Goal: Task Accomplishment & Management: Complete application form

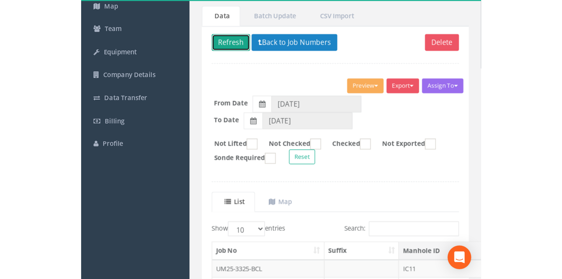
scroll to position [49, 0]
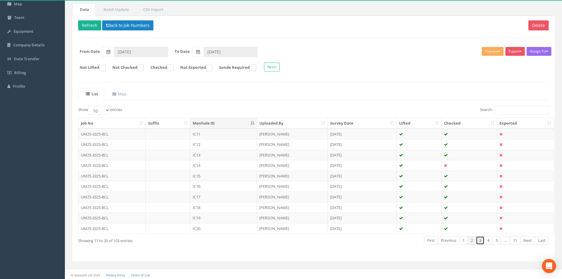
click at [449, 241] on link "3" at bounding box center [480, 240] width 9 height 9
click at [243, 135] on td "IC21" at bounding box center [223, 134] width 67 height 11
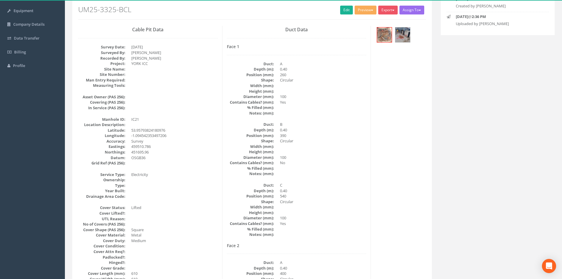
scroll to position [59, 0]
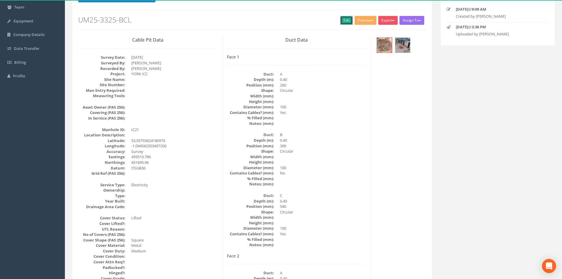
click at [344, 17] on link "Edit" at bounding box center [346, 20] width 13 height 9
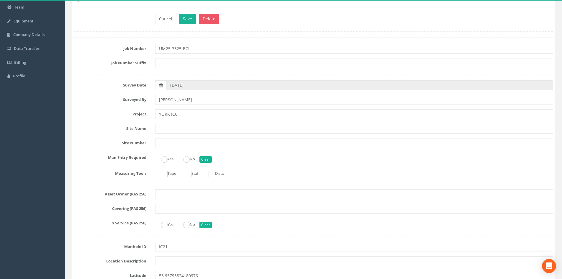
scroll to position [325, 0]
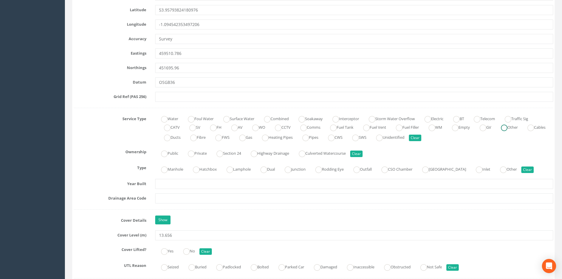
click at [449, 128] on ins at bounding box center [504, 128] width 6 height 6
radio input "true"
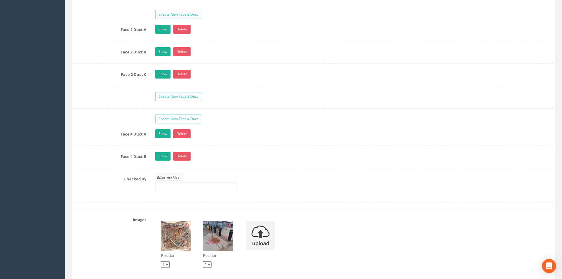
scroll to position [1033, 0]
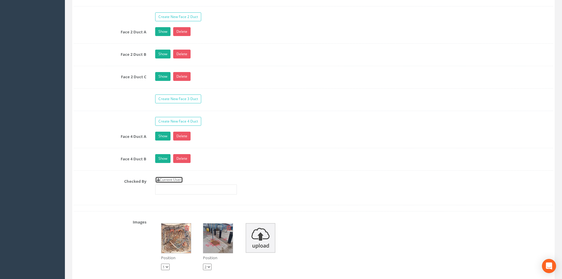
click at [181, 179] on link "Current User" at bounding box center [169, 180] width 28 height 6
type input "[PERSON_NAME]"
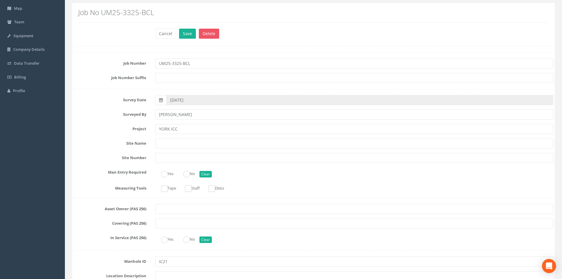
scroll to position [0, 0]
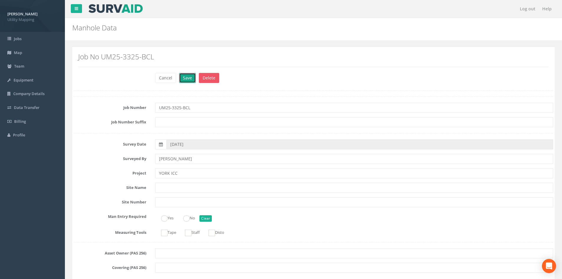
click at [184, 75] on button "Save" at bounding box center [187, 78] width 17 height 10
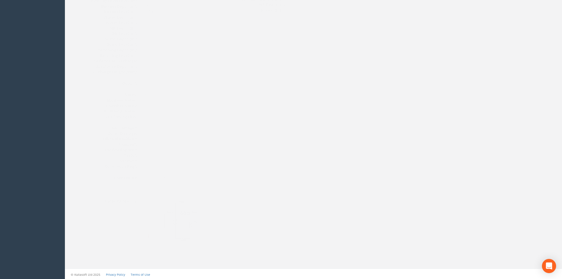
scroll to position [631, 0]
click at [203, 227] on img at bounding box center [171, 220] width 79 height 44
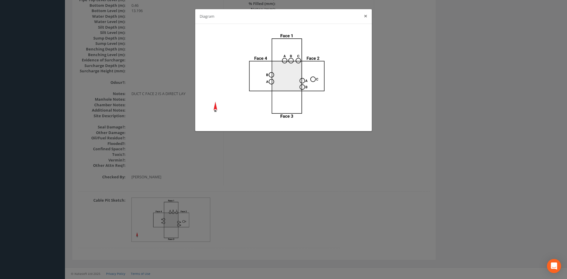
click at [364, 16] on button "×" at bounding box center [366, 16] width 4 height 6
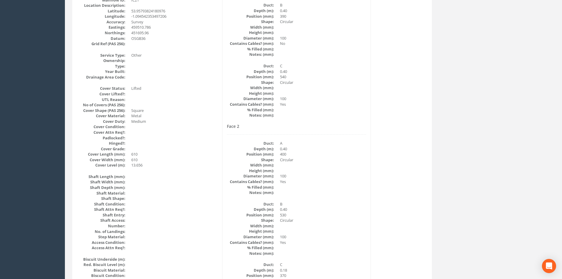
scroll to position [0, 0]
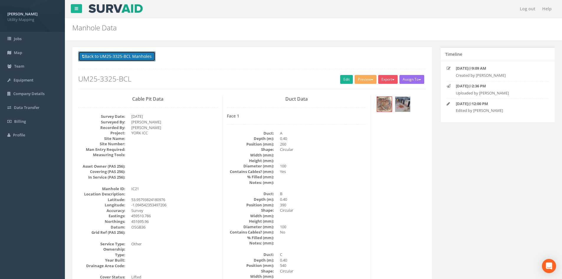
click at [145, 55] on button "Back to UM25-3325-BCL Manholes" at bounding box center [116, 56] width 77 height 10
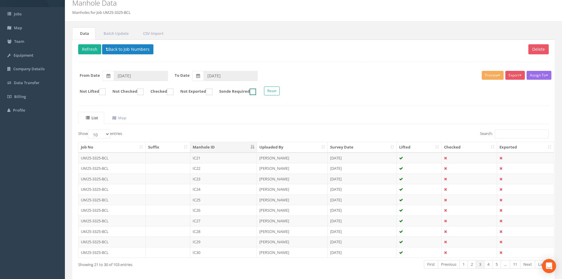
scroll to position [50, 0]
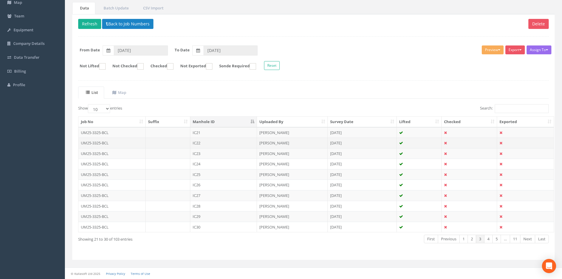
click at [220, 145] on td "IC22" at bounding box center [223, 143] width 67 height 11
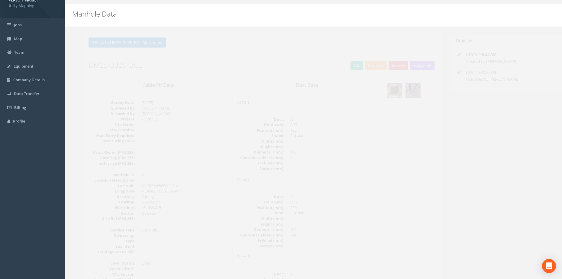
scroll to position [0, 0]
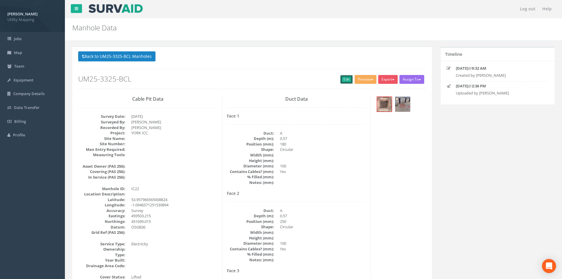
click at [341, 76] on link "Edit" at bounding box center [346, 79] width 13 height 9
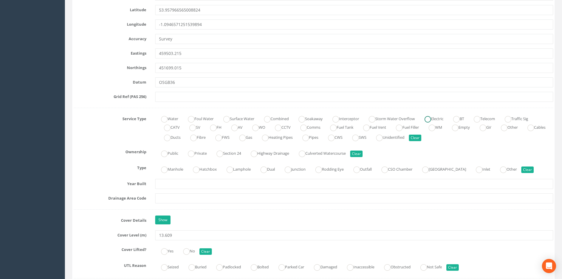
click at [431, 117] on ins at bounding box center [428, 119] width 6 height 6
radio input "true"
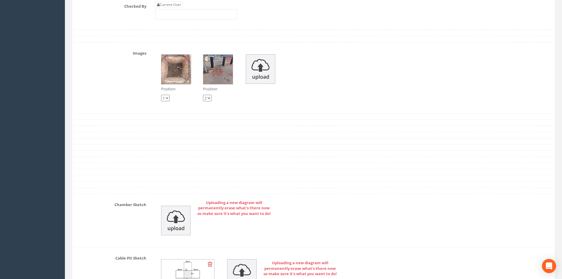
scroll to position [1033, 0]
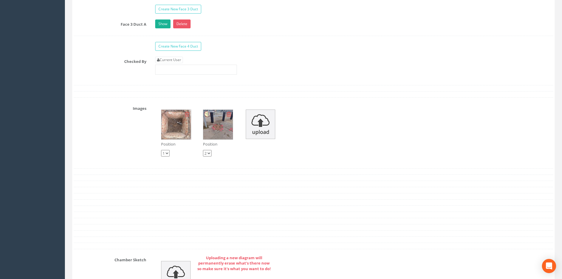
click at [174, 60] on link "Current User" at bounding box center [169, 60] width 28 height 6
type input "[PERSON_NAME]"
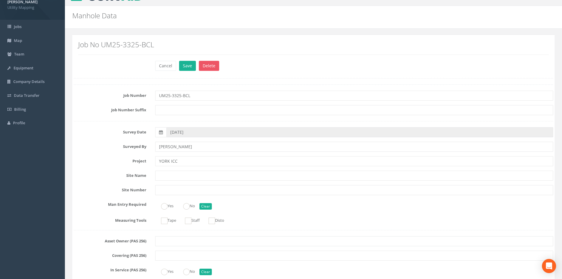
scroll to position [0, 0]
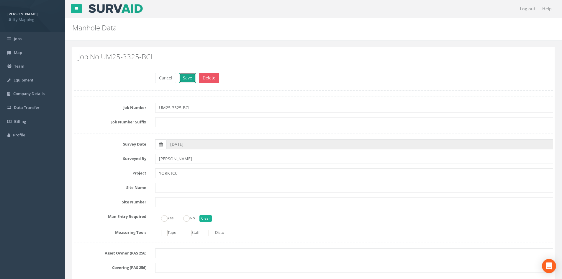
click at [190, 77] on button "Save" at bounding box center [187, 78] width 17 height 10
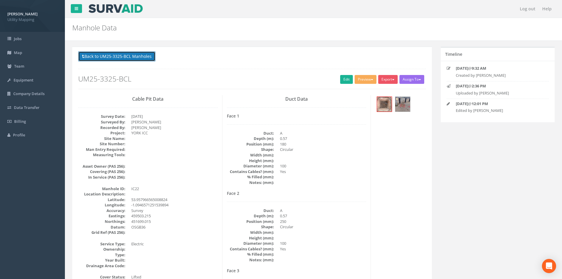
click at [140, 55] on button "Back to UM25-3325-BCL Manholes" at bounding box center [116, 56] width 77 height 10
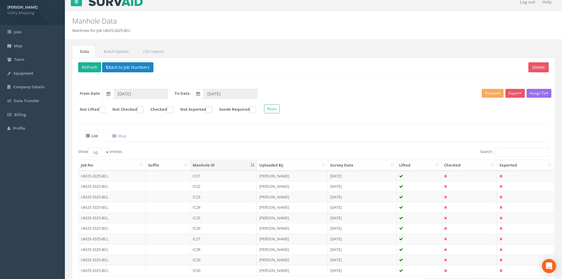
scroll to position [50, 0]
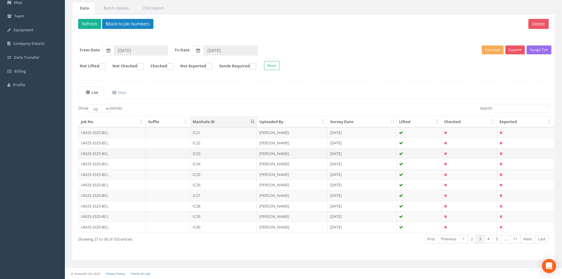
click at [219, 153] on td "IC23" at bounding box center [223, 153] width 67 height 11
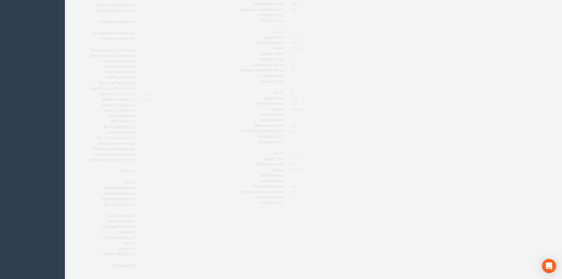
scroll to position [631, 0]
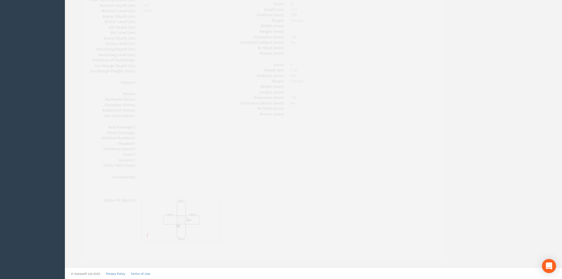
click at [200, 223] on img at bounding box center [171, 220] width 79 height 44
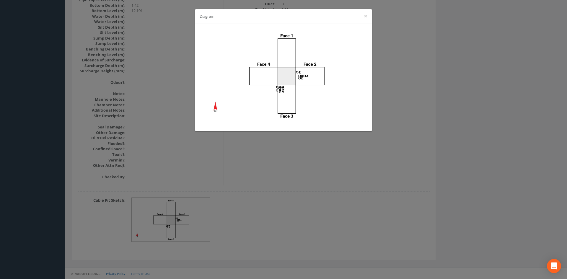
click at [343, 202] on div "Diagram ×" at bounding box center [283, 139] width 567 height 279
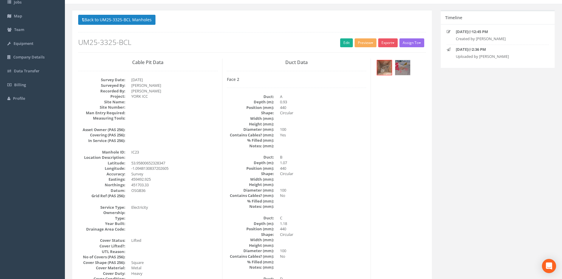
scroll to position [0, 0]
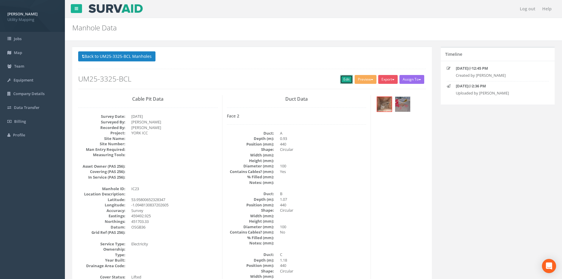
click at [340, 80] on link "Edit" at bounding box center [346, 79] width 13 height 9
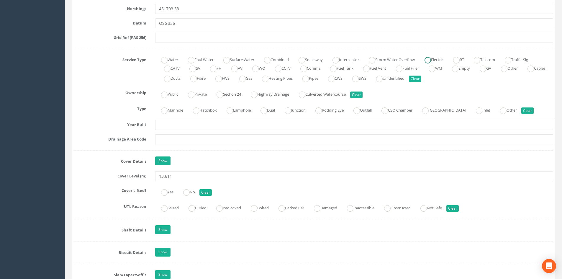
click at [444, 57] on label "Electric" at bounding box center [431, 59] width 25 height 9
radio input "true"
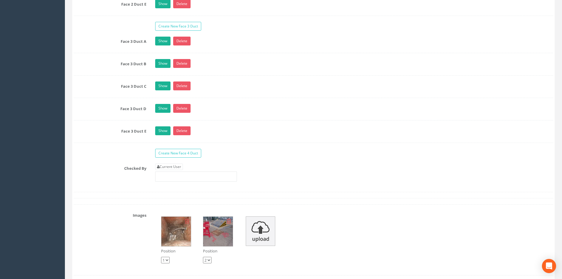
scroll to position [1151, 0]
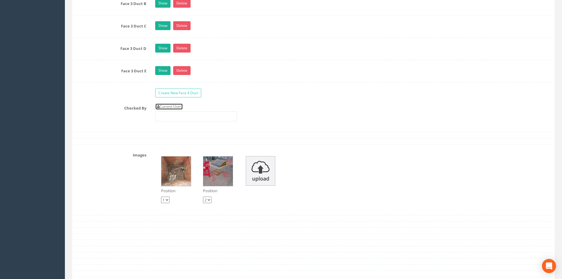
click at [165, 105] on link "Current User" at bounding box center [169, 106] width 28 height 6
type input "[PERSON_NAME]"
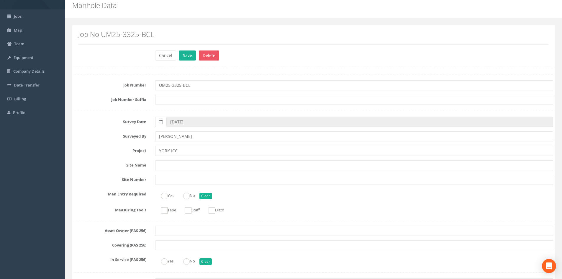
scroll to position [0, 0]
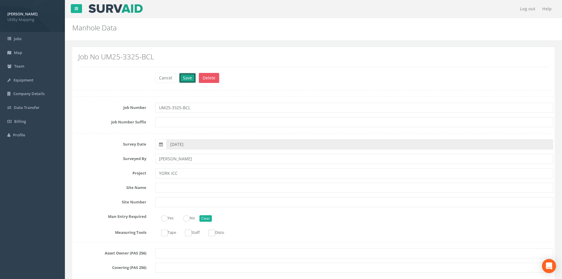
click at [190, 79] on button "Save" at bounding box center [187, 78] width 17 height 10
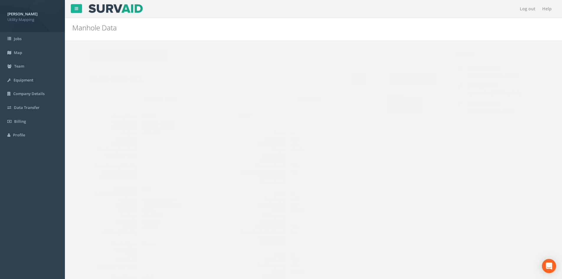
click at [112, 53] on button "Back to UM25-3325-BCL Manholes" at bounding box center [116, 56] width 77 height 10
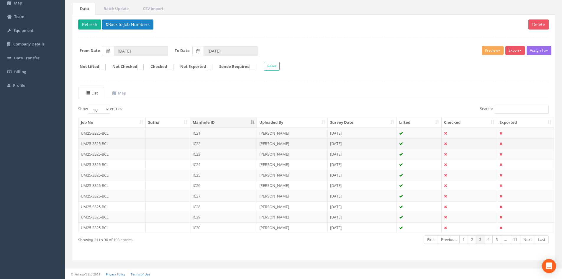
scroll to position [50, 0]
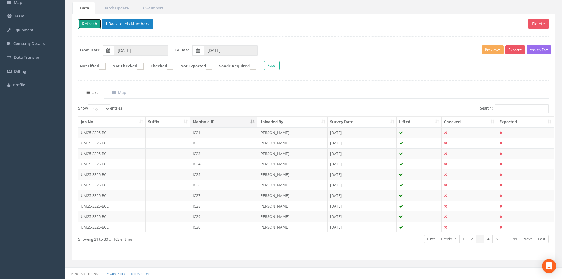
click at [87, 22] on button "Refresh" at bounding box center [89, 24] width 23 height 10
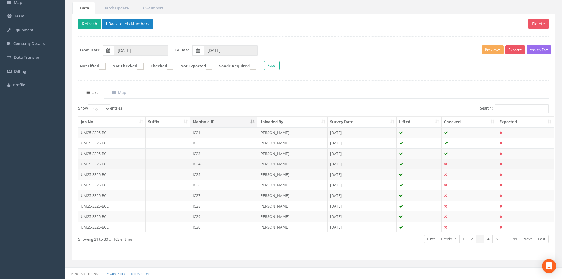
click at [210, 162] on td "IC24" at bounding box center [223, 164] width 67 height 11
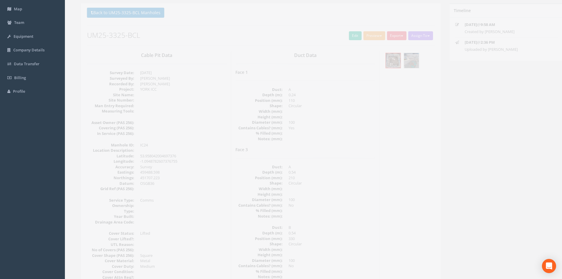
scroll to position [0, 0]
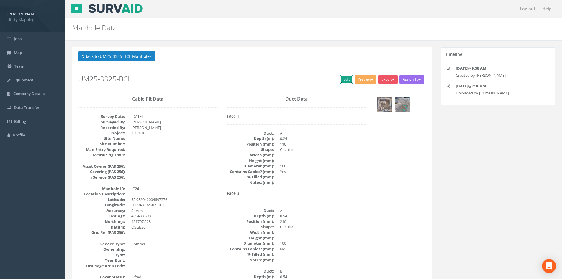
click at [343, 83] on link "Edit" at bounding box center [346, 79] width 13 height 9
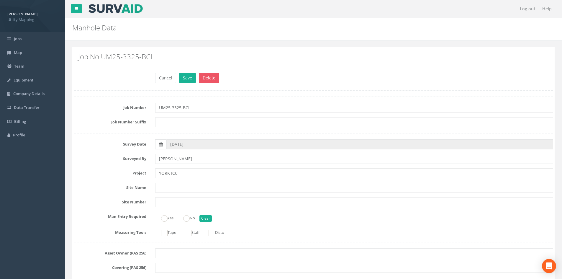
scroll to position [384, 0]
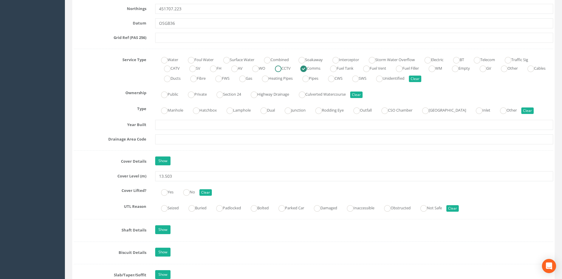
click at [282, 68] on ins at bounding box center [278, 69] width 6 height 6
radio input "true"
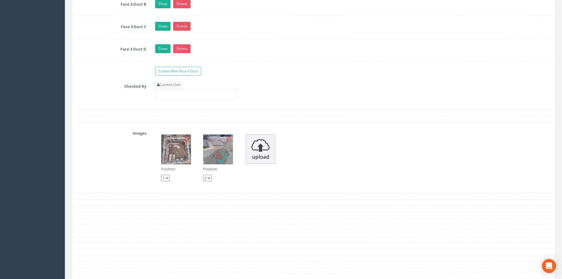
scroll to position [1063, 0]
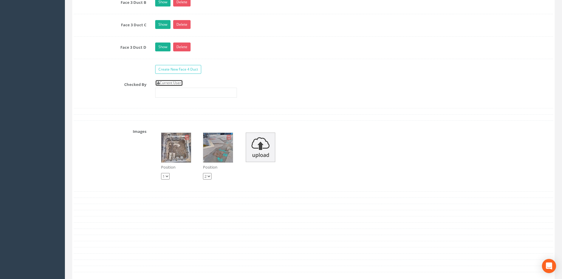
click at [174, 83] on link "Current User" at bounding box center [169, 83] width 28 height 6
type input "[PERSON_NAME]"
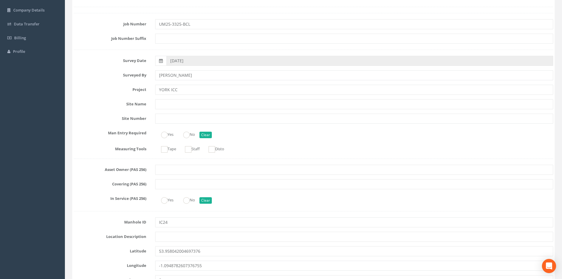
scroll to position [0, 0]
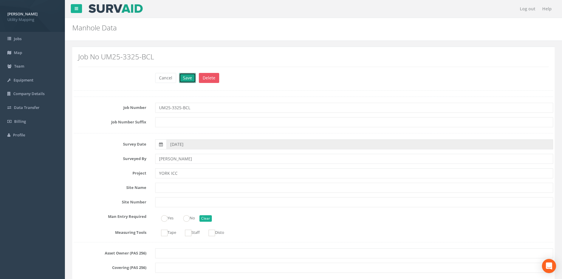
click at [183, 75] on button "Save" at bounding box center [187, 78] width 17 height 10
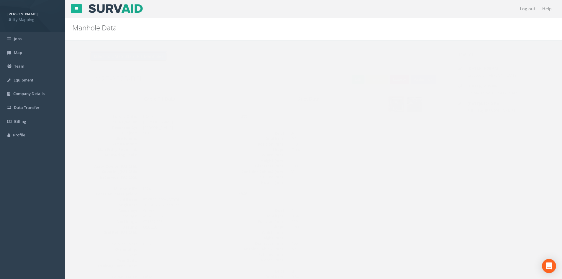
click at [141, 53] on button "Back to UM25-3325-BCL Manholes" at bounding box center [116, 56] width 77 height 10
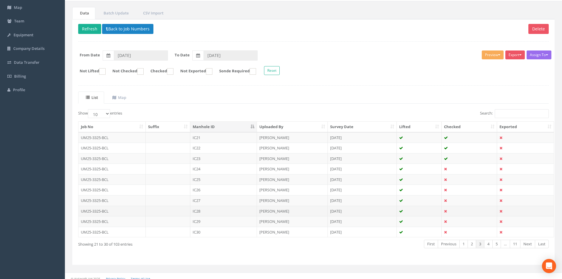
scroll to position [50, 0]
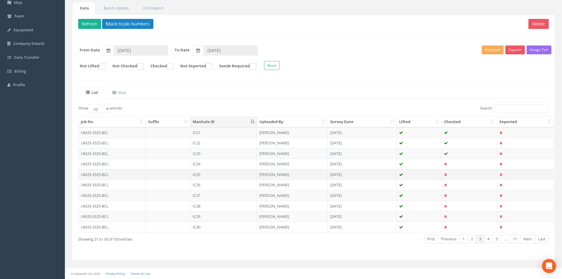
click at [224, 173] on td "IC25" at bounding box center [223, 174] width 67 height 11
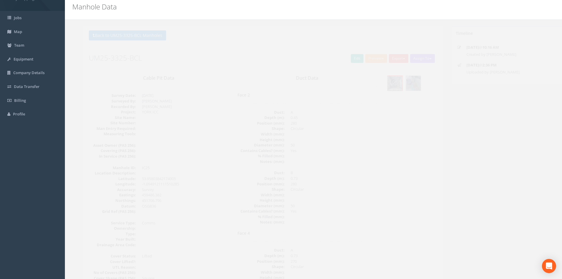
scroll to position [12, 0]
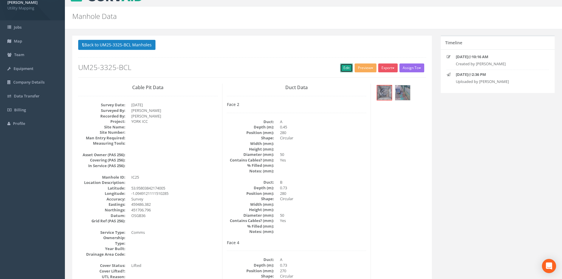
click at [347, 70] on link "Edit" at bounding box center [346, 67] width 13 height 9
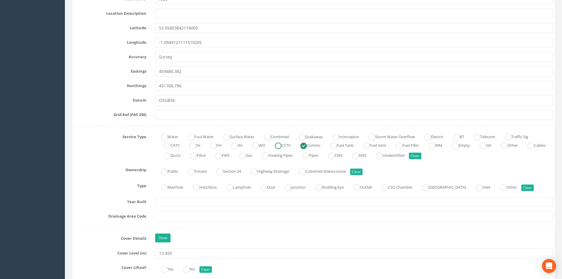
click at [282, 148] on ins at bounding box center [278, 146] width 6 height 6
radio input "true"
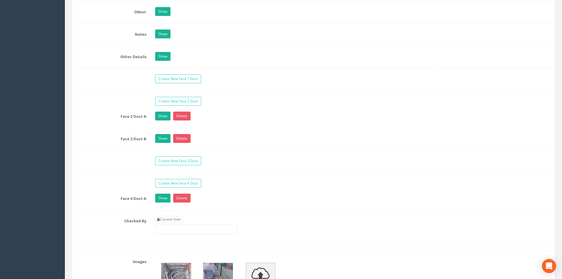
scroll to position [986, 0]
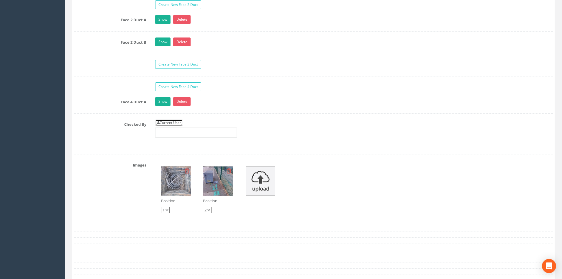
click at [175, 124] on link "Current User" at bounding box center [169, 123] width 28 height 6
type input "[PERSON_NAME]"
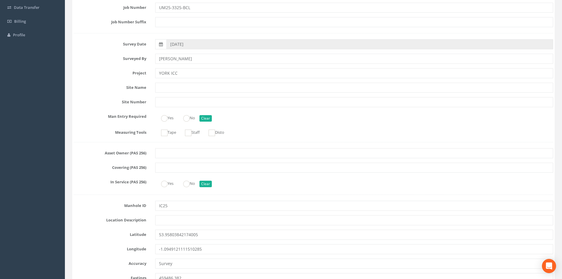
scroll to position [0, 0]
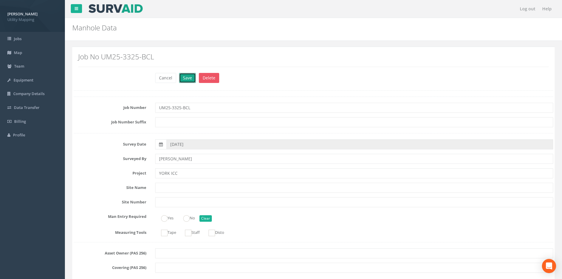
click at [187, 77] on button "Save" at bounding box center [187, 78] width 17 height 10
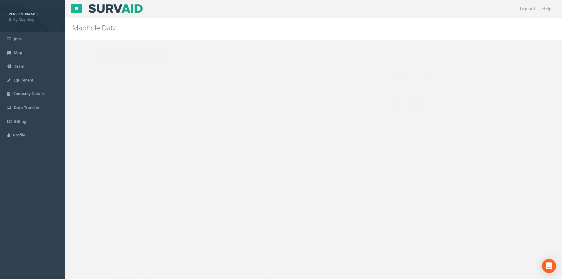
click at [148, 58] on button "Back to UM25-3325-BCL Manholes" at bounding box center [116, 56] width 77 height 10
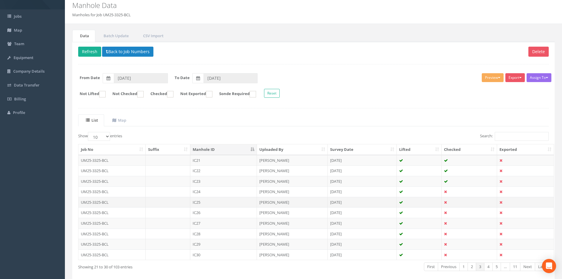
scroll to position [50, 0]
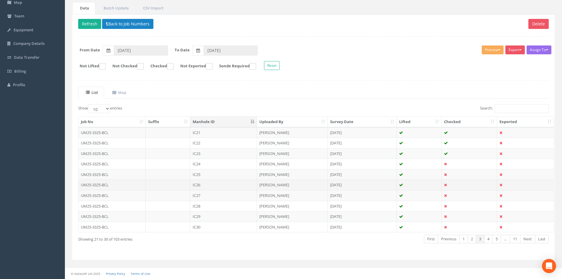
click at [232, 187] on td "IC26" at bounding box center [223, 184] width 67 height 11
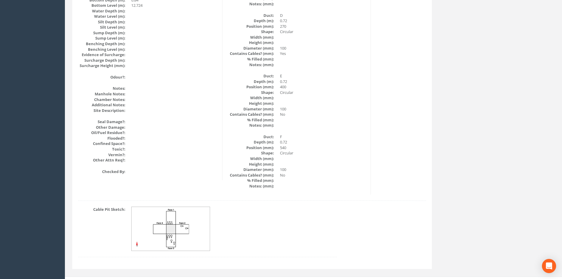
scroll to position [646, 0]
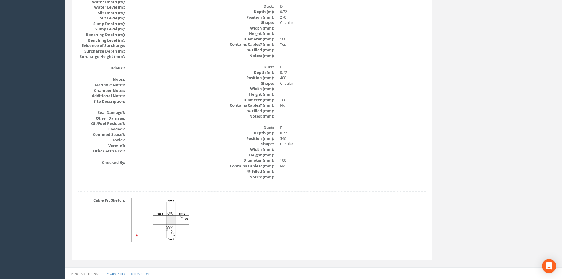
click at [185, 212] on img at bounding box center [171, 220] width 79 height 44
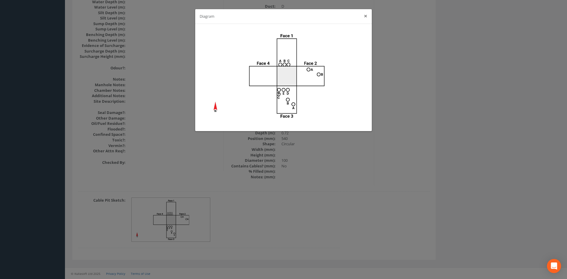
click at [366, 17] on button "×" at bounding box center [366, 16] width 4 height 6
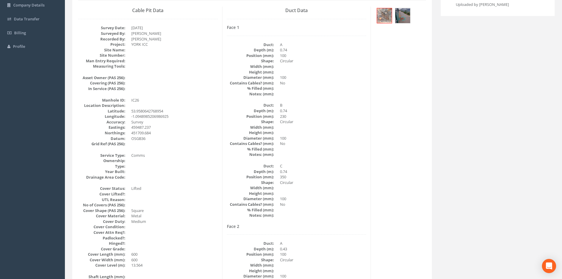
scroll to position [0, 0]
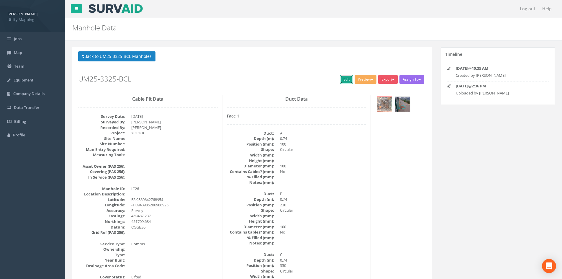
click at [342, 81] on link "Edit" at bounding box center [346, 79] width 13 height 9
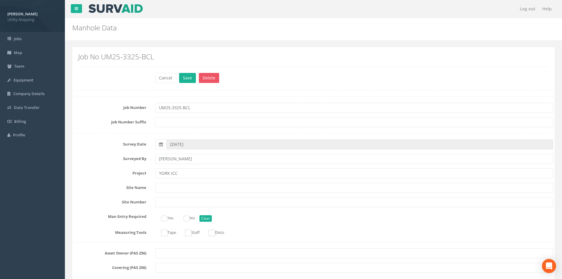
scroll to position [295, 0]
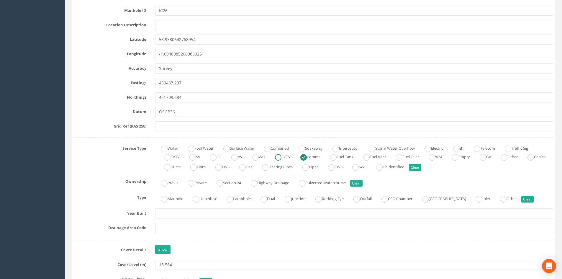
click at [282, 156] on ins at bounding box center [278, 157] width 6 height 6
radio input "true"
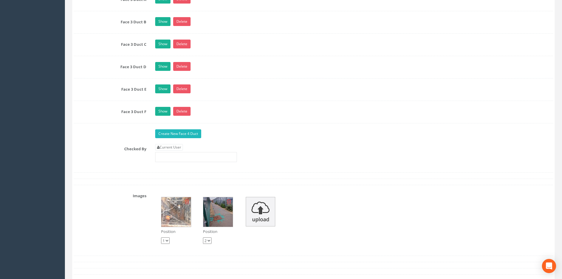
scroll to position [1122, 0]
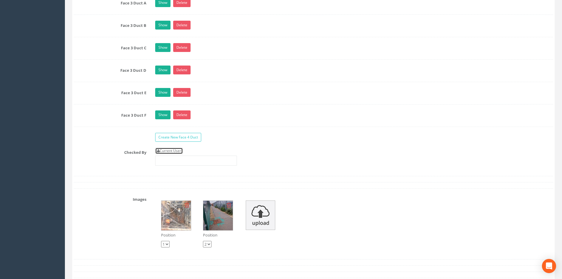
click at [175, 148] on link "Current User" at bounding box center [169, 151] width 28 height 6
type input "[PERSON_NAME]"
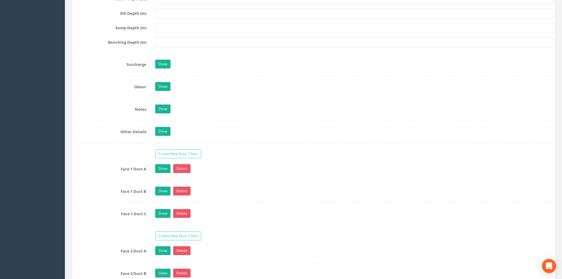
scroll to position [768, 0]
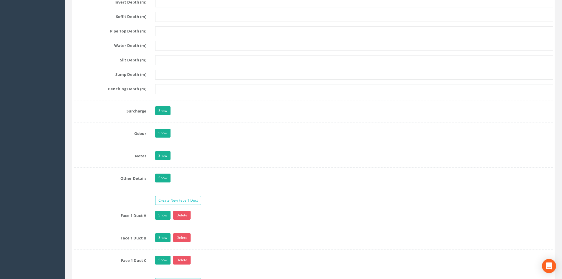
drag, startPoint x: 253, startPoint y: 156, endPoint x: 238, endPoint y: 151, distance: 16.4
click at [237, 152] on div "Show" at bounding box center [354, 156] width 407 height 10
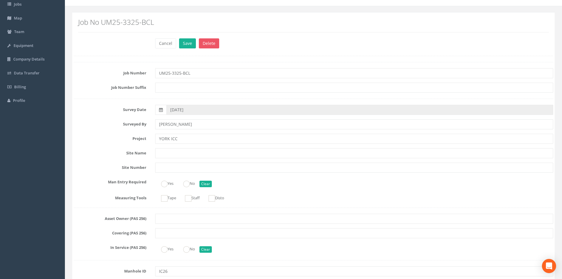
scroll to position [0, 0]
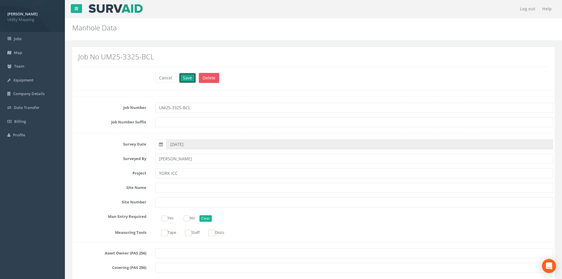
click at [187, 80] on button "Save" at bounding box center [187, 78] width 17 height 10
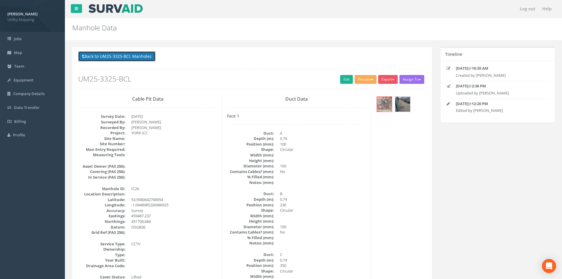
click at [133, 54] on button "Back to UM25-3325-BCL Manholes" at bounding box center [116, 56] width 77 height 10
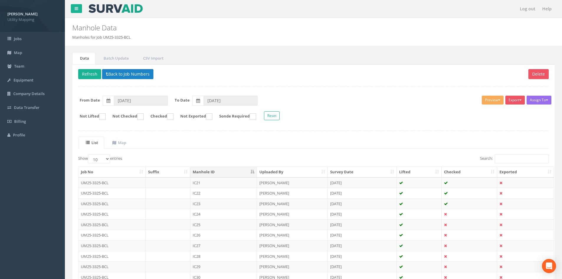
click at [364, 75] on p "Delete Refresh Back to Job Numbers" at bounding box center [313, 75] width 471 height 12
click at [118, 70] on button "Back to Job Numbers" at bounding box center [127, 74] width 51 height 10
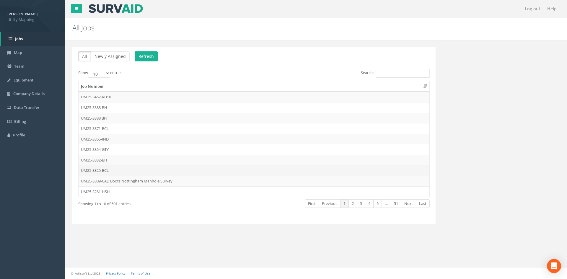
click at [107, 170] on td "UM25-3325-BCL" at bounding box center [254, 170] width 351 height 11
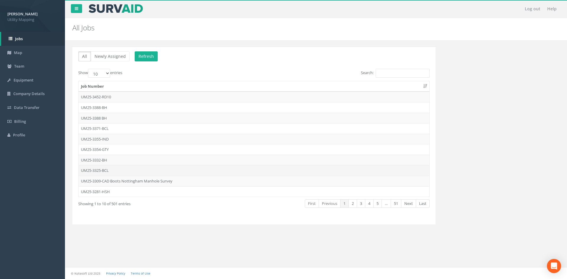
click at [113, 170] on td "UM25-3325-BCL" at bounding box center [254, 170] width 351 height 11
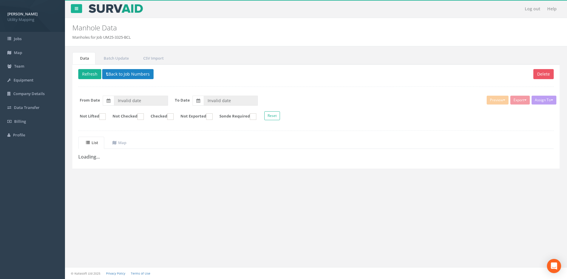
type input "[DATE]"
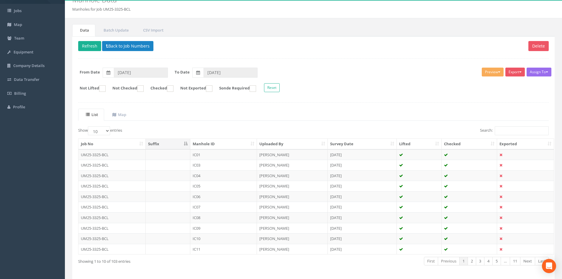
scroll to position [50, 0]
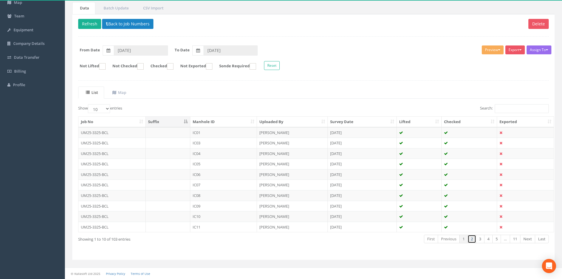
click at [449, 240] on link "2" at bounding box center [472, 239] width 9 height 9
click at [250, 117] on th "Manhole ID" at bounding box center [223, 122] width 67 height 11
click at [449, 239] on link "2" at bounding box center [472, 239] width 9 height 9
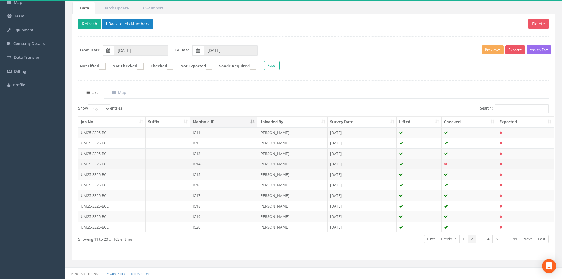
click at [249, 163] on td "IC14" at bounding box center [223, 164] width 67 height 11
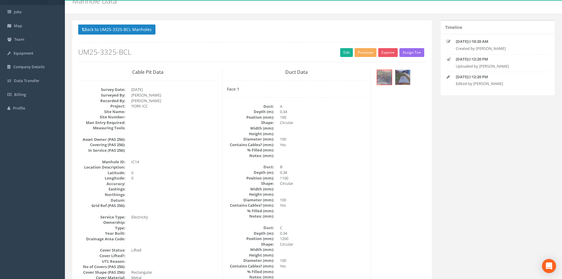
scroll to position [0, 0]
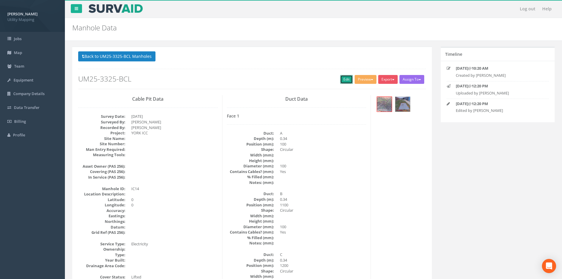
drag, startPoint x: 346, startPoint y: 79, endPoint x: 561, endPoint y: 181, distance: 238.6
click at [346, 79] on link "Edit" at bounding box center [346, 79] width 13 height 9
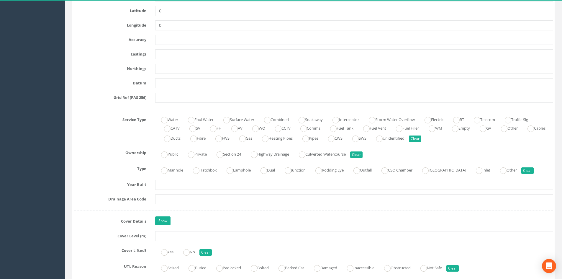
scroll to position [325, 0]
click at [449, 126] on ins at bounding box center [504, 128] width 6 height 6
radio input "true"
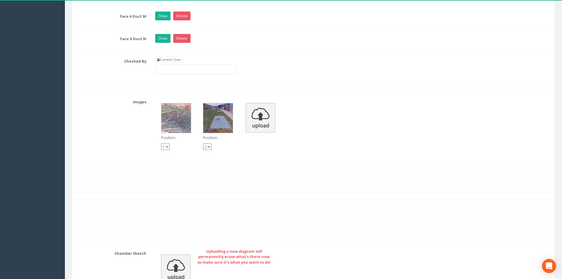
scroll to position [1978, 0]
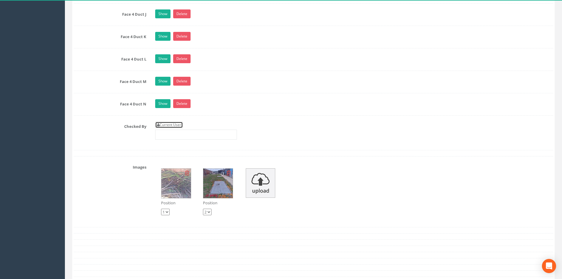
click at [171, 125] on link "Current User" at bounding box center [169, 125] width 28 height 6
type input "[PERSON_NAME]"
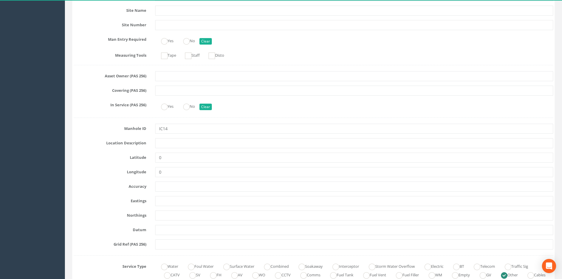
scroll to position [0, 0]
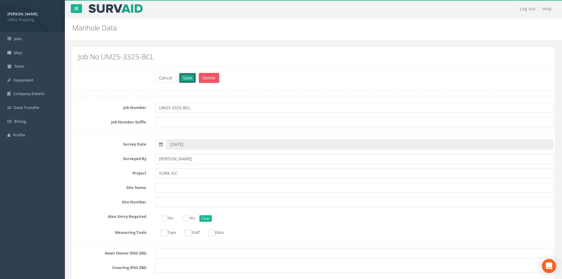
click at [187, 77] on button "Save" at bounding box center [187, 78] width 17 height 10
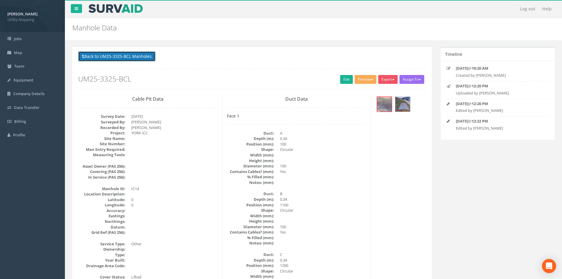
click at [123, 56] on button "Back to UM25-3325-BCL Manholes" at bounding box center [116, 56] width 77 height 10
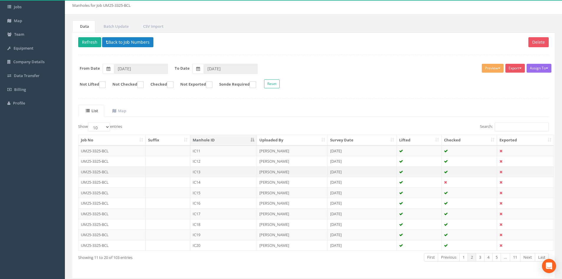
scroll to position [50, 0]
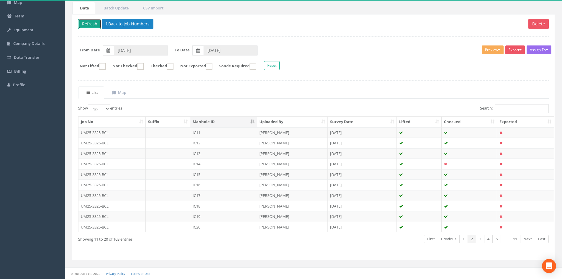
click at [92, 20] on button "Refresh" at bounding box center [89, 24] width 23 height 10
click at [449, 239] on link "3" at bounding box center [480, 239] width 9 height 9
click at [211, 196] on td "IC27" at bounding box center [223, 195] width 67 height 11
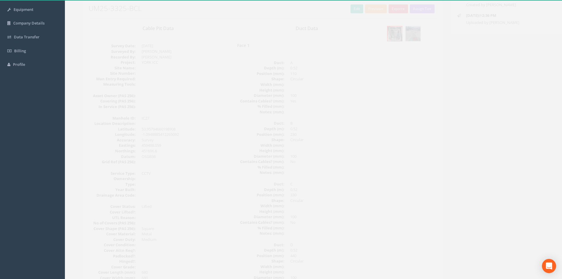
scroll to position [0, 0]
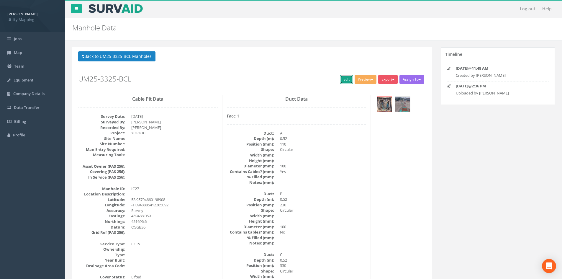
click at [345, 79] on link "Edit" at bounding box center [346, 79] width 13 height 9
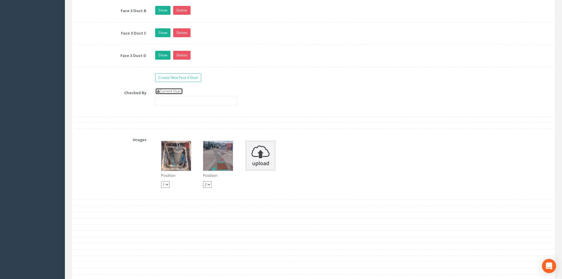
click at [179, 92] on link "Current User" at bounding box center [169, 91] width 28 height 6
type input "[PERSON_NAME]"
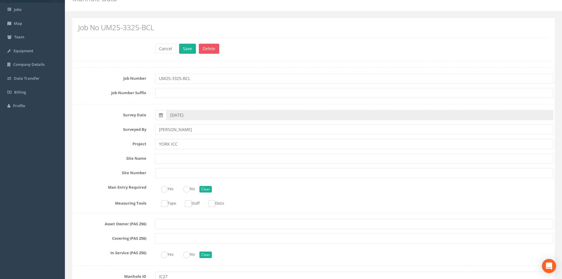
scroll to position [0, 0]
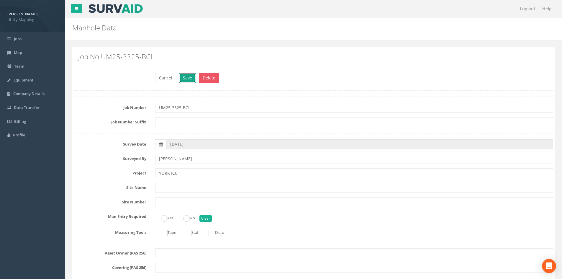
click at [192, 78] on button "Save" at bounding box center [187, 78] width 17 height 10
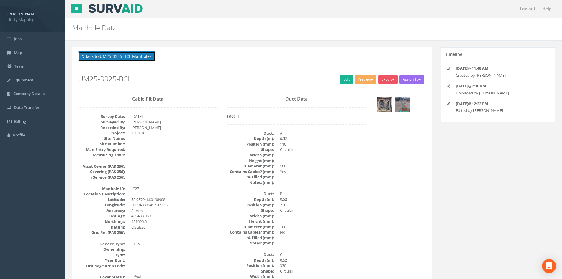
click at [148, 53] on button "Back to UM25-3325-BCL Manholes" at bounding box center [116, 56] width 77 height 10
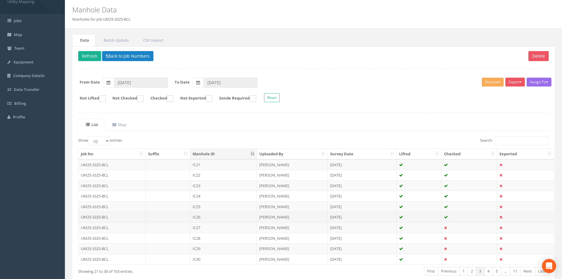
scroll to position [50, 0]
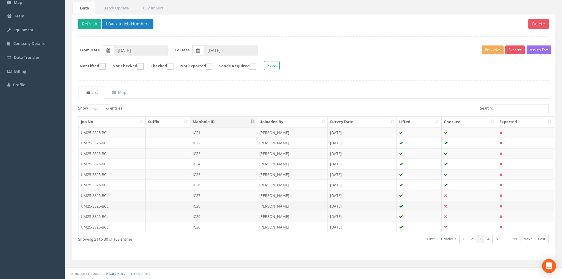
click at [222, 207] on td "IC28" at bounding box center [223, 206] width 67 height 11
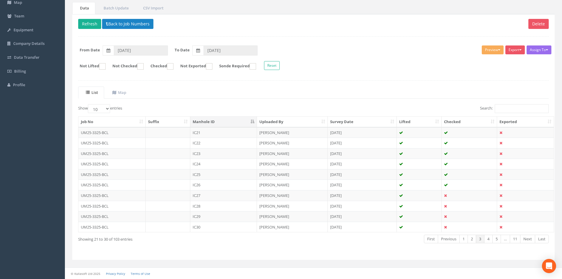
scroll to position [0, 0]
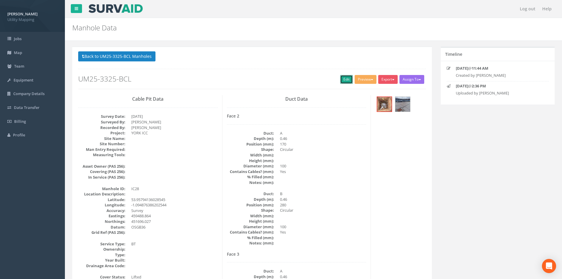
click at [344, 77] on link "Edit" at bounding box center [346, 79] width 13 height 9
click at [342, 79] on link "Edit" at bounding box center [346, 79] width 13 height 9
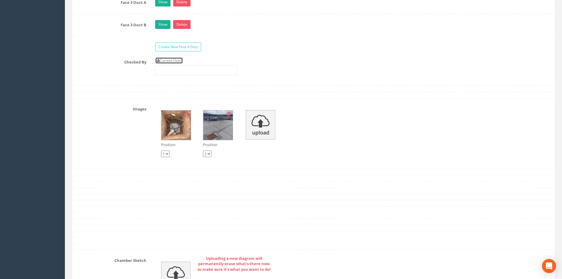
click at [178, 59] on link "Current User" at bounding box center [169, 60] width 28 height 6
type input "[PERSON_NAME]"
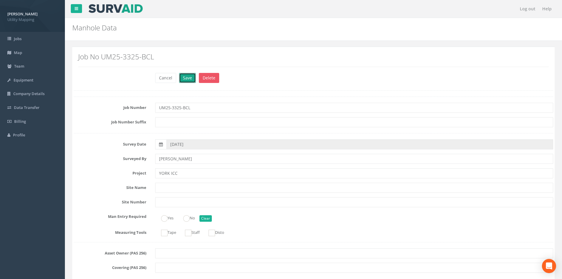
click at [189, 80] on button "Save" at bounding box center [187, 78] width 17 height 10
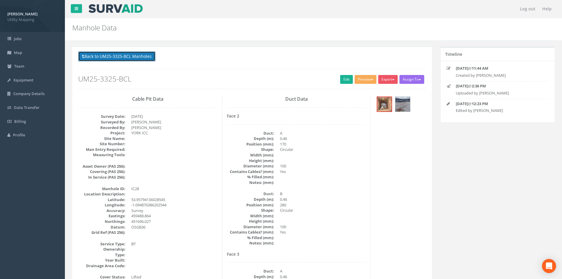
click at [149, 58] on button "Back to UM25-3325-BCL Manholes" at bounding box center [116, 56] width 77 height 10
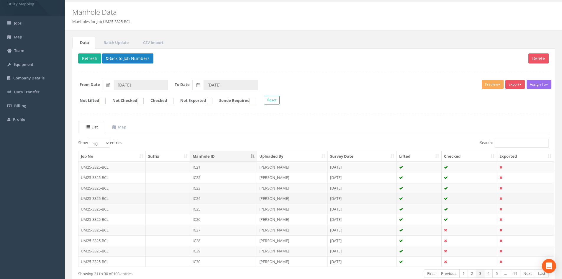
scroll to position [50, 0]
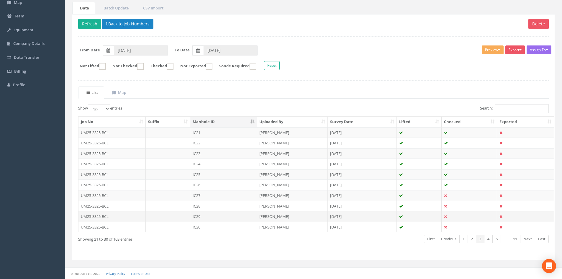
click at [234, 213] on td "IC29" at bounding box center [223, 216] width 67 height 11
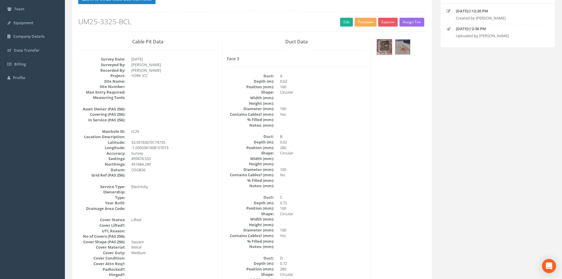
scroll to position [0, 0]
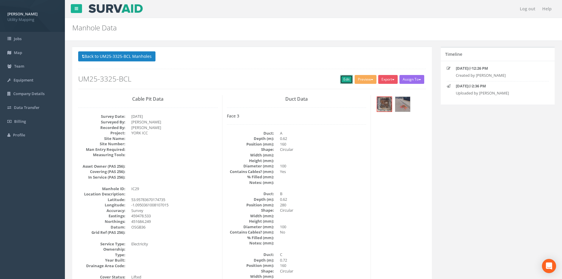
click at [347, 76] on link "Edit" at bounding box center [346, 79] width 13 height 9
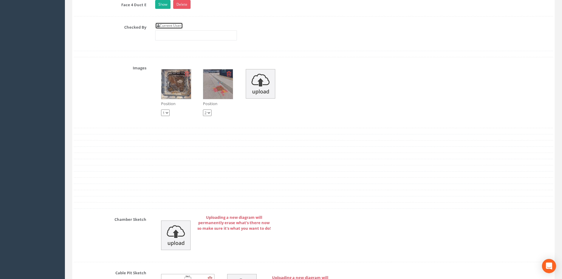
click at [174, 27] on link "Current User" at bounding box center [169, 25] width 28 height 6
type input "[PERSON_NAME]"
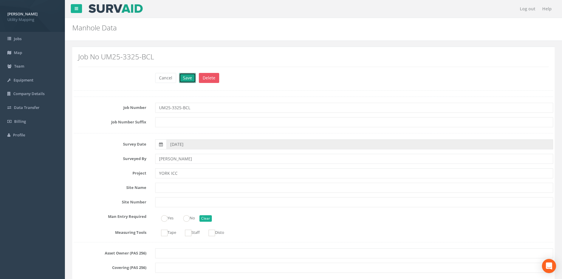
click at [181, 77] on button "Save" at bounding box center [187, 78] width 17 height 10
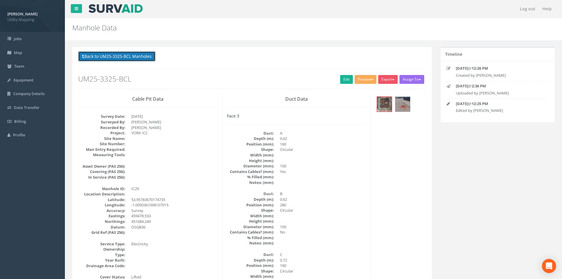
click at [136, 57] on button "Back to UM25-3325-BCL Manholes" at bounding box center [116, 56] width 77 height 10
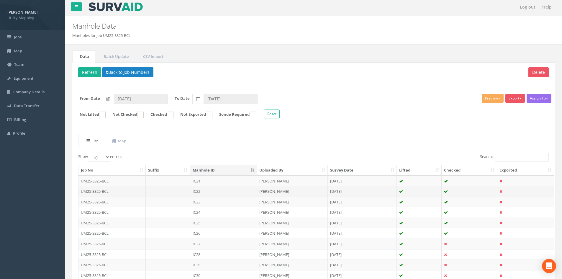
scroll to position [50, 0]
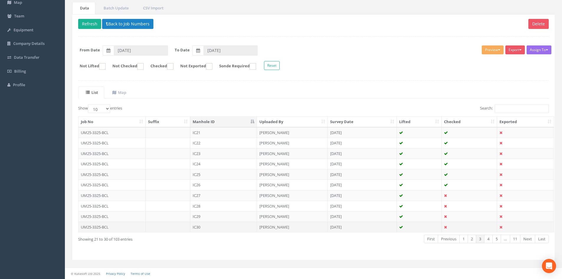
click at [229, 228] on td "IC30" at bounding box center [223, 227] width 67 height 11
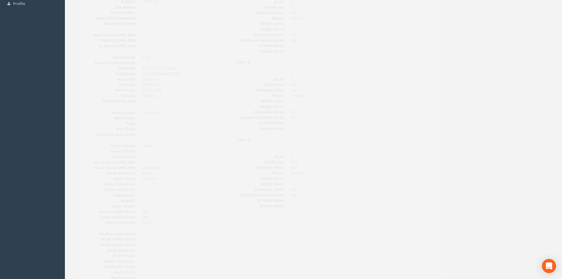
scroll to position [30, 0]
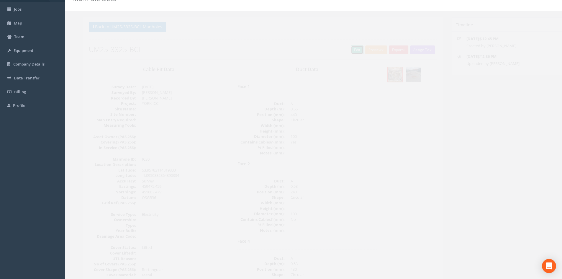
click at [340, 50] on link "Edit" at bounding box center [346, 49] width 13 height 9
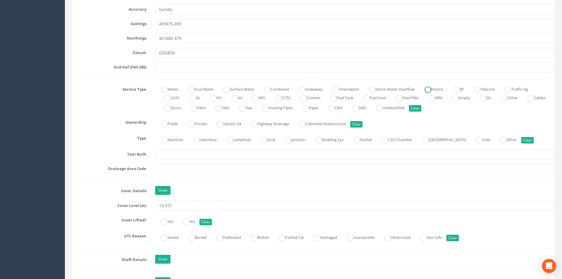
click at [431, 89] on ins at bounding box center [428, 89] width 6 height 6
radio input "true"
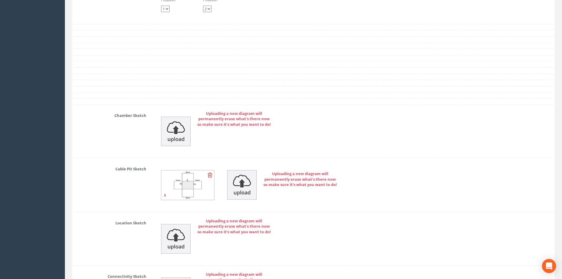
scroll to position [1033, 0]
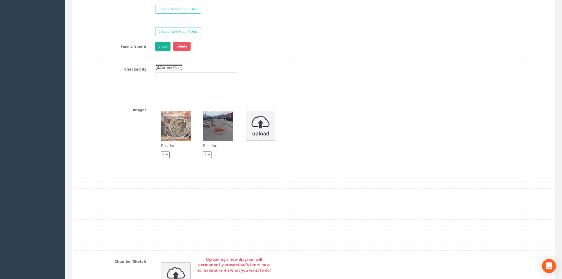
click at [171, 65] on link "Current User" at bounding box center [169, 67] width 28 height 6
type input "[PERSON_NAME]"
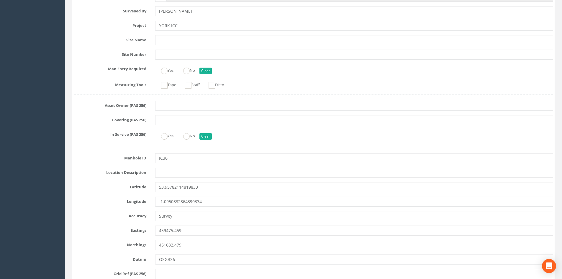
scroll to position [0, 0]
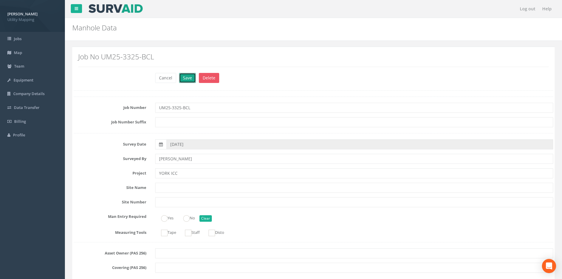
click at [185, 73] on button "Save" at bounding box center [187, 78] width 17 height 10
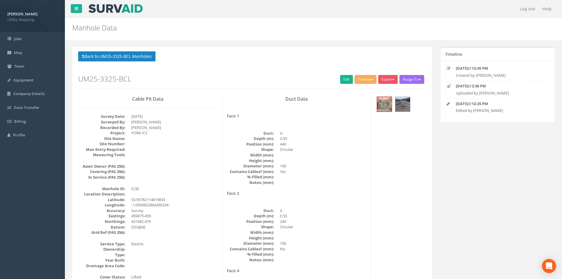
click at [145, 64] on div "Back to UM25-3325-BCL Manholes Back to Map Assign To [PERSON_NAME] Land Surveyo…" at bounding box center [252, 69] width 348 height 37
click at [141, 59] on button "Back to UM25-3325-BCL Manholes" at bounding box center [116, 56] width 77 height 10
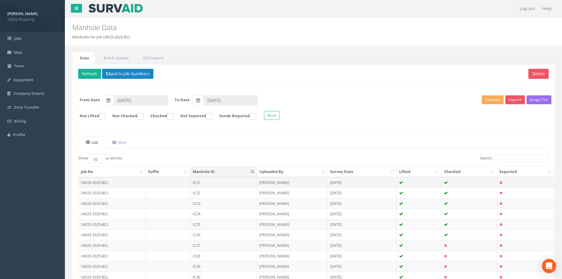
scroll to position [50, 0]
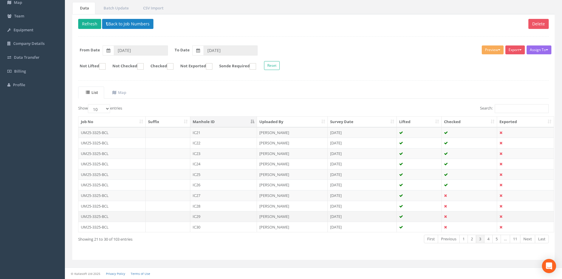
click at [225, 218] on td "IC29" at bounding box center [223, 216] width 67 height 11
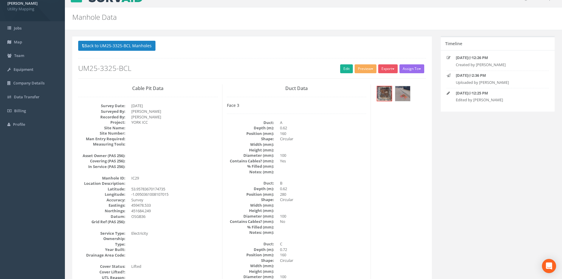
scroll to position [0, 0]
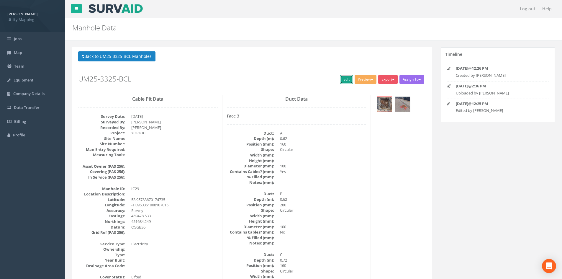
click at [348, 76] on link "Edit" at bounding box center [346, 79] width 13 height 9
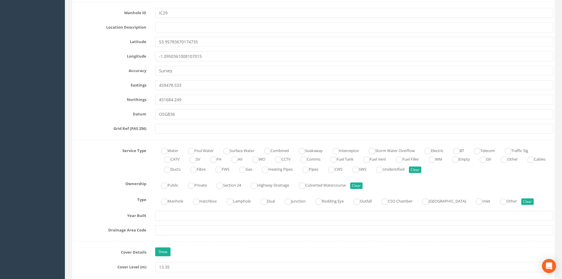
scroll to position [295, 0]
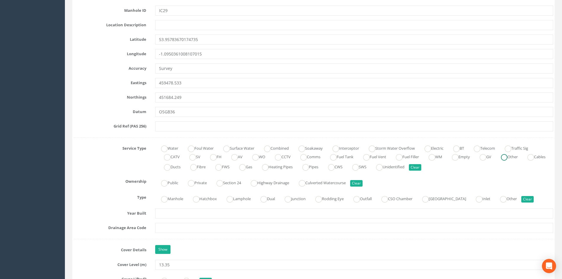
click at [449, 156] on ins at bounding box center [504, 157] width 6 height 6
radio input "true"
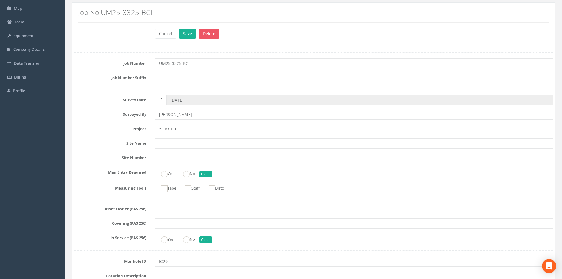
scroll to position [0, 0]
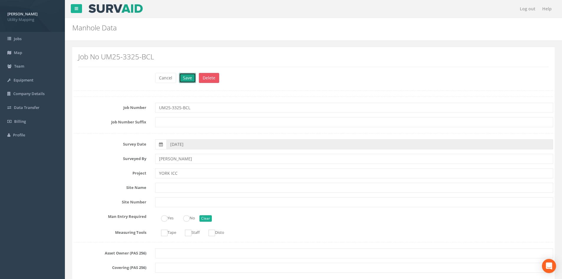
click at [190, 82] on button "Save" at bounding box center [187, 78] width 17 height 10
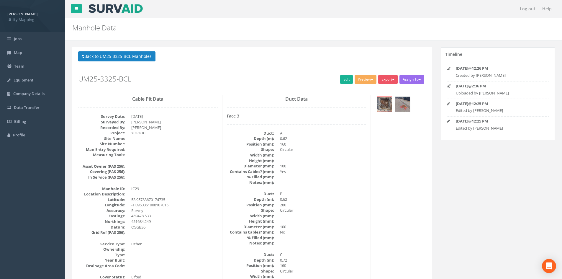
click at [131, 57] on button "Back to UM25-3325-BCL Manholes" at bounding box center [116, 56] width 77 height 10
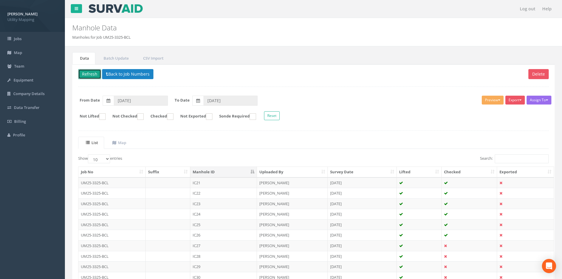
click at [93, 70] on button "Refresh" at bounding box center [89, 74] width 23 height 10
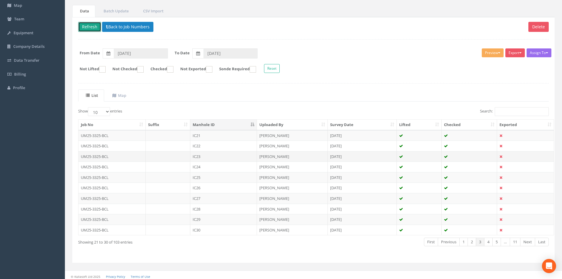
scroll to position [50, 0]
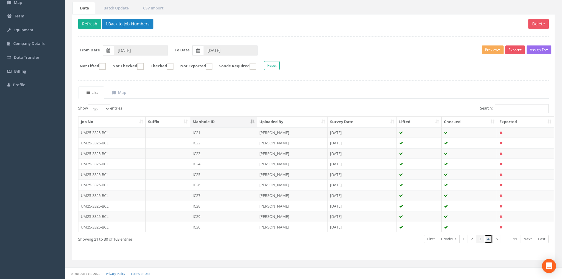
click at [449, 238] on link "4" at bounding box center [488, 239] width 9 height 9
click at [208, 133] on td "IC31" at bounding box center [223, 132] width 67 height 11
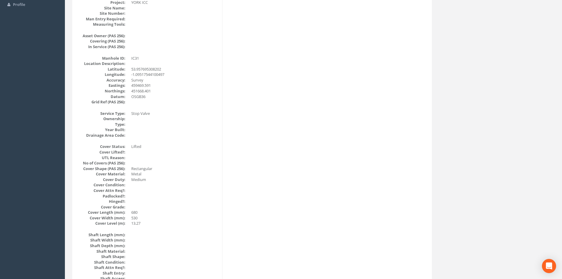
scroll to position [44, 0]
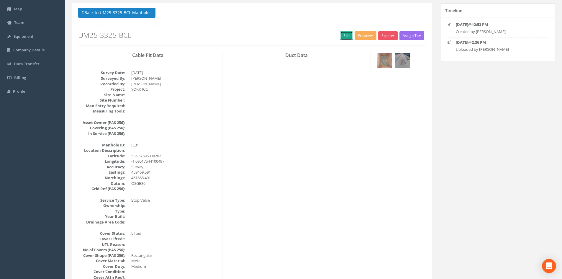
click at [349, 36] on link "Edit" at bounding box center [346, 35] width 13 height 9
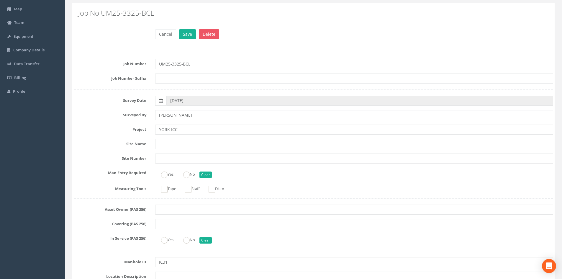
scroll to position [339, 0]
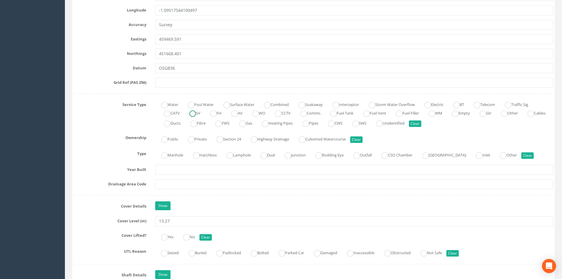
click at [198, 115] on label "SV" at bounding box center [192, 112] width 17 height 9
radio input "true"
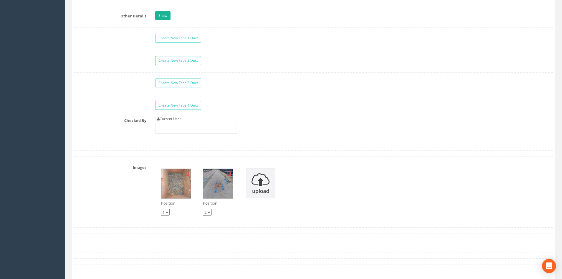
scroll to position [929, 0]
click at [180, 122] on link "Current User" at bounding box center [169, 119] width 28 height 6
type input "[PERSON_NAME]"
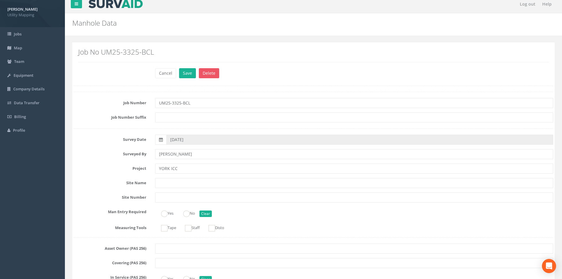
scroll to position [0, 0]
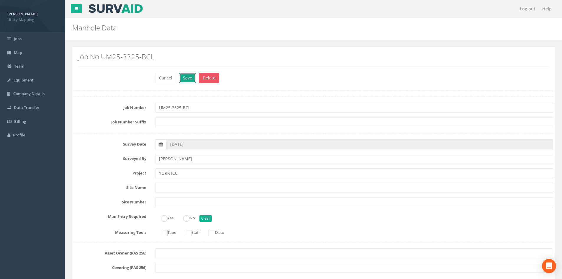
click at [191, 80] on button "Save" at bounding box center [187, 78] width 17 height 10
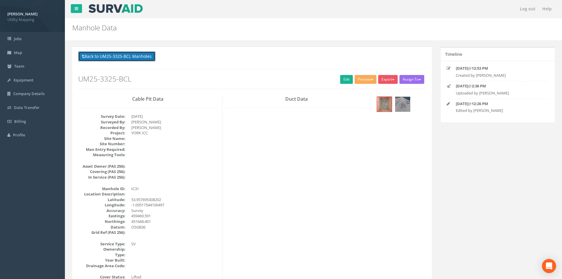
click at [147, 57] on button "Back to UM25-3325-BCL Manholes" at bounding box center [116, 56] width 77 height 10
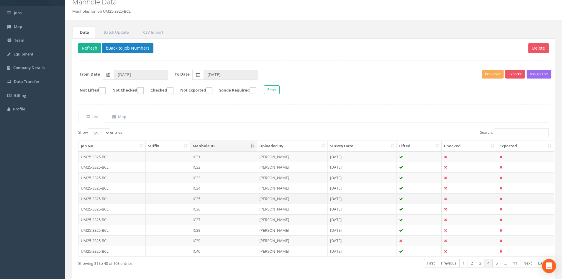
scroll to position [50, 0]
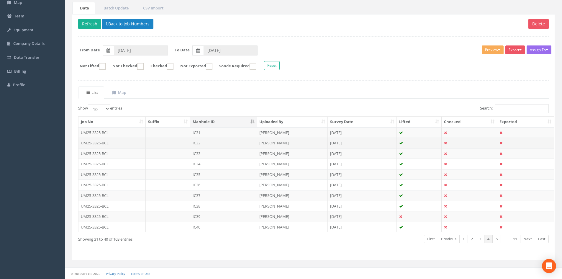
click at [210, 142] on td "IC32" at bounding box center [223, 143] width 67 height 11
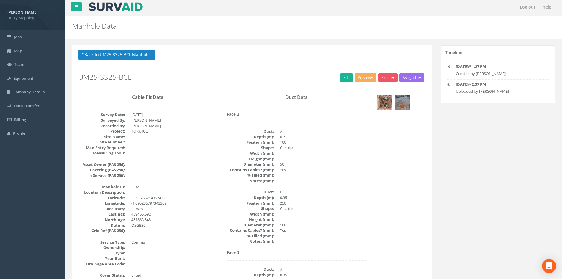
scroll to position [0, 0]
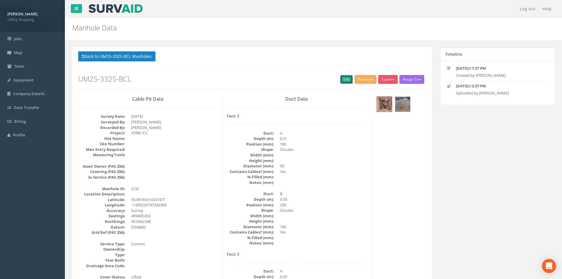
click at [343, 76] on link "Edit" at bounding box center [346, 79] width 13 height 9
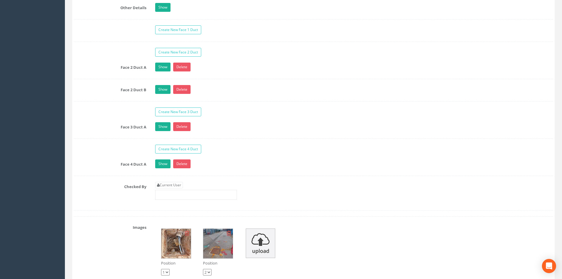
scroll to position [1063, 0]
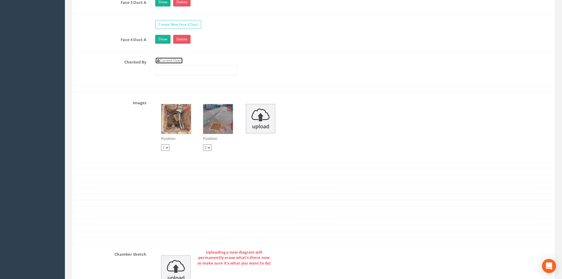
click at [180, 61] on link "Current User" at bounding box center [169, 60] width 28 height 6
type input "[PERSON_NAME]"
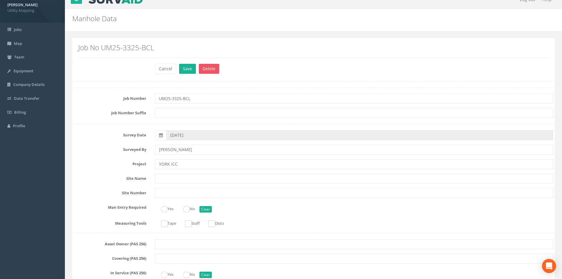
scroll to position [0, 0]
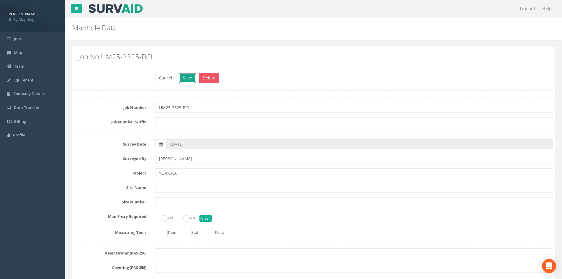
click at [191, 80] on button "Save" at bounding box center [187, 78] width 17 height 10
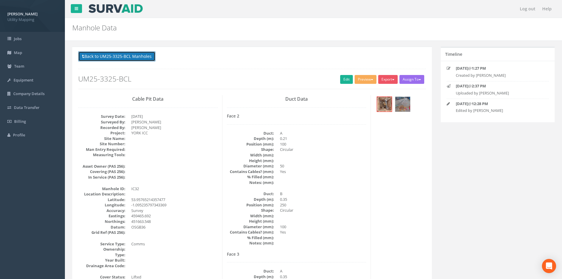
click at [136, 53] on button "Back to UM25-3325-BCL Manholes" at bounding box center [116, 56] width 77 height 10
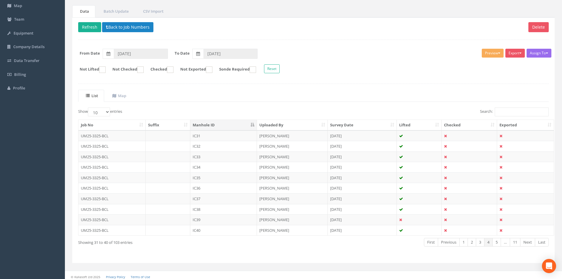
scroll to position [50, 0]
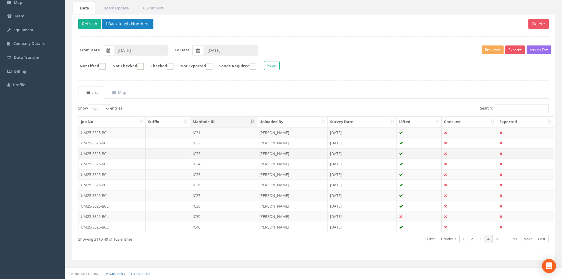
click at [225, 156] on td "IC33" at bounding box center [223, 153] width 67 height 11
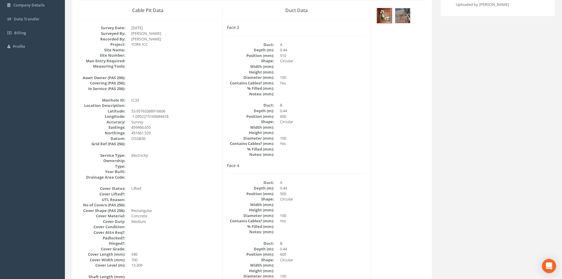
scroll to position [0, 0]
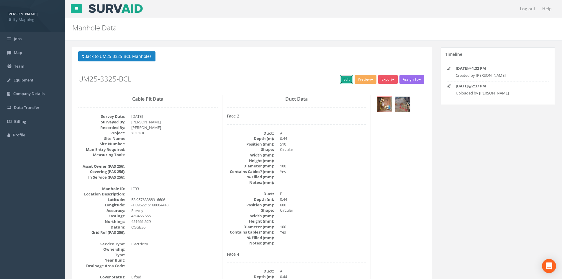
click at [344, 79] on link "Edit" at bounding box center [346, 79] width 13 height 9
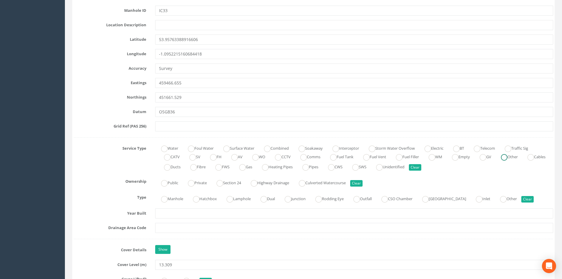
click at [449, 154] on ins at bounding box center [504, 157] width 6 height 6
radio input "true"
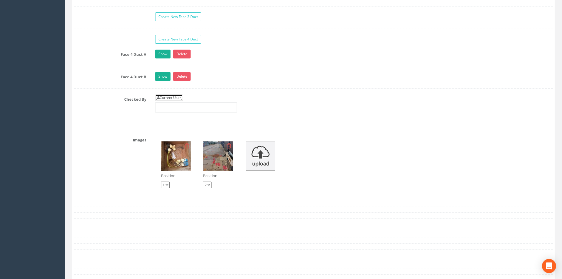
click at [168, 94] on link "Current User" at bounding box center [169, 97] width 28 height 6
type input "[PERSON_NAME]"
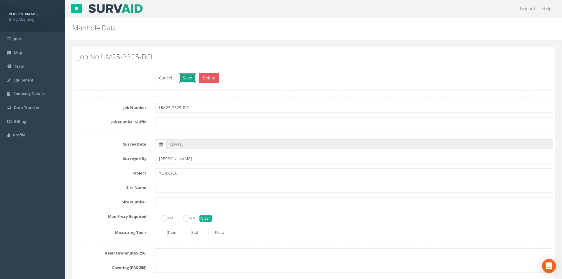
click at [189, 76] on button "Save" at bounding box center [187, 78] width 17 height 10
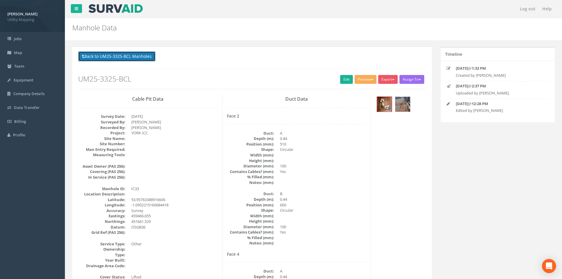
click at [121, 52] on button "Back to UM25-3325-BCL Manholes" at bounding box center [116, 56] width 77 height 10
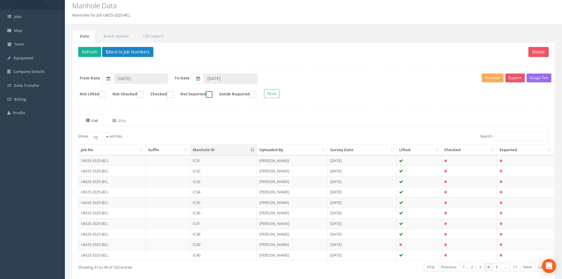
scroll to position [50, 0]
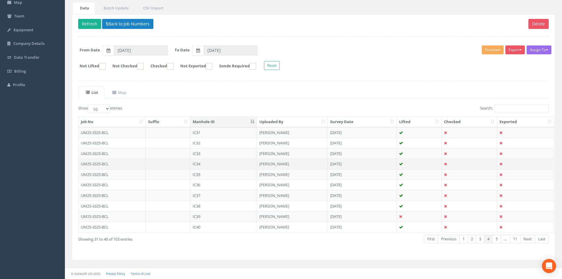
click at [223, 167] on td "IC34" at bounding box center [223, 164] width 67 height 11
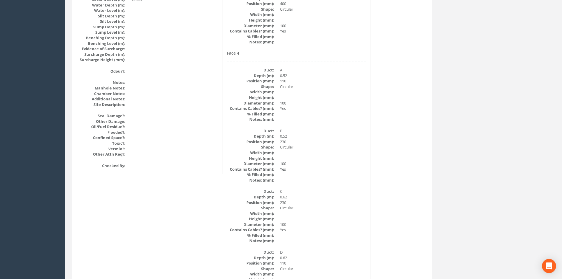
scroll to position [768, 0]
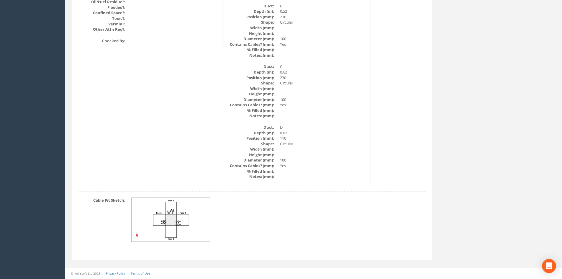
click at [178, 208] on img at bounding box center [171, 220] width 79 height 44
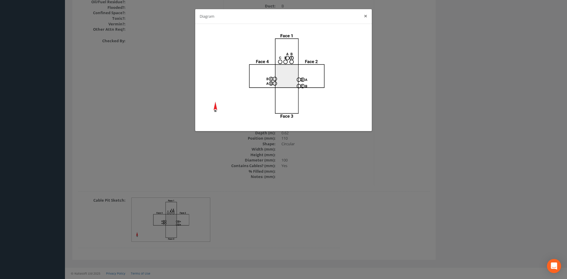
click at [364, 15] on button "×" at bounding box center [366, 16] width 4 height 6
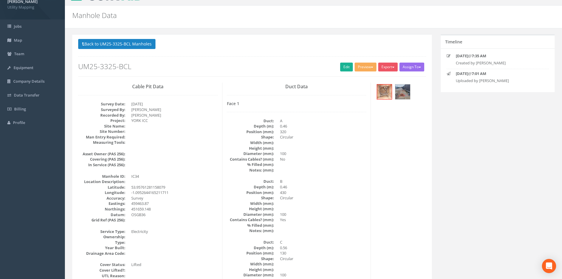
scroll to position [0, 0]
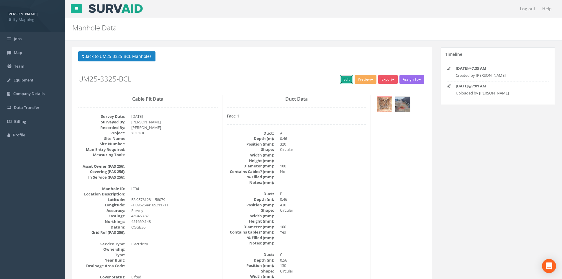
click at [344, 79] on link "Edit" at bounding box center [346, 79] width 13 height 9
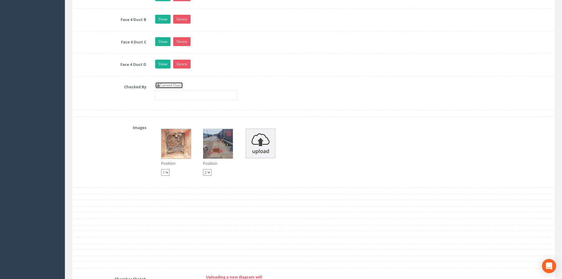
drag, startPoint x: 181, startPoint y: 88, endPoint x: 187, endPoint y: 91, distance: 7.1
click at [181, 88] on link "Current User" at bounding box center [169, 85] width 28 height 6
type input "[PERSON_NAME]"
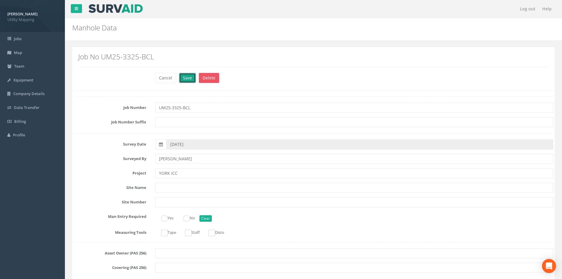
click at [183, 79] on button "Save" at bounding box center [187, 78] width 17 height 10
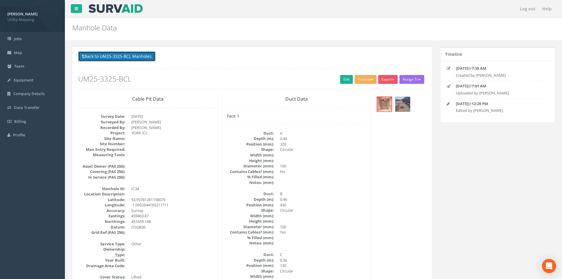
click at [148, 56] on button "Back to UM25-3325-BCL Manholes" at bounding box center [116, 56] width 77 height 10
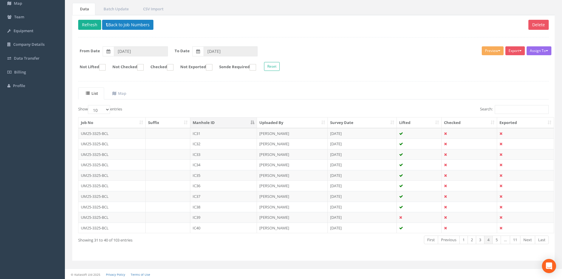
scroll to position [50, 0]
click at [91, 22] on button "Refresh" at bounding box center [89, 24] width 23 height 10
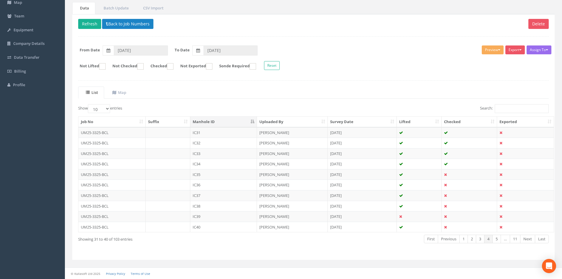
click at [213, 175] on td "IC35" at bounding box center [223, 174] width 67 height 11
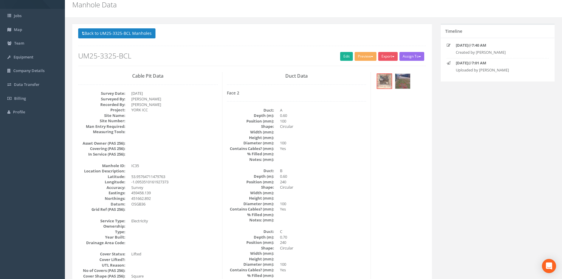
scroll to position [0, 0]
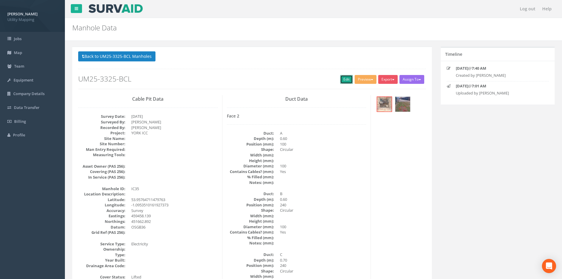
click at [346, 77] on link "Edit" at bounding box center [346, 79] width 13 height 9
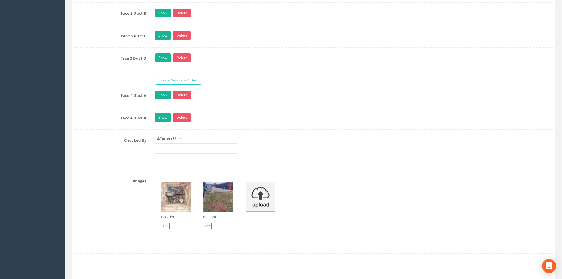
scroll to position [1122, 0]
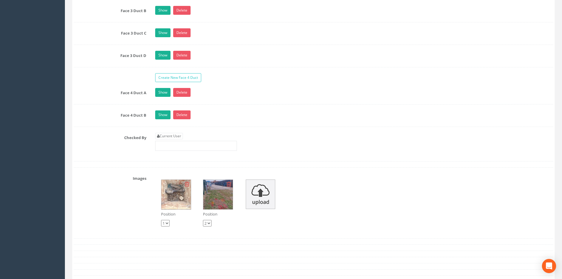
click at [169, 140] on div "Current User" at bounding box center [196, 142] width 82 height 18
click at [170, 136] on link "Current User" at bounding box center [169, 136] width 28 height 6
type input "[PERSON_NAME]"
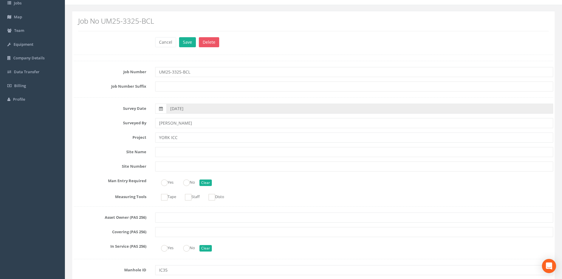
scroll to position [0, 0]
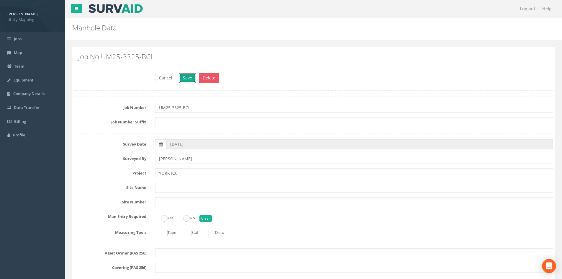
click at [189, 79] on button "Save" at bounding box center [187, 78] width 17 height 10
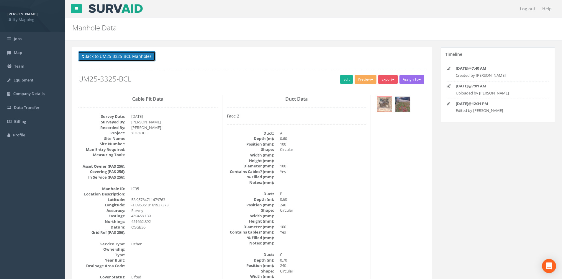
click at [136, 57] on button "Back to UM25-3325-BCL Manholes" at bounding box center [116, 56] width 77 height 10
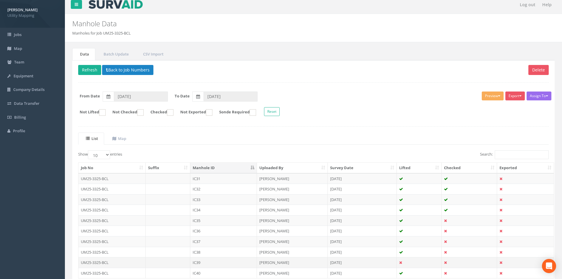
scroll to position [50, 0]
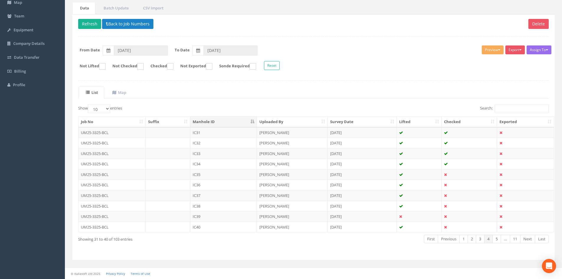
click at [212, 182] on td "IC36" at bounding box center [223, 184] width 67 height 11
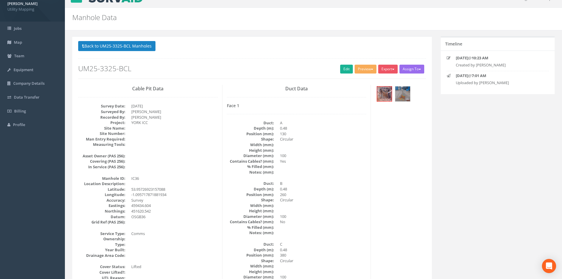
scroll to position [0, 0]
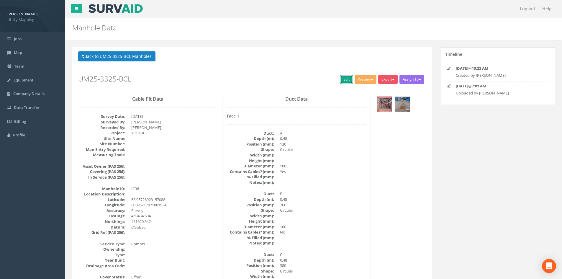
click at [343, 81] on link "Edit" at bounding box center [346, 79] width 13 height 9
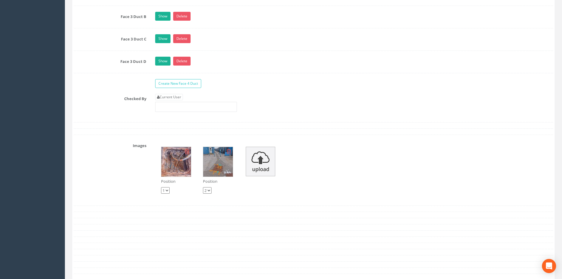
scroll to position [1122, 0]
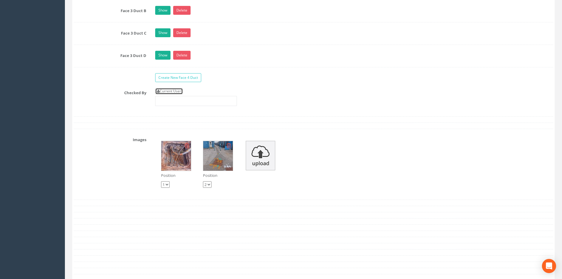
click at [168, 91] on link "Current User" at bounding box center [169, 91] width 28 height 6
type input "[PERSON_NAME]"
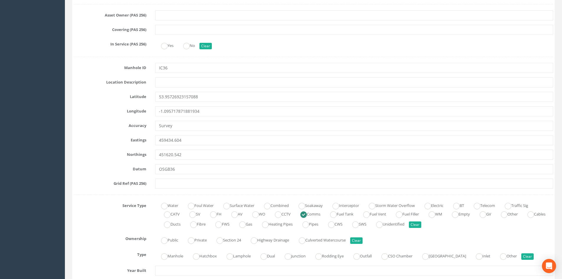
scroll to position [295, 0]
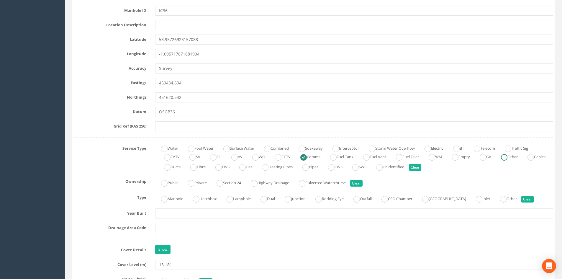
click at [449, 159] on ins at bounding box center [504, 157] width 6 height 6
radio input "false"
radio input "true"
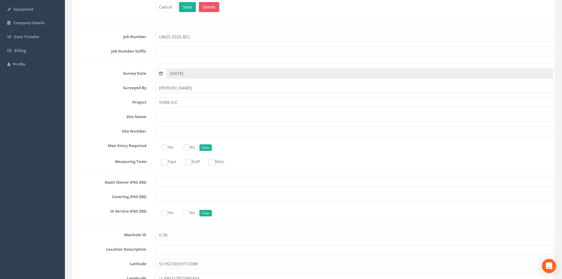
scroll to position [0, 0]
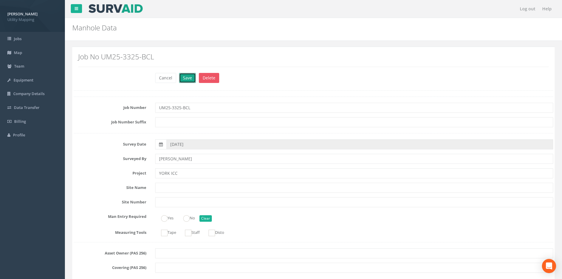
click at [192, 76] on button "Save" at bounding box center [187, 78] width 17 height 10
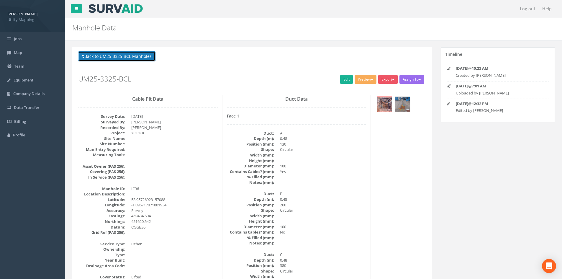
click at [109, 57] on button "Back to UM25-3325-BCL Manholes" at bounding box center [116, 56] width 77 height 10
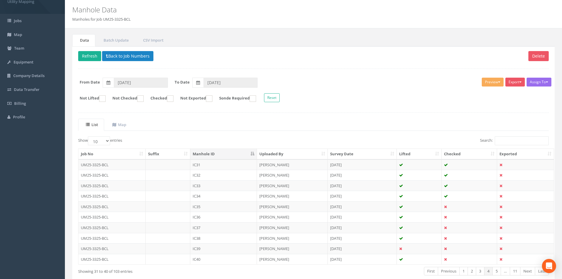
scroll to position [50, 0]
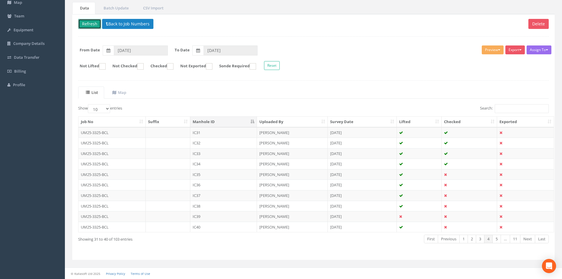
click at [95, 25] on button "Refresh" at bounding box center [89, 24] width 23 height 10
click at [232, 197] on td "IC37" at bounding box center [223, 195] width 67 height 11
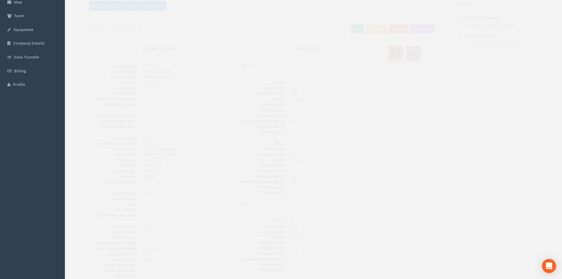
scroll to position [30, 0]
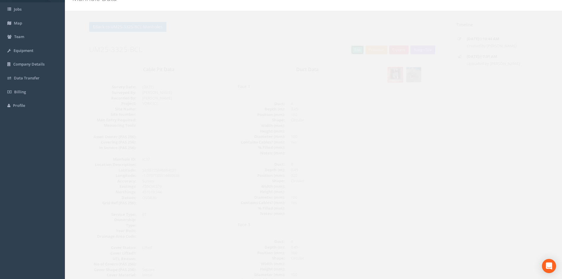
click at [345, 48] on link "Edit" at bounding box center [346, 49] width 13 height 9
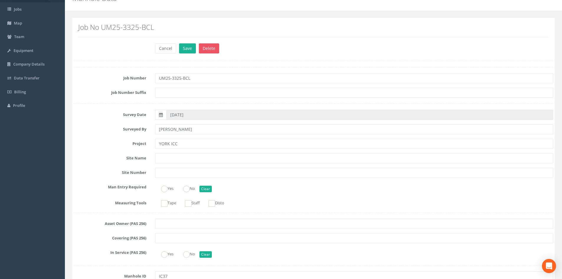
scroll to position [1063, 0]
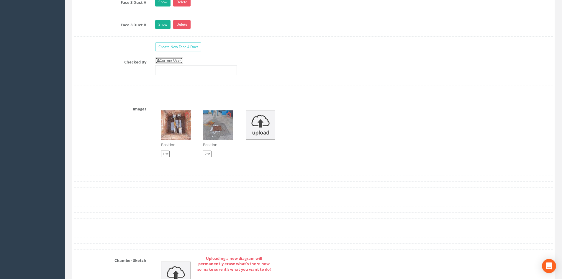
click at [177, 61] on link "Current User" at bounding box center [169, 60] width 28 height 6
type input "[PERSON_NAME]"
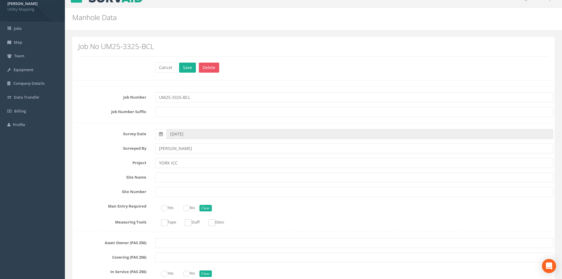
scroll to position [0, 0]
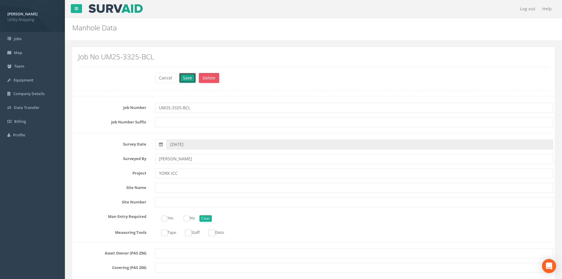
click at [187, 76] on button "Save" at bounding box center [187, 78] width 17 height 10
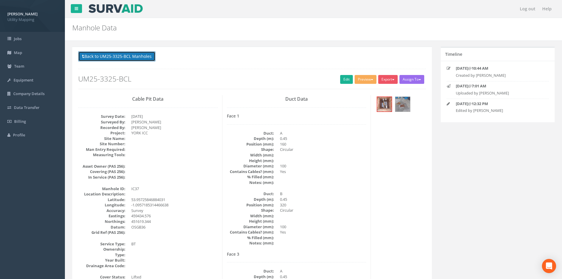
click at [114, 54] on button "Back to UM25-3325-BCL Manholes" at bounding box center [116, 56] width 77 height 10
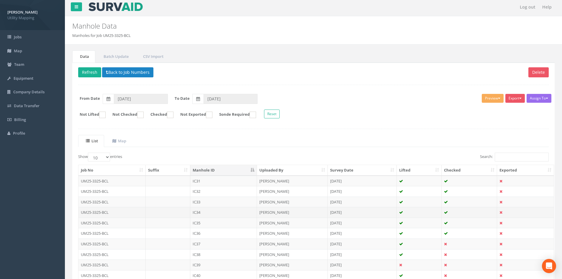
scroll to position [50, 0]
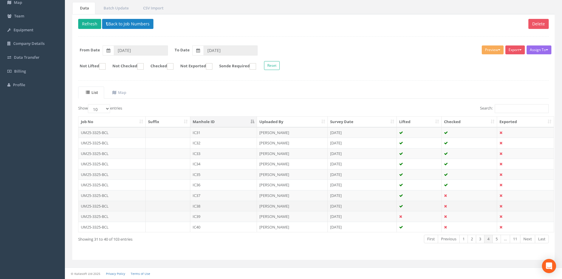
click at [228, 205] on td "IC38" at bounding box center [223, 206] width 67 height 11
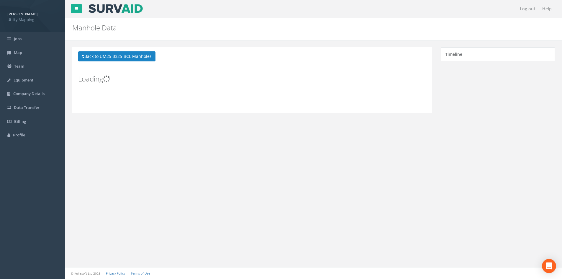
scroll to position [0, 0]
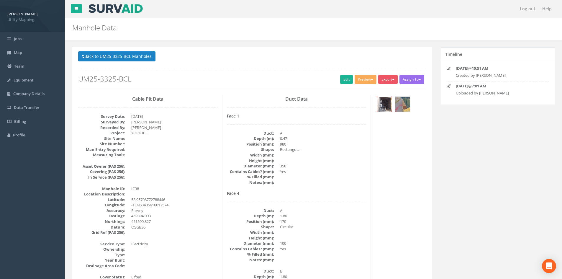
click at [387, 104] on img at bounding box center [384, 104] width 15 height 15
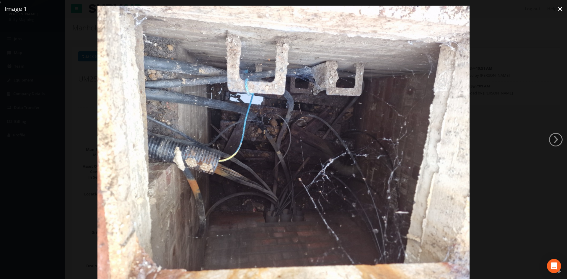
click at [449, 8] on link "×" at bounding box center [560, 9] width 14 height 18
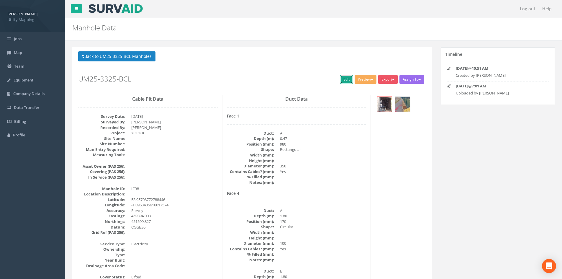
click at [341, 76] on link "Edit" at bounding box center [346, 79] width 13 height 9
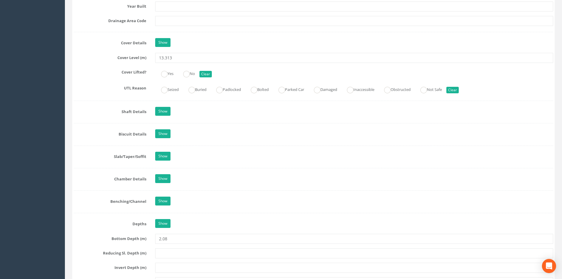
scroll to position [502, 0]
click at [161, 181] on link "Show" at bounding box center [162, 178] width 15 height 9
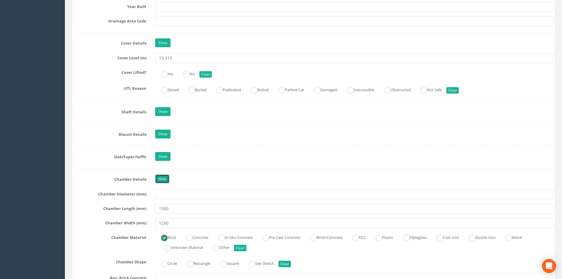
click at [166, 179] on link "Hide" at bounding box center [162, 178] width 14 height 9
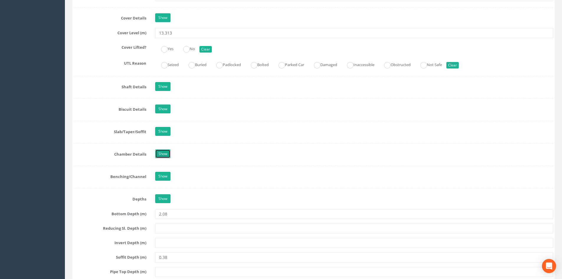
scroll to position [590, 0]
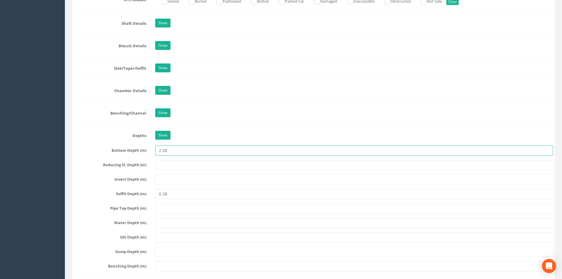
click at [175, 152] on input "2.08" at bounding box center [354, 151] width 398 height 10
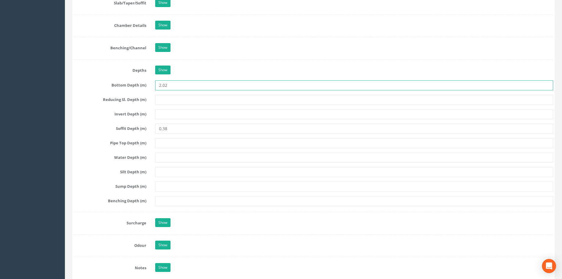
scroll to position [768, 0]
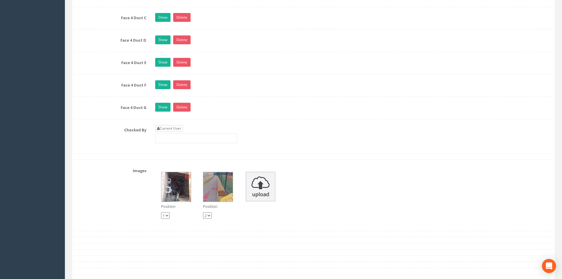
type input "2.02"
click at [177, 127] on link "Current User" at bounding box center [169, 128] width 28 height 6
type input "[PERSON_NAME]"
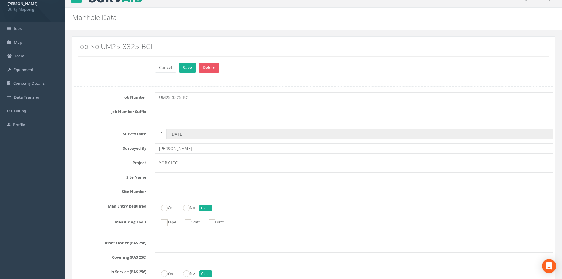
scroll to position [0, 0]
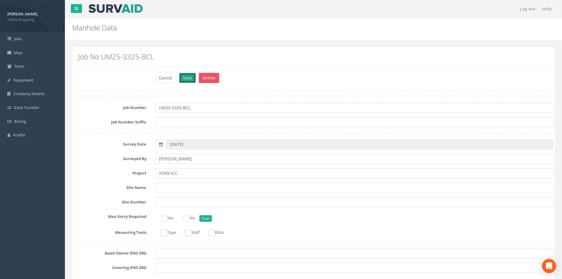
click at [184, 76] on button "Save" at bounding box center [187, 78] width 17 height 10
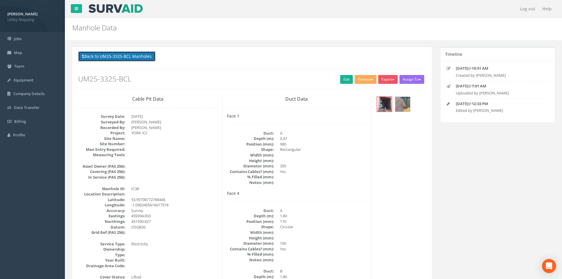
click at [139, 54] on button "Back to UM25-3325-BCL Manholes" at bounding box center [116, 56] width 77 height 10
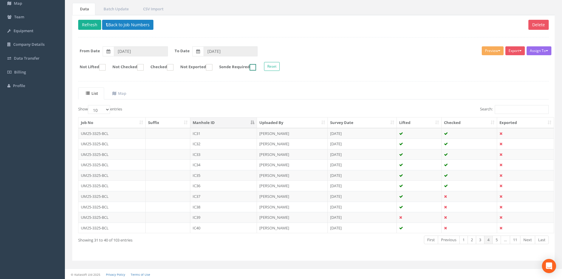
scroll to position [50, 0]
click at [236, 214] on td "IC39" at bounding box center [223, 216] width 67 height 11
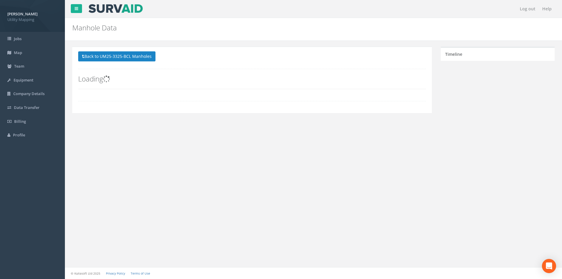
scroll to position [0, 0]
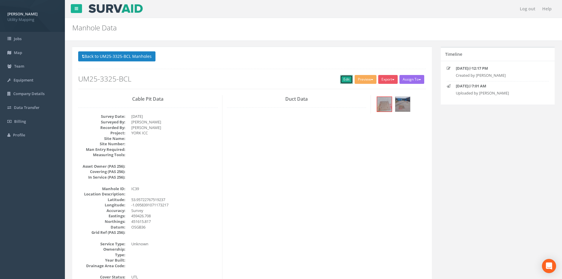
click at [348, 80] on link "Edit" at bounding box center [346, 79] width 13 height 9
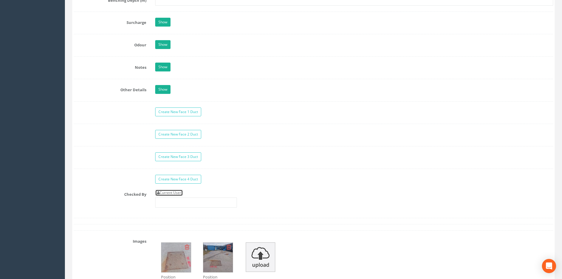
click at [179, 193] on link "Current User" at bounding box center [169, 193] width 28 height 6
type input "[PERSON_NAME]"
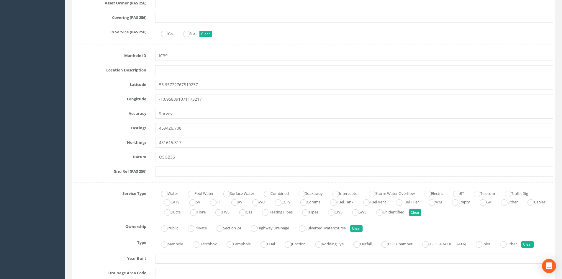
scroll to position [236, 0]
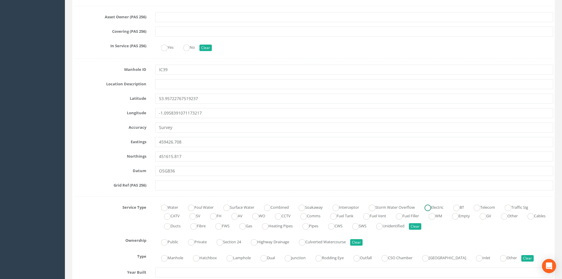
click at [443, 208] on label "Electric" at bounding box center [431, 207] width 25 height 9
radio input "true"
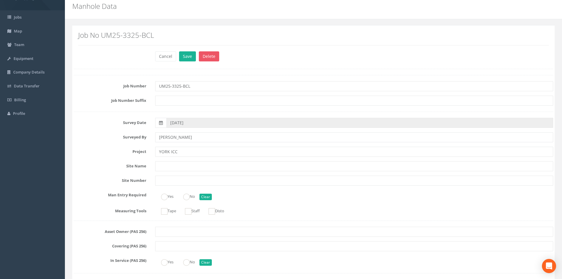
scroll to position [0, 0]
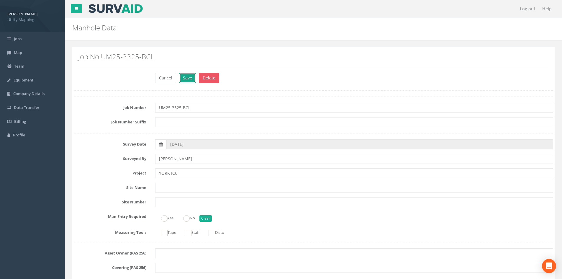
click at [184, 80] on button "Save" at bounding box center [187, 78] width 17 height 10
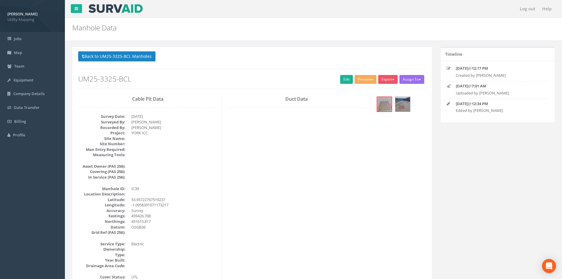
drag, startPoint x: 110, startPoint y: 50, endPoint x: 117, endPoint y: 49, distance: 6.7
drag, startPoint x: 117, startPoint y: 49, endPoint x: 129, endPoint y: 54, distance: 13.4
click at [131, 54] on button "Back to UM25-3325-BCL Manholes" at bounding box center [116, 56] width 77 height 10
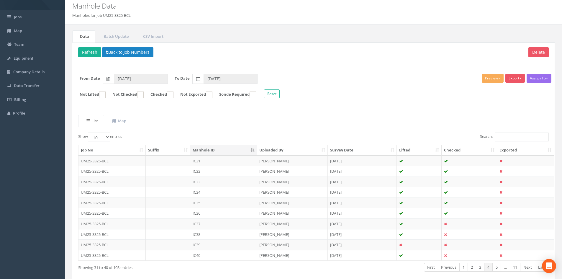
scroll to position [50, 0]
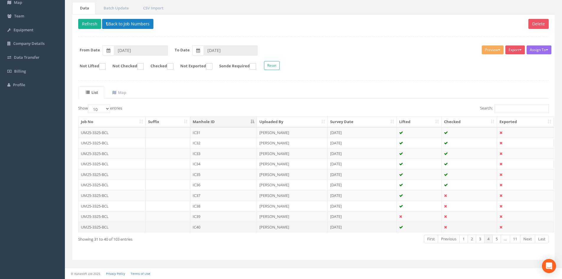
click at [229, 225] on td "IC40" at bounding box center [223, 227] width 67 height 11
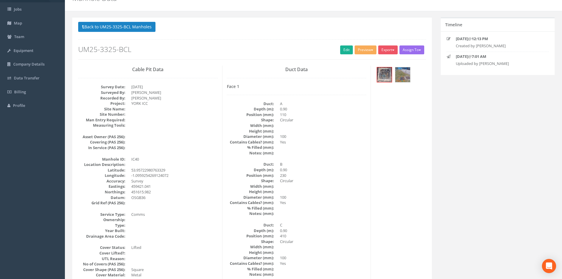
scroll to position [0, 0]
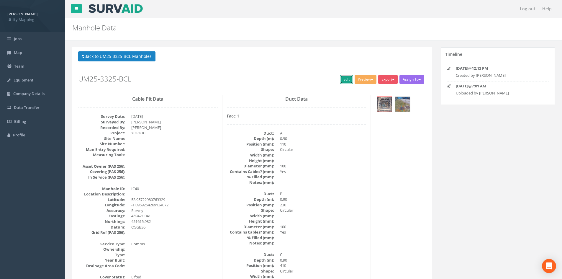
click at [346, 79] on link "Edit" at bounding box center [346, 79] width 13 height 9
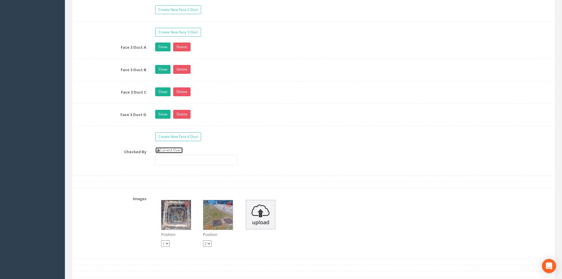
click at [172, 147] on link "Current User" at bounding box center [169, 150] width 28 height 6
type input "[PERSON_NAME]"
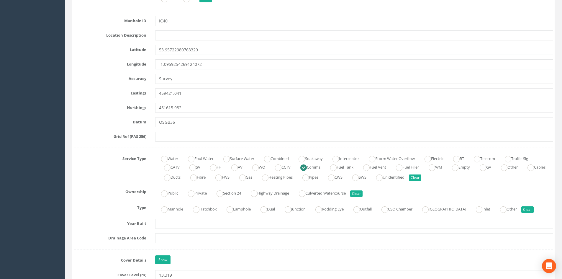
scroll to position [295, 0]
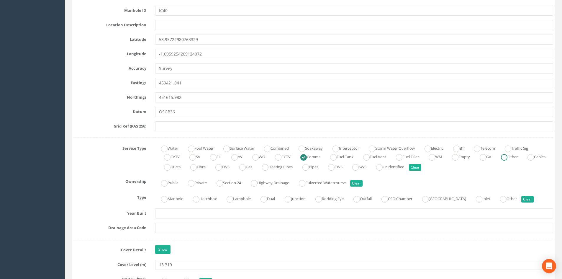
click at [449, 157] on ins at bounding box center [504, 157] width 6 height 6
radio input "false"
radio input "true"
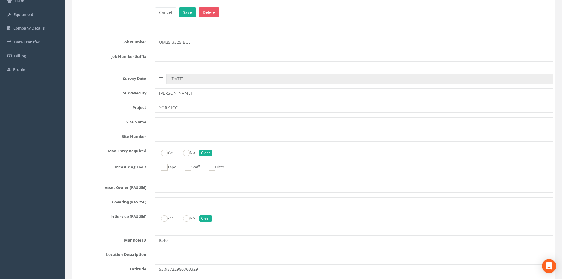
scroll to position [0, 0]
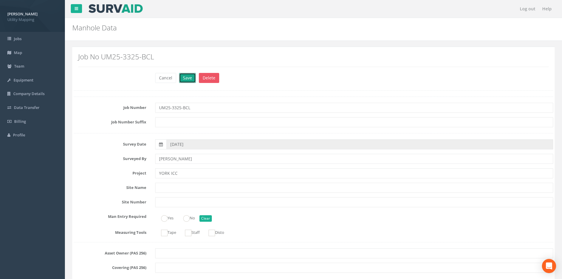
click at [185, 79] on button "Save" at bounding box center [187, 78] width 17 height 10
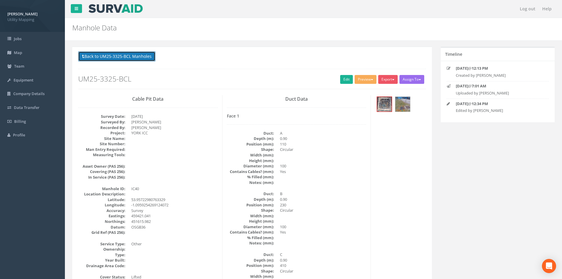
click at [127, 60] on button "Back to UM25-3325-BCL Manholes" at bounding box center [116, 56] width 77 height 10
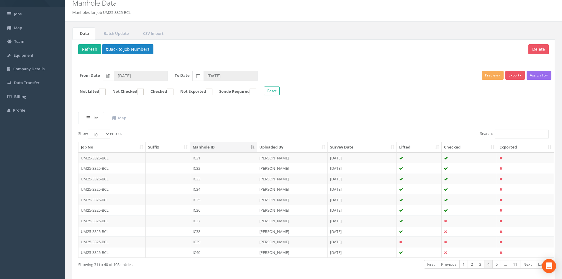
scroll to position [50, 0]
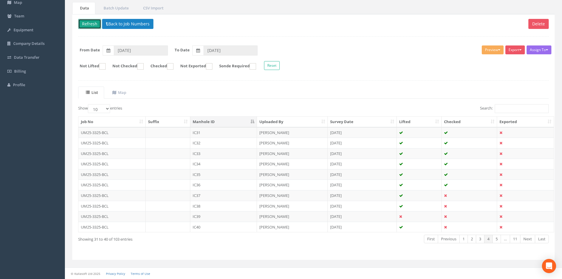
click at [88, 21] on button "Refresh" at bounding box center [89, 24] width 23 height 10
click at [449, 238] on link "Next" at bounding box center [527, 239] width 15 height 9
click at [223, 132] on table "Job No Suffix Manhole ID Uploaded By Survey Date Lifted Checked Exported UM25-3…" at bounding box center [316, 174] width 476 height 116
click at [227, 131] on td "IC41" at bounding box center [223, 132] width 67 height 11
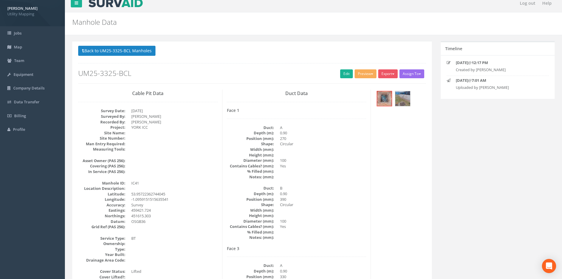
scroll to position [0, 0]
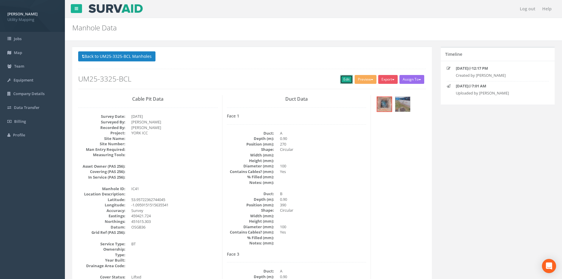
click at [349, 78] on link "Edit" at bounding box center [346, 79] width 13 height 9
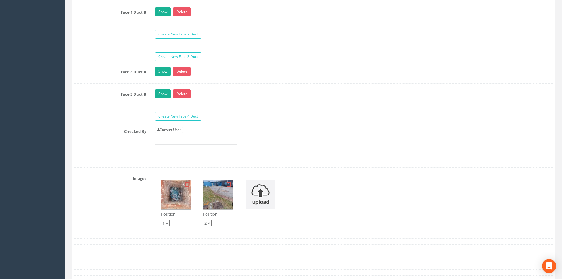
scroll to position [1004, 0]
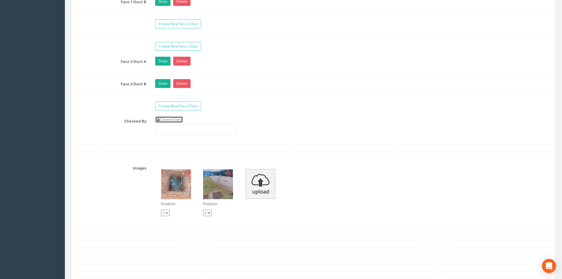
click at [177, 120] on link "Current User" at bounding box center [169, 119] width 28 height 6
type input "[PERSON_NAME]"
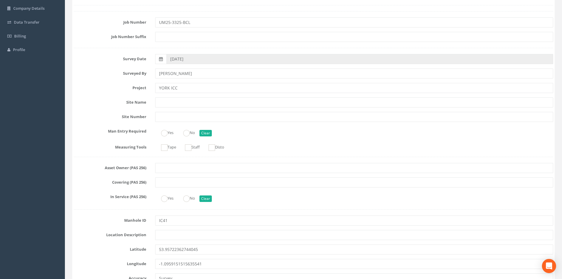
scroll to position [0, 0]
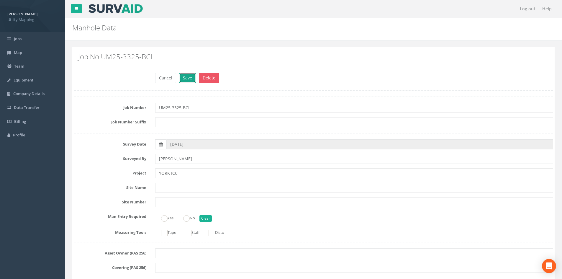
click at [191, 82] on button "Save" at bounding box center [187, 78] width 17 height 10
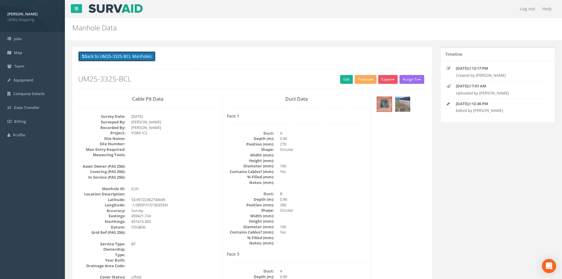
click at [117, 55] on button "Back to UM25-3325-BCL Manholes" at bounding box center [116, 56] width 77 height 10
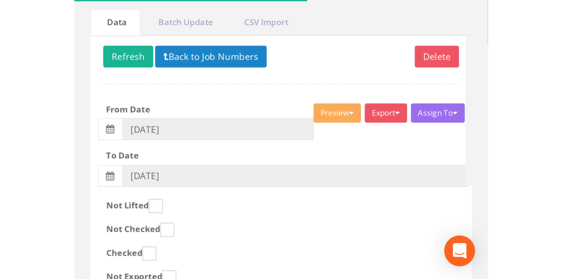
scroll to position [49, 0]
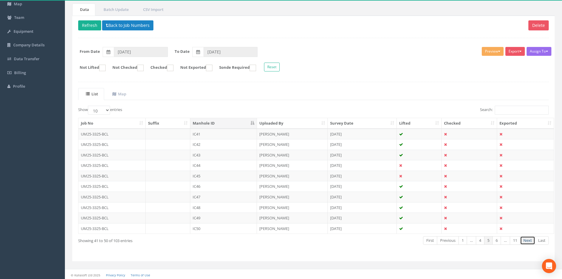
click at [449, 239] on link "Next" at bounding box center [527, 240] width 15 height 9
click at [218, 155] on td "IC53" at bounding box center [223, 155] width 67 height 11
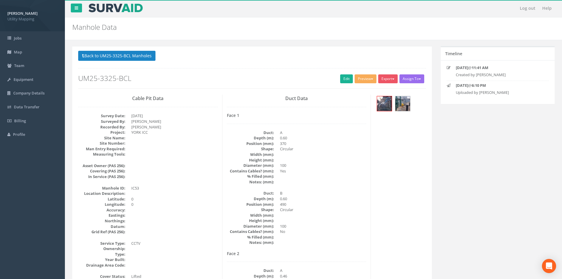
scroll to position [0, 0]
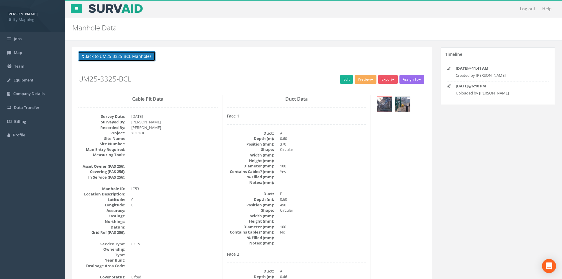
click at [115, 53] on button "Back to UM25-3325-BCL Manholes" at bounding box center [116, 56] width 77 height 10
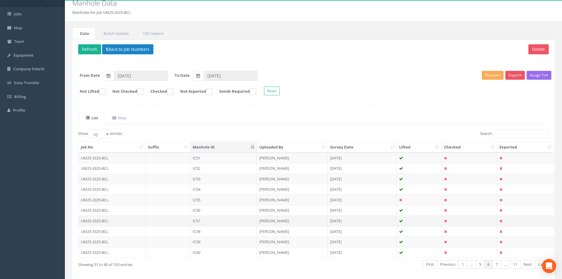
scroll to position [50, 0]
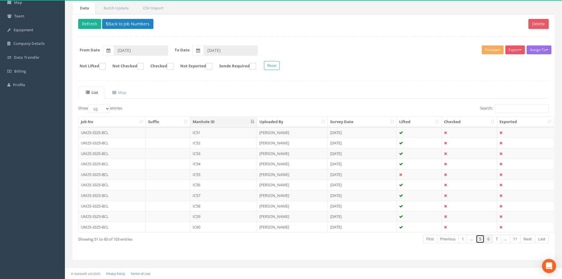
click at [449, 238] on link "5" at bounding box center [480, 239] width 9 height 9
click at [449, 239] on link "Previous" at bounding box center [448, 239] width 22 height 9
click at [449, 236] on link "Previous" at bounding box center [449, 239] width 22 height 9
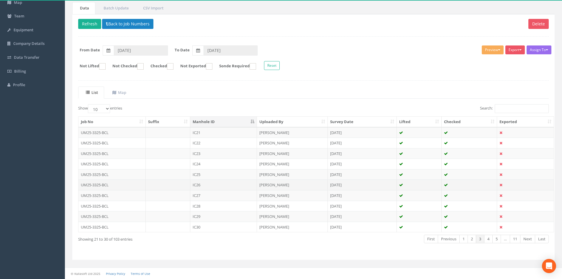
click at [215, 185] on td "IC26" at bounding box center [223, 184] width 67 height 11
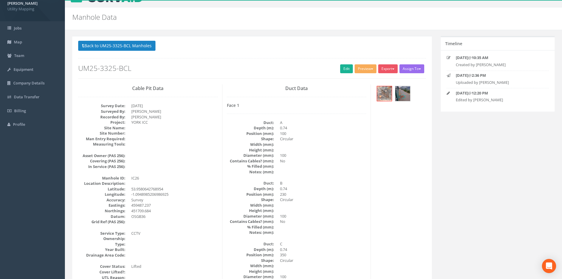
scroll to position [0, 0]
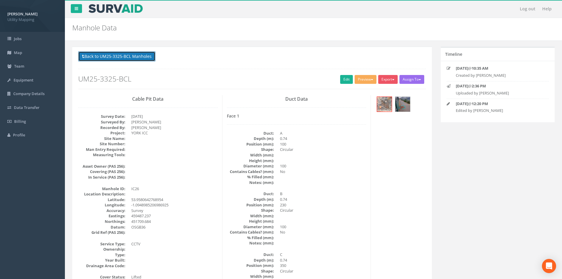
click at [105, 57] on button "Back to UM25-3325-BCL Manholes" at bounding box center [116, 56] width 77 height 10
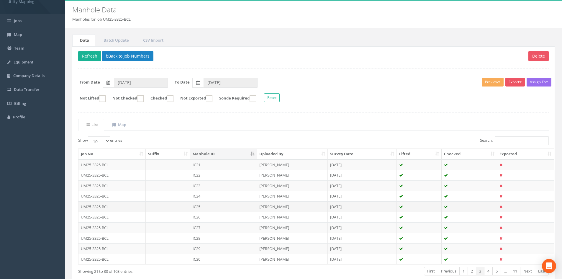
scroll to position [50, 0]
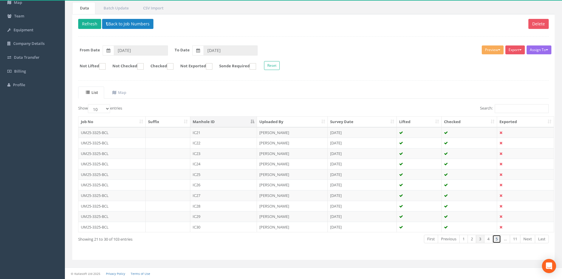
click at [449, 239] on link "5" at bounding box center [497, 239] width 9 height 9
click at [213, 129] on td "IC41" at bounding box center [223, 132] width 67 height 11
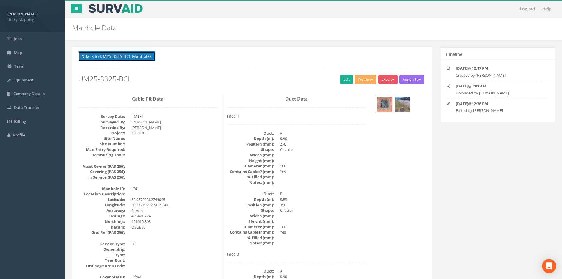
click at [119, 57] on button "Back to UM25-3325-BCL Manholes" at bounding box center [116, 56] width 77 height 10
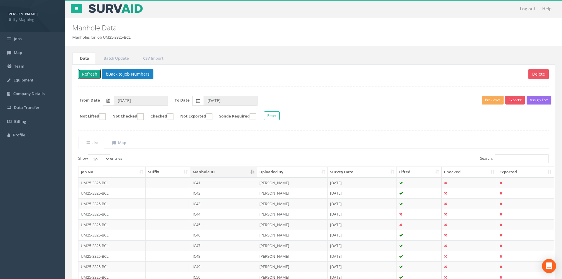
click at [92, 70] on button "Refresh" at bounding box center [89, 74] width 23 height 10
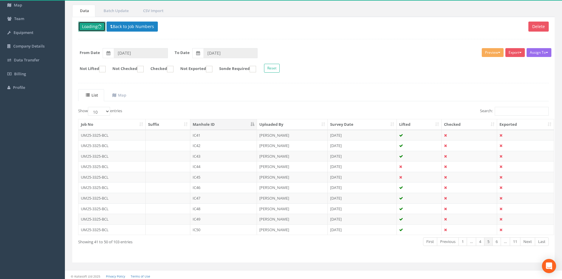
scroll to position [50, 0]
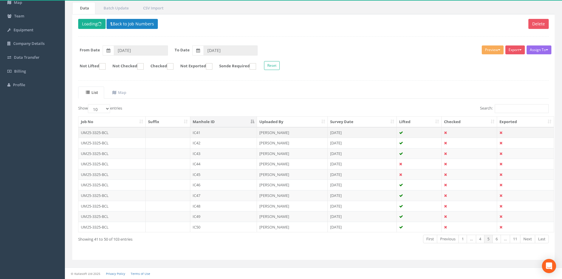
click at [210, 134] on td "IC41" at bounding box center [223, 132] width 67 height 11
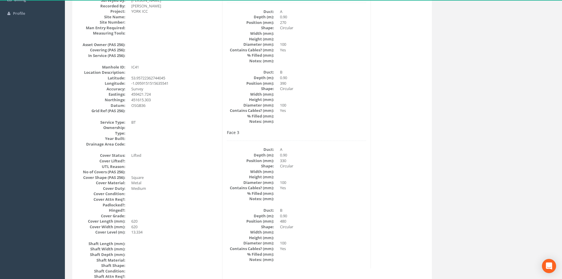
scroll to position [59, 0]
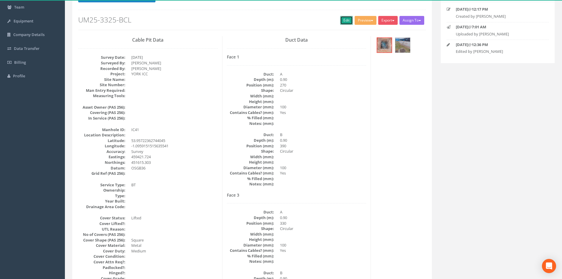
click at [341, 22] on link "Edit" at bounding box center [346, 20] width 13 height 9
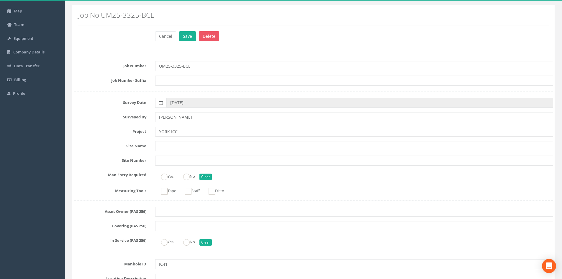
scroll to position [0, 0]
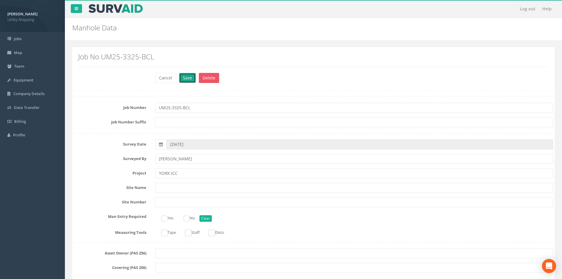
click at [189, 74] on button "Save" at bounding box center [187, 78] width 17 height 10
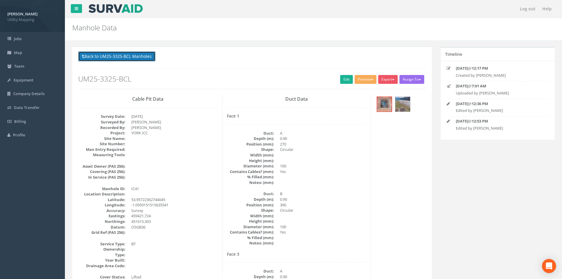
click at [106, 56] on button "Back to UM25-3325-BCL Manholes" at bounding box center [116, 56] width 77 height 10
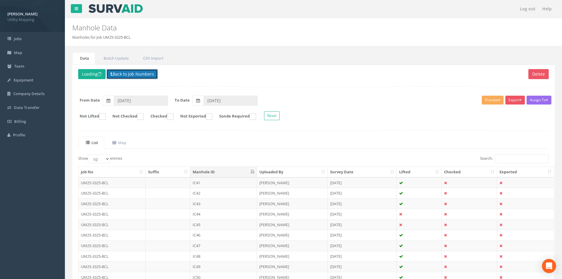
click at [133, 72] on button "Back to Job Numbers" at bounding box center [132, 74] width 51 height 10
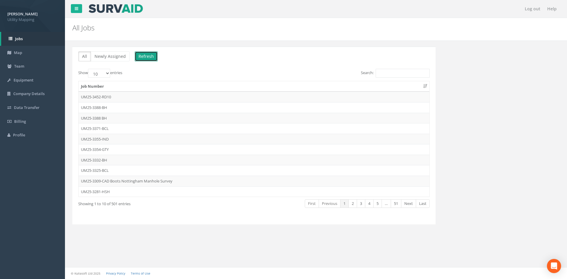
click at [143, 58] on button "Refresh" at bounding box center [146, 56] width 23 height 10
click at [115, 170] on td "UM25-3325-BCL" at bounding box center [254, 170] width 351 height 11
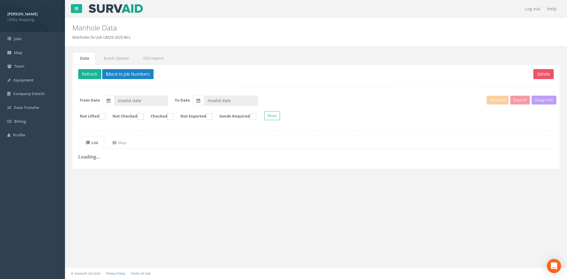
type input "[DATE]"
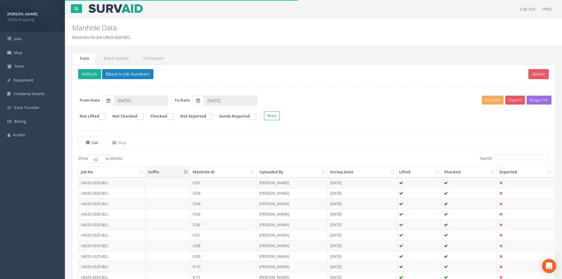
click at [226, 175] on th "Manhole ID" at bounding box center [223, 172] width 67 height 11
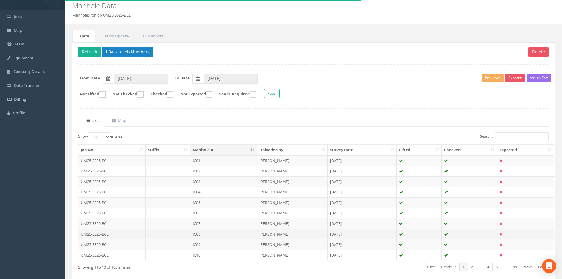
scroll to position [50, 0]
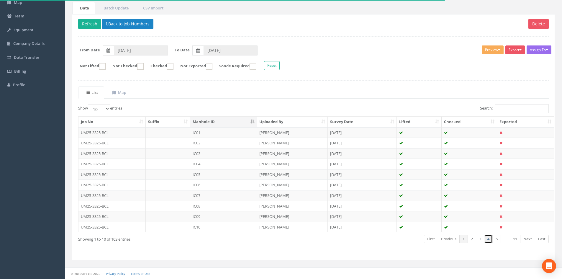
click at [449, 239] on link "4" at bounding box center [488, 239] width 9 height 9
click at [449, 238] on link "5" at bounding box center [497, 239] width 9 height 9
click at [234, 136] on td "IC41" at bounding box center [223, 132] width 67 height 11
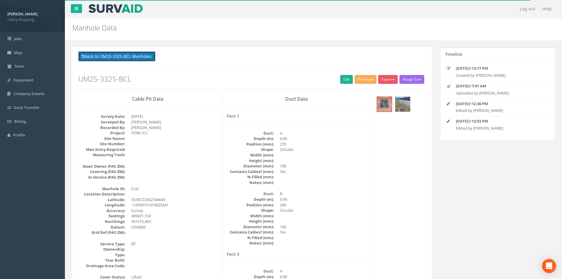
click at [102, 57] on button "Back to UM25-3325-BCL Manholes" at bounding box center [116, 56] width 77 height 10
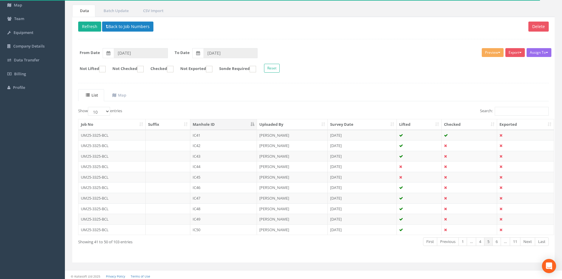
scroll to position [50, 0]
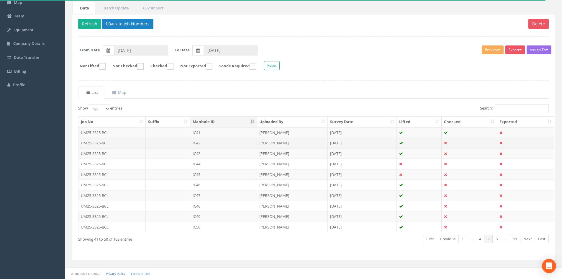
click at [218, 142] on td "IC42" at bounding box center [223, 143] width 67 height 11
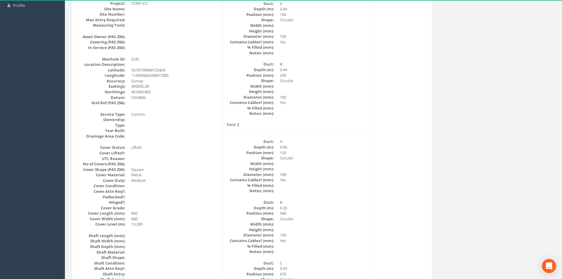
scroll to position [0, 0]
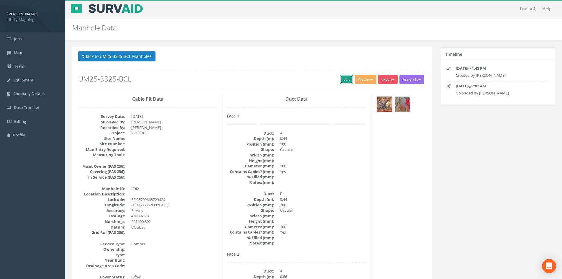
click at [343, 77] on link "Edit" at bounding box center [346, 79] width 13 height 9
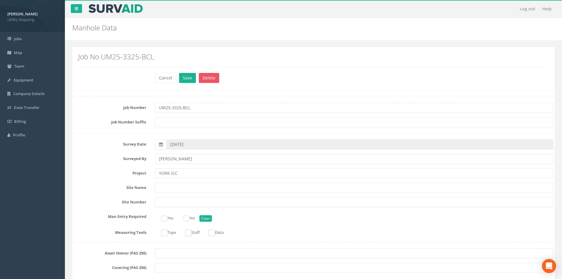
scroll to position [295, 0]
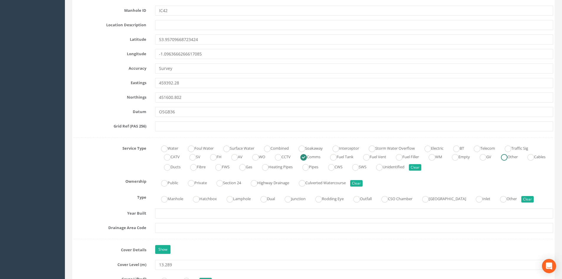
click at [449, 156] on ins at bounding box center [504, 157] width 6 height 6
radio input "false"
radio input "true"
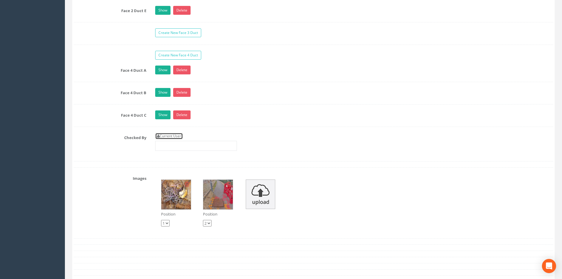
click at [172, 137] on link "Current User" at bounding box center [169, 136] width 28 height 6
type input "[PERSON_NAME]"
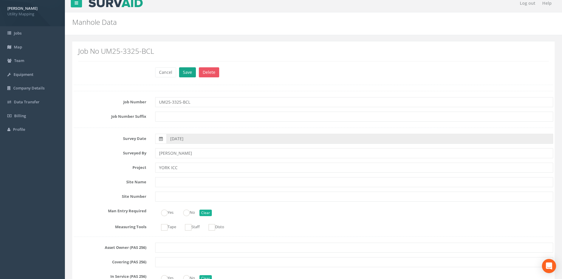
scroll to position [0, 0]
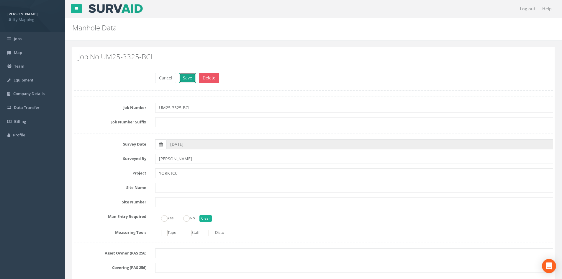
click at [179, 74] on button "Save" at bounding box center [187, 78] width 17 height 10
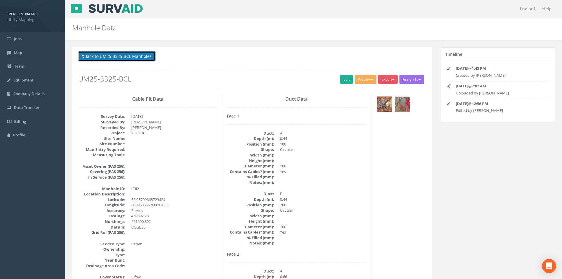
click at [143, 56] on button "Back to UM25-3325-BCL Manholes" at bounding box center [116, 56] width 77 height 10
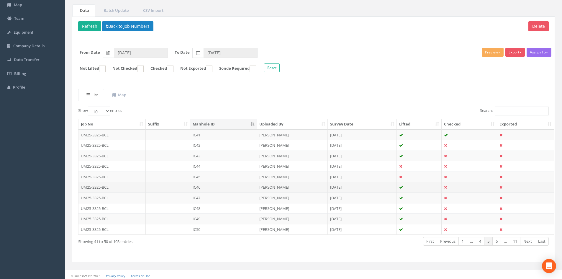
scroll to position [50, 0]
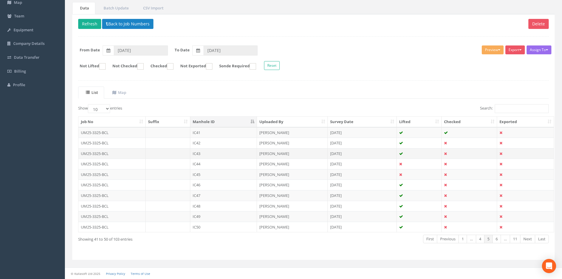
click at [234, 156] on td "IC43" at bounding box center [223, 153] width 67 height 11
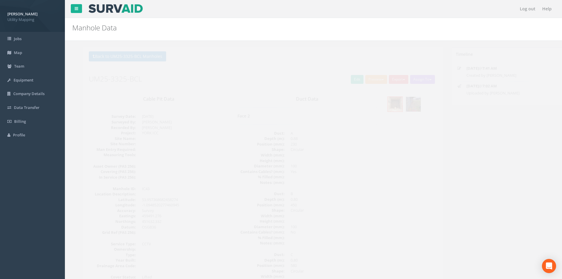
click at [403, 107] on img at bounding box center [403, 104] width 15 height 15
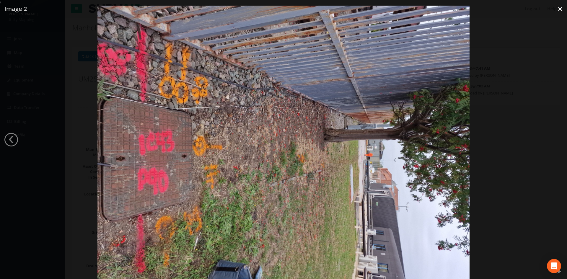
click at [449, 11] on link "×" at bounding box center [560, 9] width 14 height 18
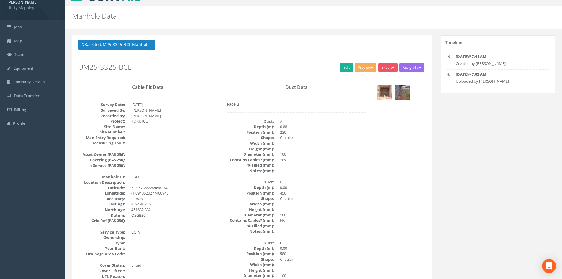
scroll to position [12, 0]
click at [348, 70] on link "Edit" at bounding box center [346, 67] width 13 height 9
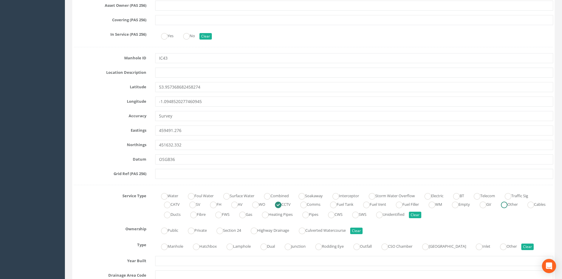
click at [449, 204] on ins at bounding box center [504, 205] width 6 height 6
radio input "false"
radio input "true"
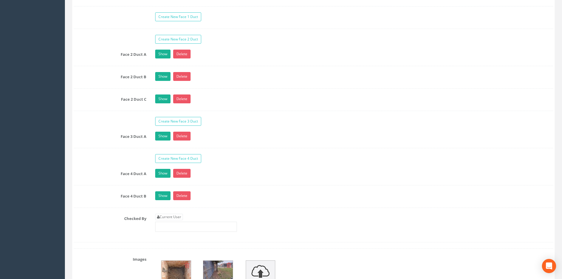
scroll to position [1045, 0]
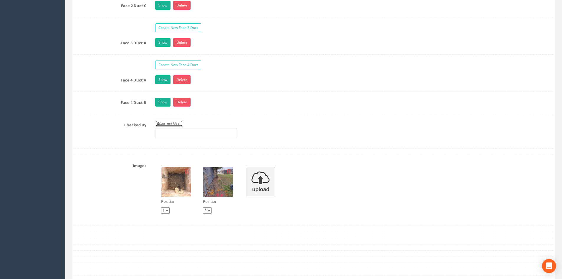
click at [176, 126] on link "Current User" at bounding box center [169, 123] width 28 height 6
type input "[PERSON_NAME]"
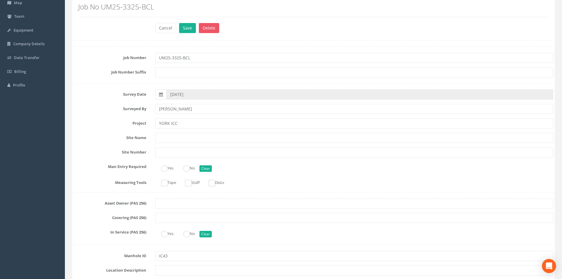
scroll to position [0, 0]
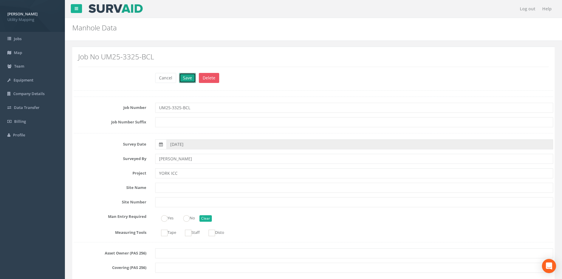
click at [187, 76] on button "Save" at bounding box center [187, 78] width 17 height 10
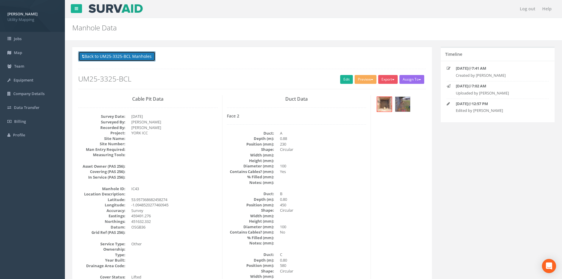
click at [110, 55] on button "Back to UM25-3325-BCL Manholes" at bounding box center [116, 56] width 77 height 10
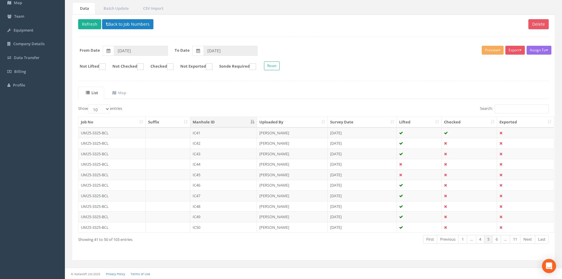
scroll to position [50, 0]
click at [92, 26] on button "Refresh" at bounding box center [89, 24] width 23 height 10
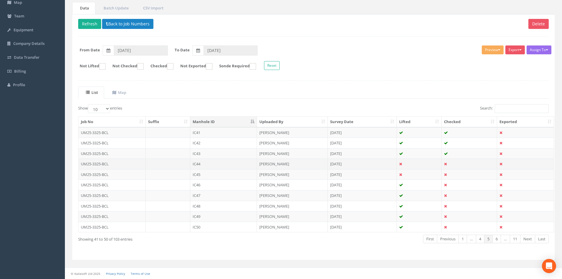
click at [222, 164] on td "IC44" at bounding box center [223, 164] width 67 height 11
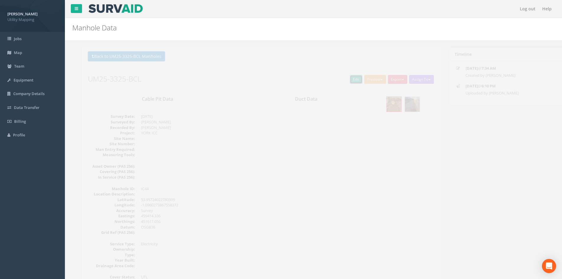
click at [346, 78] on link "Edit" at bounding box center [346, 79] width 13 height 9
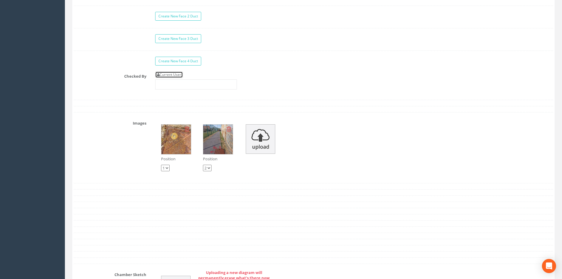
click at [178, 76] on link "Current User" at bounding box center [169, 74] width 28 height 6
type input "[PERSON_NAME]"
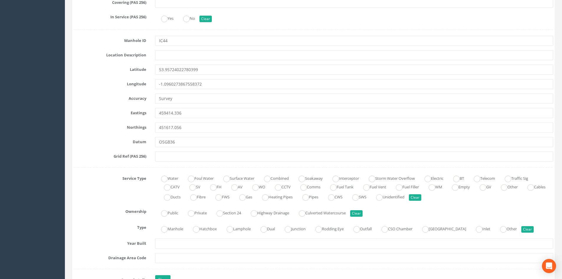
scroll to position [266, 0]
click at [449, 188] on ins at bounding box center [504, 187] width 6 height 6
radio input "true"
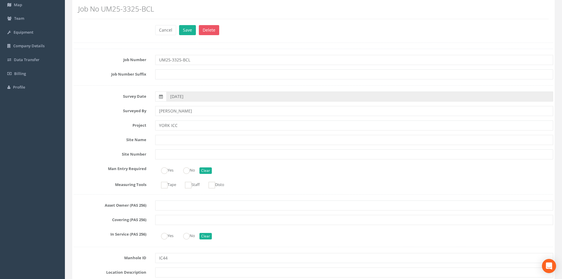
scroll to position [0, 0]
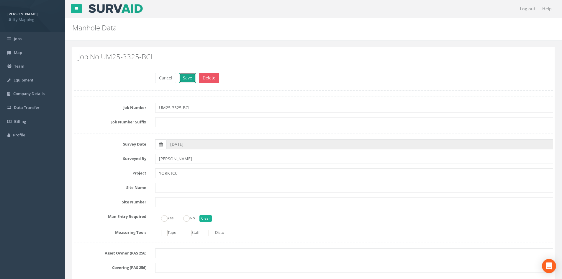
click at [185, 76] on button "Save" at bounding box center [187, 78] width 17 height 10
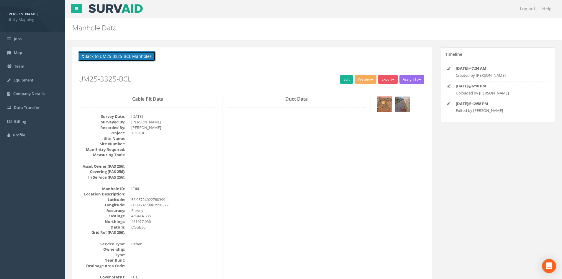
click at [148, 58] on button "Back to UM25-3325-BCL Manholes" at bounding box center [116, 56] width 77 height 10
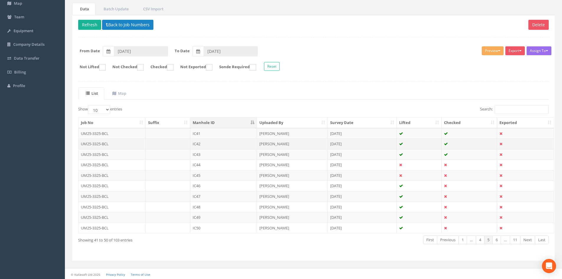
scroll to position [50, 0]
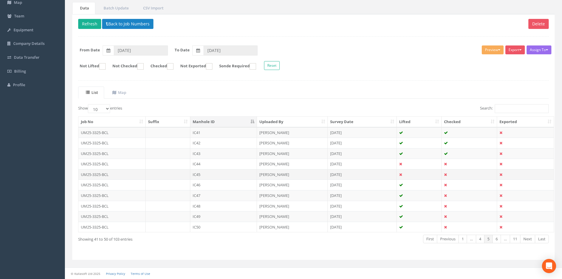
click at [242, 175] on td "IC45" at bounding box center [223, 174] width 67 height 11
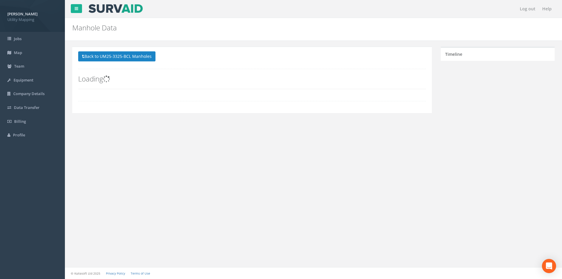
scroll to position [0, 0]
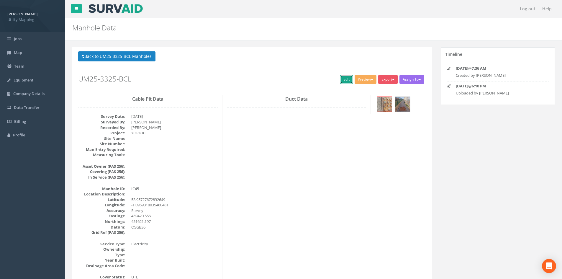
click at [343, 84] on link "Edit" at bounding box center [346, 79] width 13 height 9
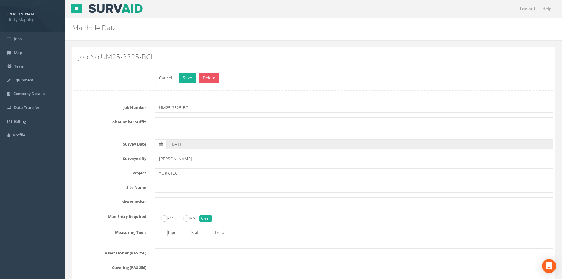
scroll to position [295, 0]
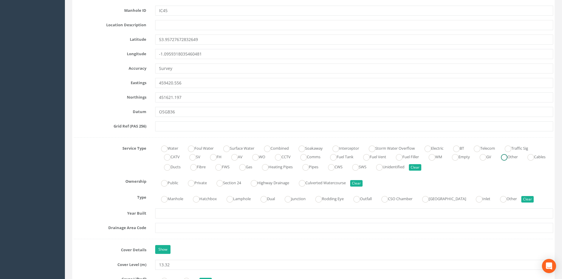
click at [449, 157] on ins at bounding box center [504, 157] width 6 height 6
radio input "true"
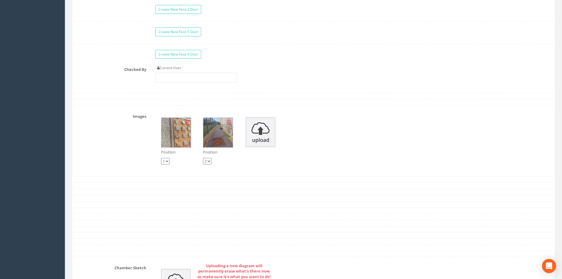
scroll to position [886, 0]
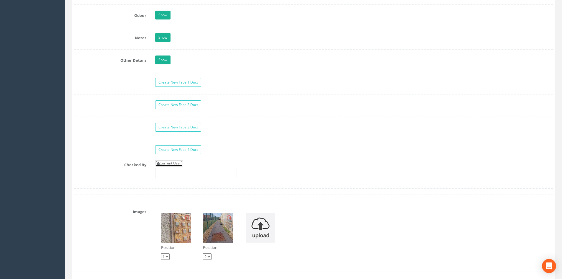
click at [180, 163] on link "Current User" at bounding box center [169, 163] width 28 height 6
type input "[PERSON_NAME]"
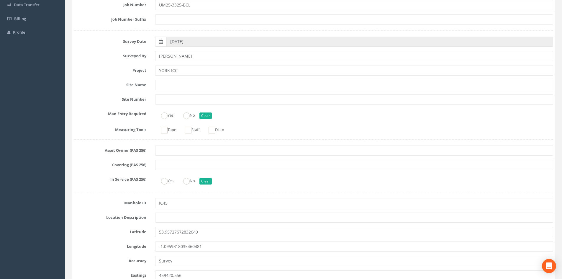
scroll to position [0, 0]
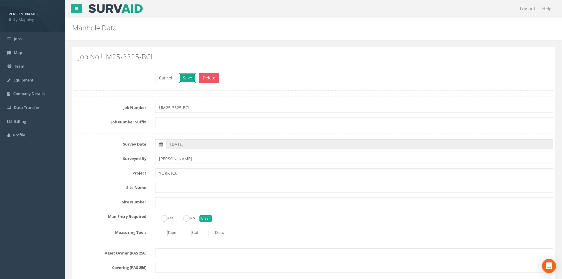
click at [192, 78] on button "Save" at bounding box center [187, 78] width 17 height 10
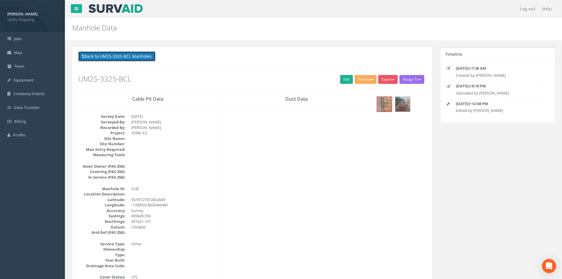
click at [144, 58] on button "Back to UM25-3325-BCL Manholes" at bounding box center [116, 56] width 77 height 10
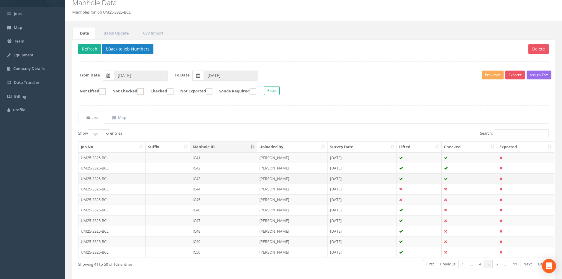
scroll to position [50, 0]
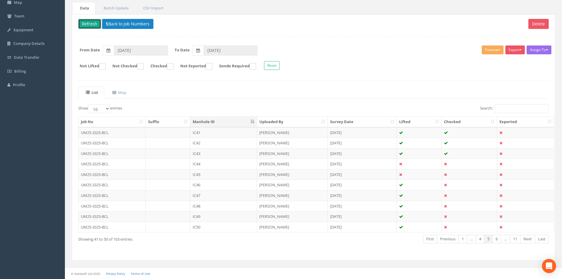
click at [92, 22] on button "Refresh" at bounding box center [89, 24] width 23 height 10
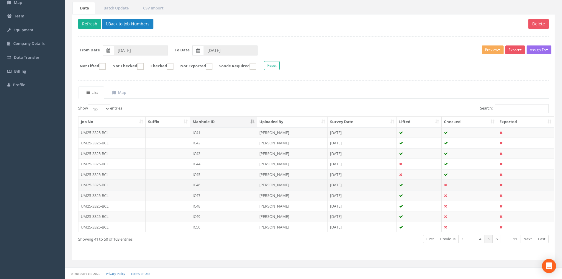
click at [222, 187] on td "IC46" at bounding box center [223, 184] width 67 height 11
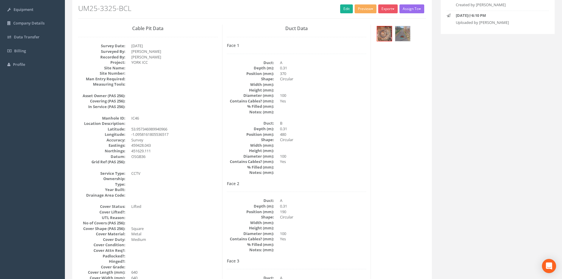
scroll to position [0, 0]
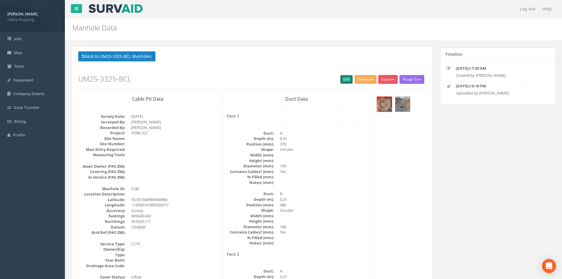
click at [343, 79] on link "Edit" at bounding box center [346, 79] width 13 height 9
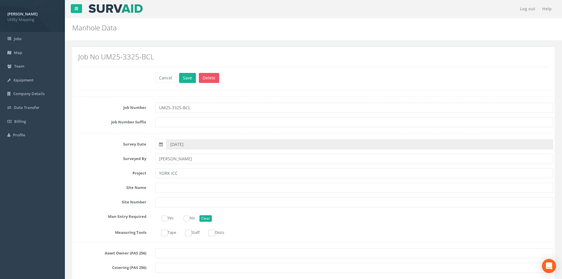
scroll to position [1063, 0]
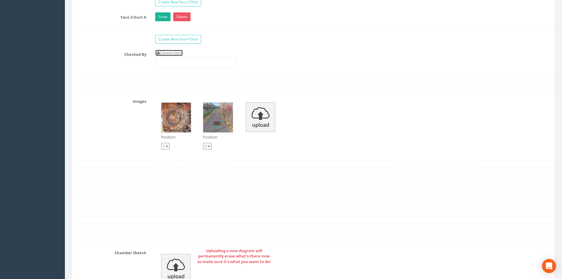
click at [175, 53] on link "Current User" at bounding box center [169, 53] width 28 height 6
type input "[PERSON_NAME]"
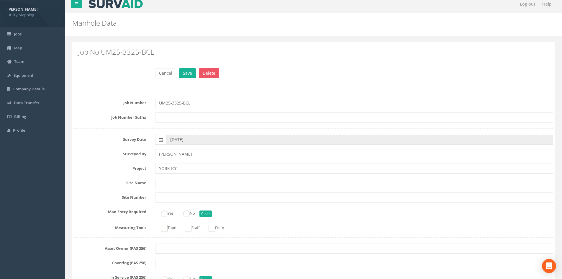
scroll to position [0, 0]
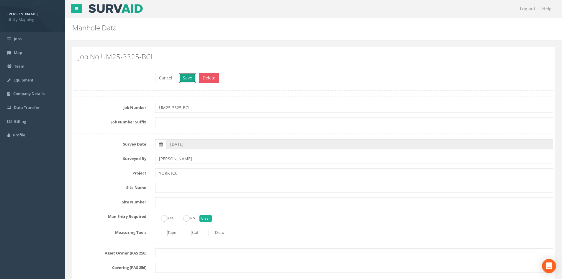
click at [192, 77] on button "Save" at bounding box center [187, 78] width 17 height 10
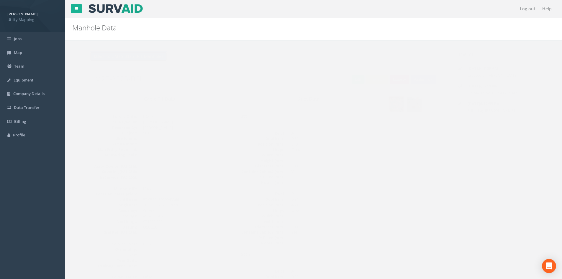
click at [110, 55] on button "Back to UM25-3325-BCL Manholes" at bounding box center [116, 56] width 77 height 10
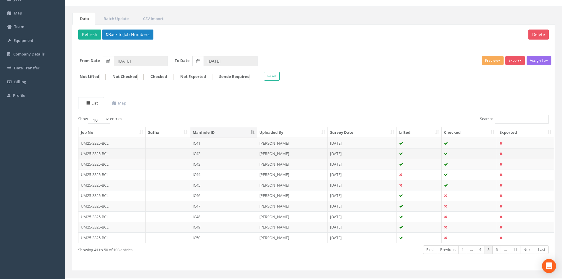
scroll to position [50, 0]
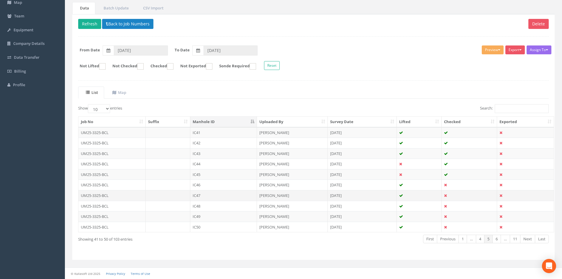
click at [221, 196] on td "IC47" at bounding box center [223, 195] width 67 height 11
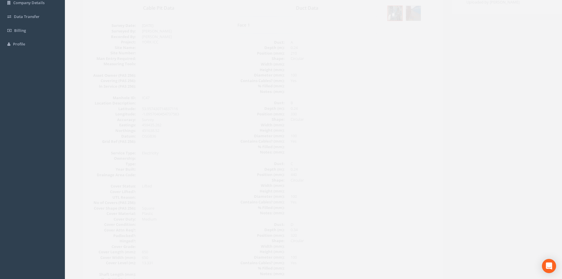
scroll to position [41, 0]
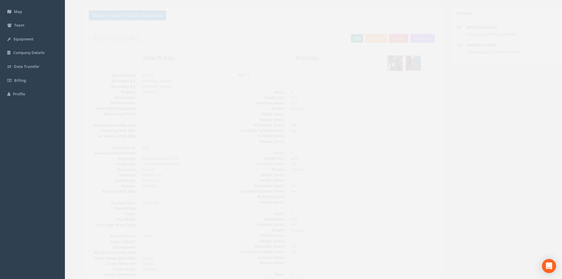
click at [346, 38] on link "Edit" at bounding box center [346, 38] width 13 height 9
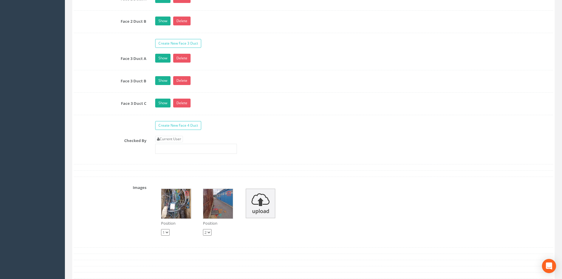
scroll to position [1133, 0]
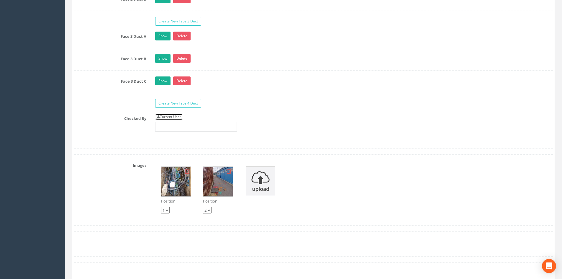
click at [179, 114] on link "Current User" at bounding box center [169, 117] width 28 height 6
type input "[PERSON_NAME]"
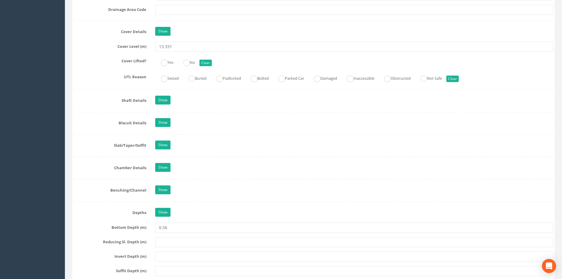
scroll to position [336, 0]
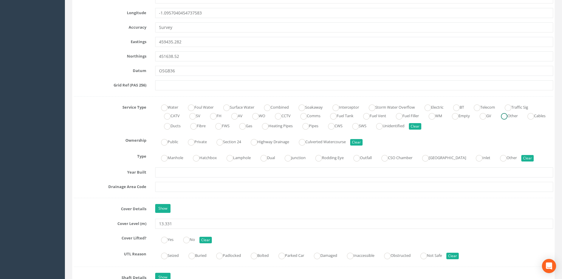
click at [449, 116] on ins at bounding box center [504, 116] width 6 height 6
radio input "true"
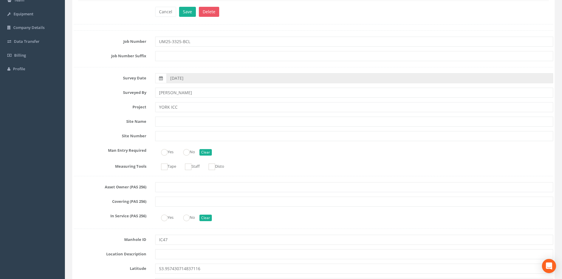
scroll to position [0, 0]
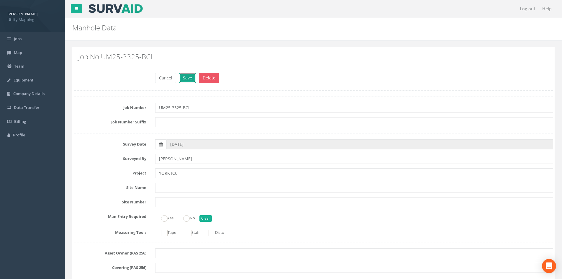
click at [185, 75] on button "Save" at bounding box center [187, 78] width 17 height 10
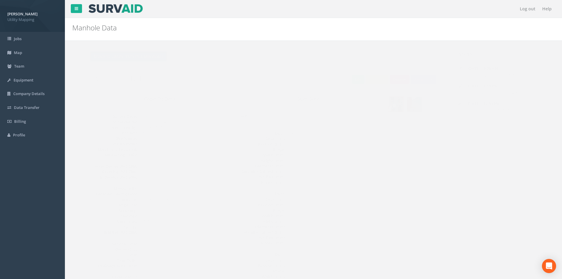
click at [142, 54] on button "Back to UM25-3325-BCL Manholes" at bounding box center [116, 56] width 77 height 10
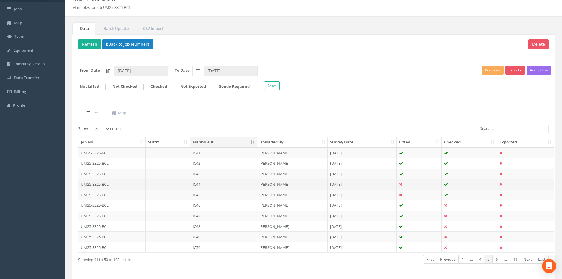
scroll to position [50, 0]
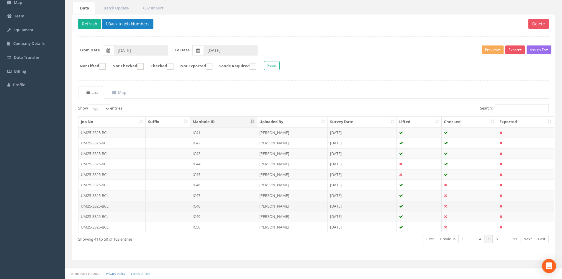
click at [209, 206] on td "IC48" at bounding box center [223, 206] width 67 height 11
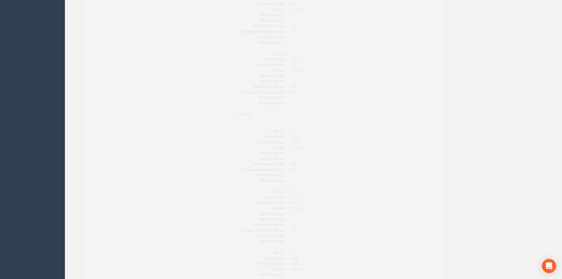
scroll to position [1573, 0]
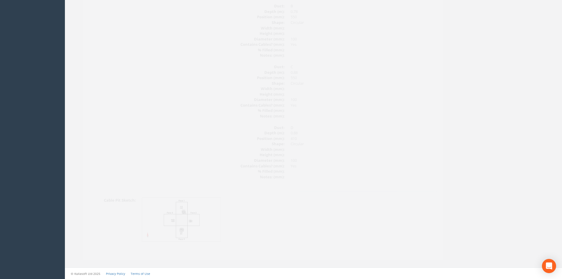
click at [179, 208] on img at bounding box center [171, 220] width 79 height 44
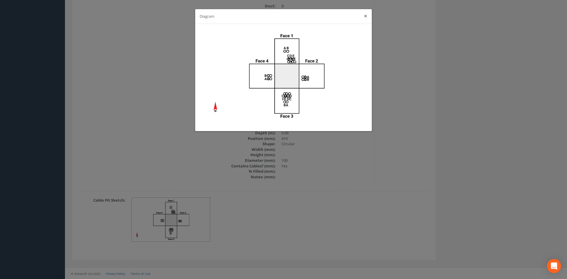
click at [365, 18] on button "×" at bounding box center [366, 16] width 4 height 6
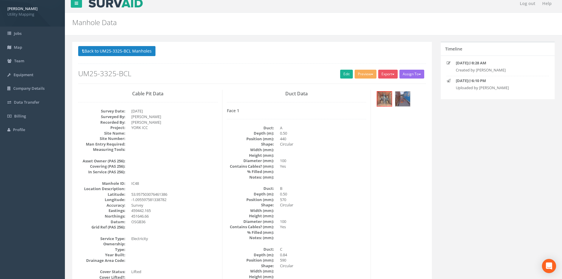
scroll to position [0, 0]
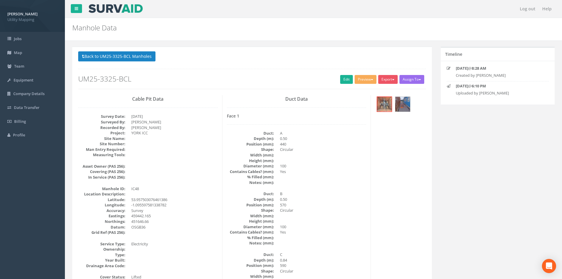
click at [337, 83] on h2 "UM25-3325-BCL" at bounding box center [252, 79] width 348 height 8
click at [355, 76] on button "Preview" at bounding box center [366, 79] width 22 height 9
click at [347, 78] on link "Edit" at bounding box center [346, 79] width 13 height 9
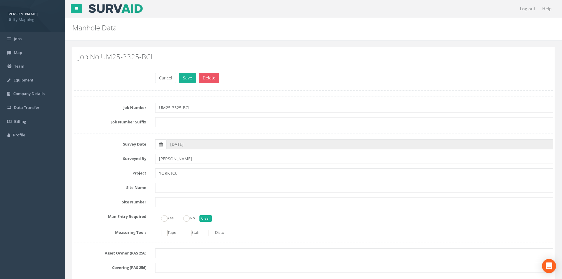
radio input "true"
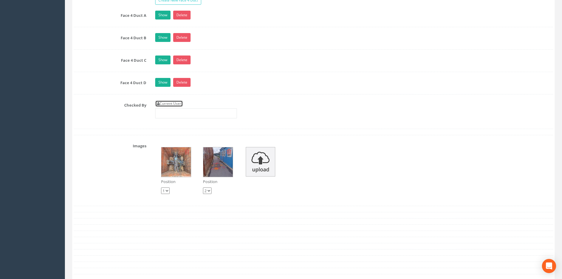
click at [170, 104] on link "Current User" at bounding box center [169, 103] width 28 height 6
type input "[PERSON_NAME]"
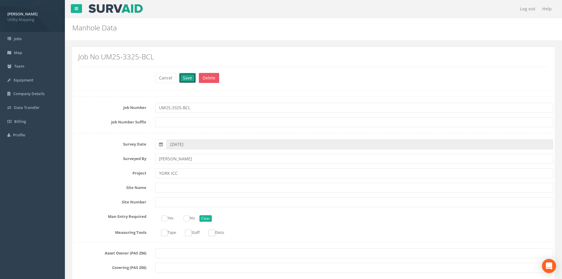
click at [187, 76] on button "Save" at bounding box center [187, 78] width 17 height 10
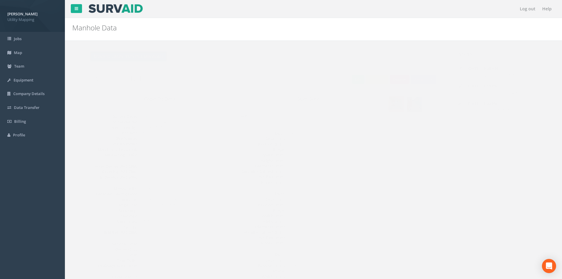
click at [148, 56] on button "Back to UM25-3325-BCL Manholes" at bounding box center [116, 56] width 77 height 10
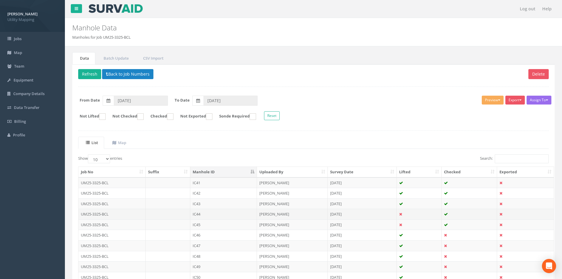
scroll to position [50, 0]
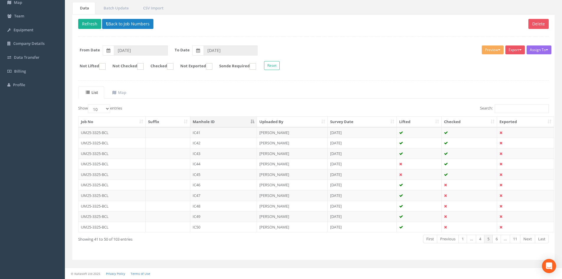
click at [220, 214] on td "IC49" at bounding box center [223, 216] width 67 height 11
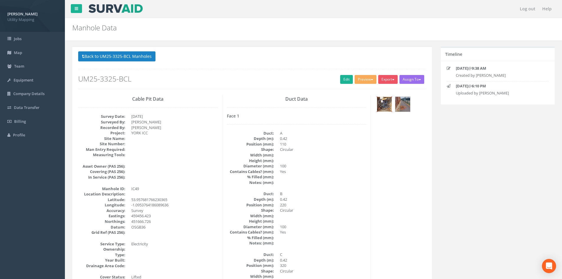
click at [382, 103] on img at bounding box center [384, 104] width 15 height 15
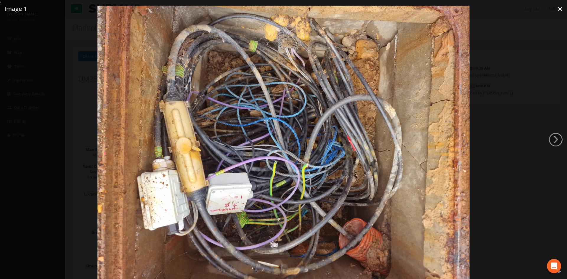
click at [449, 11] on link "×" at bounding box center [560, 9] width 14 height 18
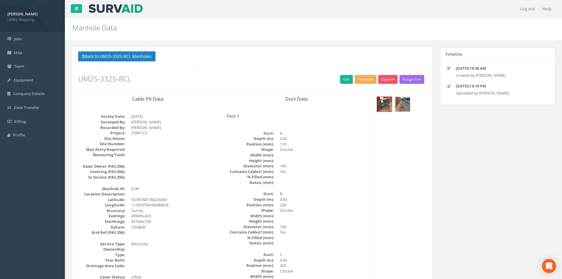
click at [395, 108] on div at bounding box center [402, 104] width 15 height 15
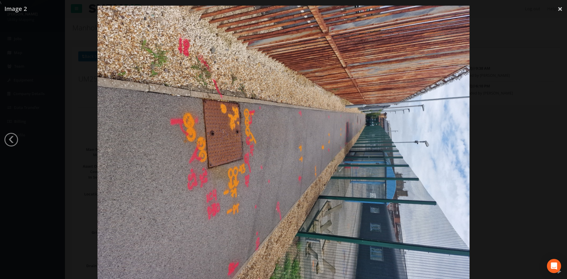
click at [215, 211] on img at bounding box center [283, 145] width 372 height 279
click at [213, 211] on img at bounding box center [283, 145] width 372 height 279
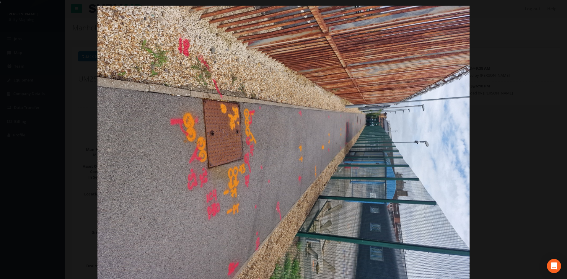
click at [214, 211] on img at bounding box center [283, 145] width 372 height 279
click at [449, 12] on link "×" at bounding box center [560, 9] width 14 height 18
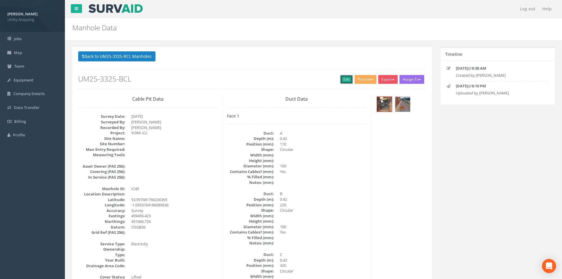
click at [342, 78] on link "Edit" at bounding box center [346, 79] width 13 height 9
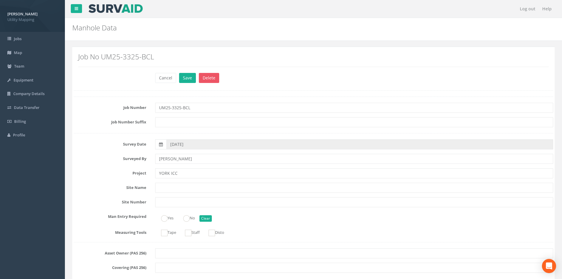
scroll to position [679, 0]
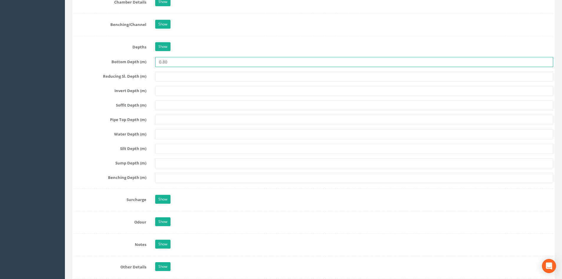
click at [229, 66] on input "0.80" at bounding box center [354, 62] width 398 height 10
type input "0.70"
click at [234, 40] on div "Job Number UM25-3325-BCL Job Number Suffix Survey Date 28/08/2025 Surveyed By J…" at bounding box center [314, 33] width 480 height 1230
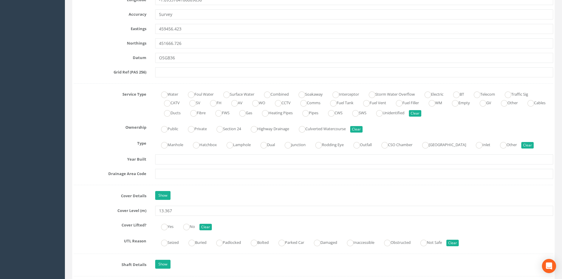
scroll to position [354, 0]
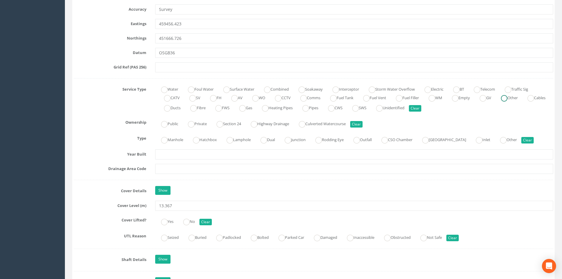
click at [449, 101] on label "Other" at bounding box center [506, 97] width 23 height 9
radio input "true"
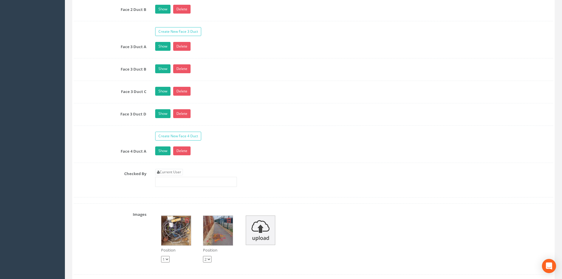
scroll to position [1210, 0]
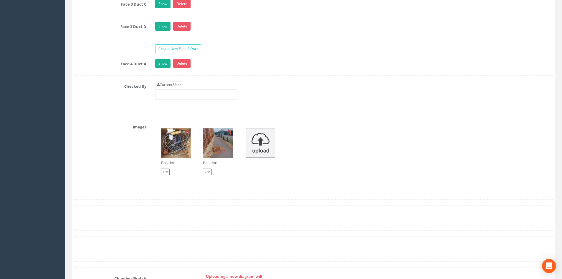
click at [172, 82] on link "Current User" at bounding box center [169, 84] width 28 height 6
type input "[PERSON_NAME]"
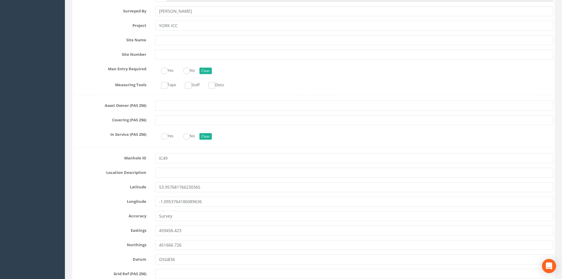
scroll to position [0, 0]
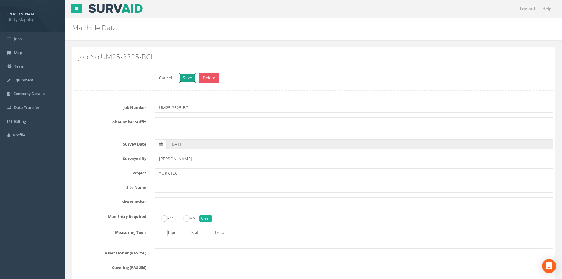
click at [187, 77] on button "Save" at bounding box center [187, 78] width 17 height 10
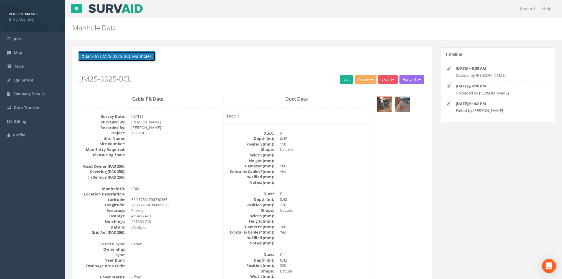
click at [135, 53] on button "Back to UM25-3325-BCL Manholes" at bounding box center [116, 56] width 77 height 10
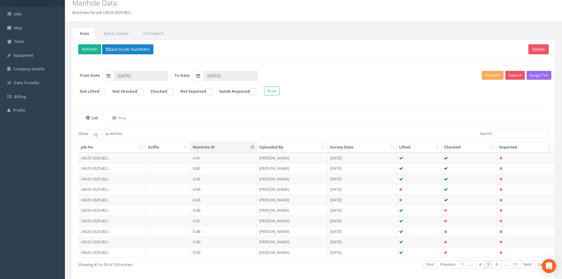
scroll to position [50, 0]
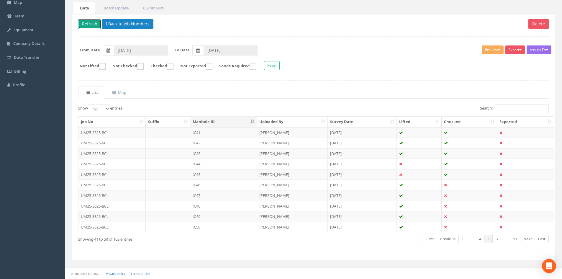
click at [96, 23] on button "Refresh" at bounding box center [89, 24] width 23 height 10
click at [228, 227] on td "IC50" at bounding box center [223, 227] width 67 height 11
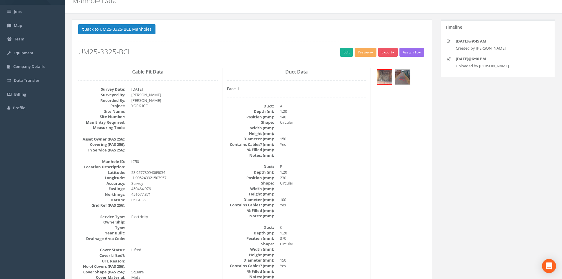
scroll to position [0, 0]
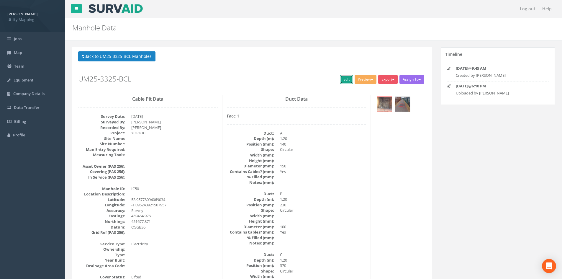
click at [340, 80] on link "Edit" at bounding box center [346, 79] width 13 height 9
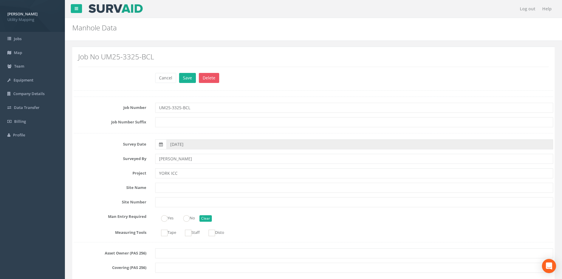
scroll to position [295, 0]
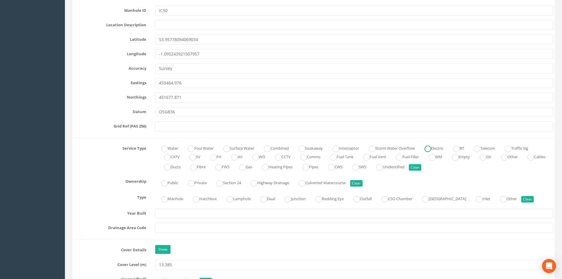
click at [444, 149] on label "Electric" at bounding box center [431, 147] width 25 height 9
radio input "true"
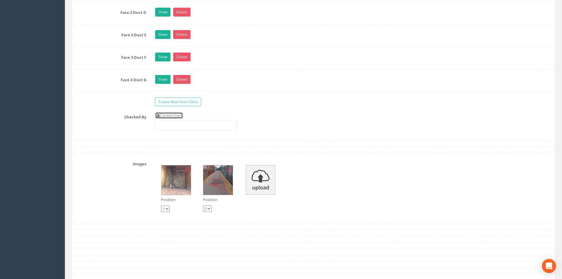
click at [172, 115] on link "Current User" at bounding box center [169, 115] width 28 height 6
type input "[PERSON_NAME]"
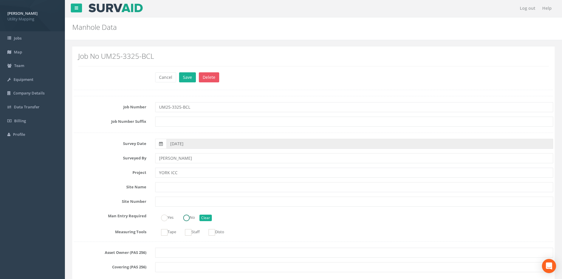
scroll to position [0, 0]
click at [190, 77] on button "Save" at bounding box center [187, 78] width 17 height 10
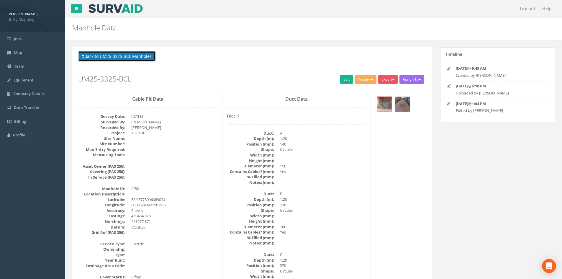
click at [148, 56] on button "Back to UM25-3325-BCL Manholes" at bounding box center [116, 56] width 77 height 10
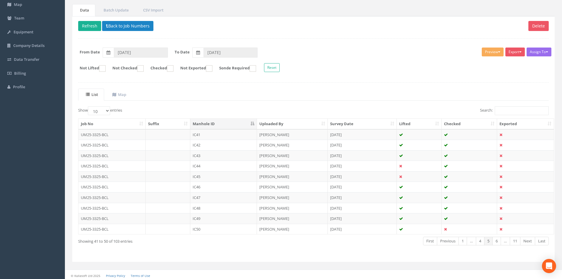
scroll to position [50, 0]
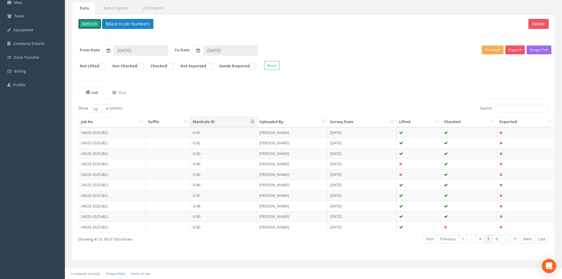
click at [93, 24] on button "Refresh" at bounding box center [89, 24] width 23 height 10
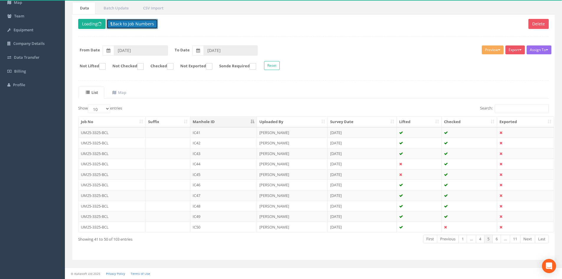
click at [126, 25] on button "Back to Job Numbers" at bounding box center [132, 24] width 51 height 10
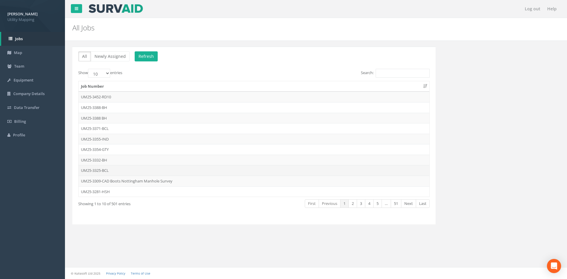
click at [105, 171] on td "UM25-3325-BCL" at bounding box center [254, 170] width 351 height 11
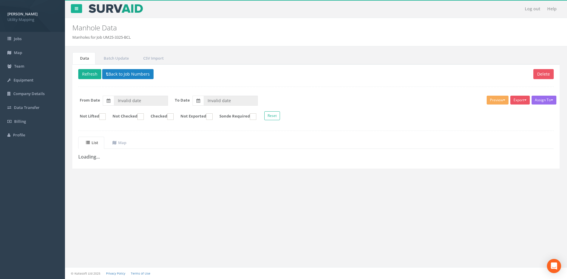
click at [123, 79] on p "Delete Refresh Back to Job Numbers" at bounding box center [315, 75] width 475 height 12
click at [126, 75] on button "Back to Job Numbers" at bounding box center [127, 74] width 51 height 10
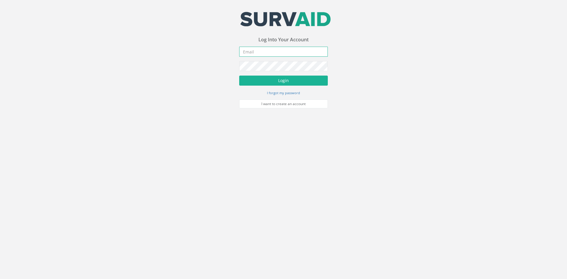
click at [283, 50] on input "email" at bounding box center [283, 52] width 89 height 10
type input "[EMAIL_ADDRESS][DOMAIN_NAME]"
click at [258, 81] on button "Login" at bounding box center [283, 81] width 89 height 10
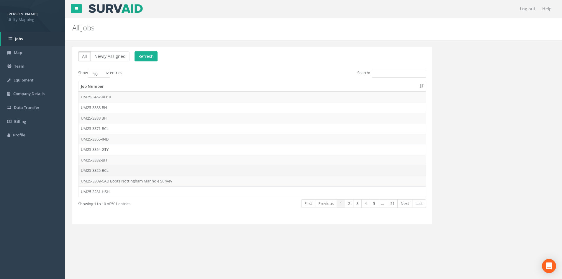
click at [120, 169] on td "UM25-3325-BCL" at bounding box center [252, 170] width 347 height 11
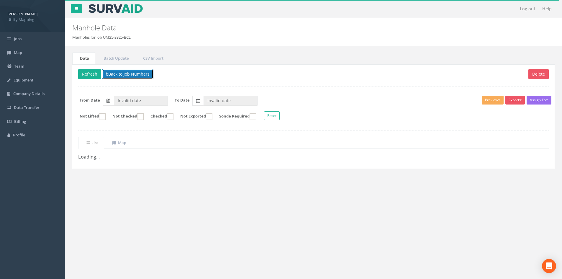
click at [133, 71] on button "Back to Job Numbers" at bounding box center [127, 74] width 51 height 10
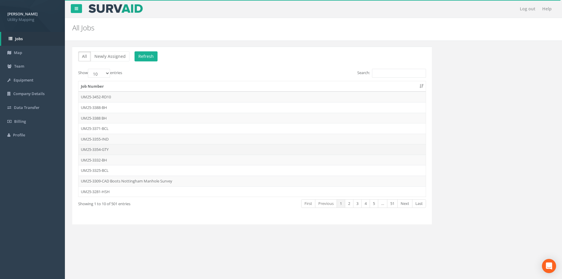
click at [134, 148] on td "UM25-3354-GTY" at bounding box center [252, 149] width 347 height 11
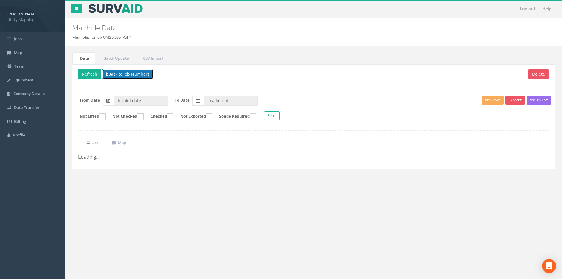
click at [135, 75] on button "Back to Job Numbers" at bounding box center [127, 74] width 51 height 10
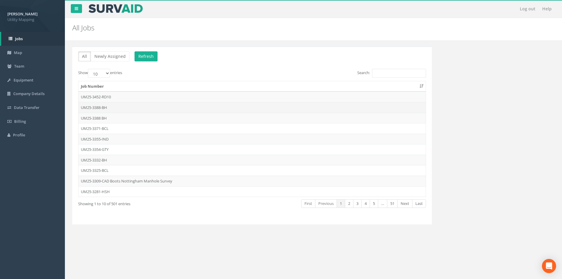
click at [115, 108] on td "UM25-3388-BH" at bounding box center [252, 107] width 347 height 11
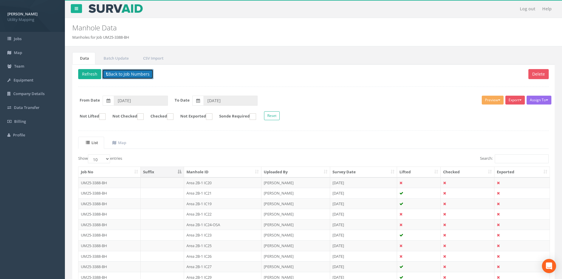
click at [120, 73] on button "Back to Job Numbers" at bounding box center [127, 74] width 51 height 10
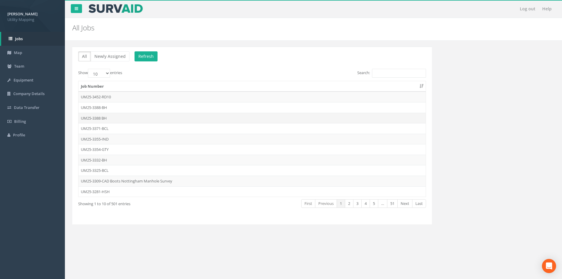
click at [108, 117] on td "UM25-3388 BH" at bounding box center [252, 118] width 347 height 11
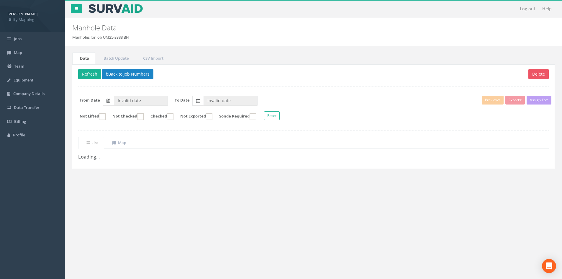
type input "[DATE]"
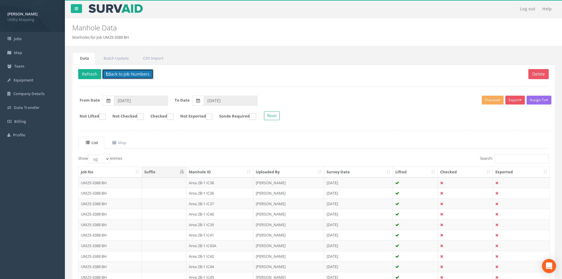
click at [118, 75] on button "Back to Job Numbers" at bounding box center [127, 74] width 51 height 10
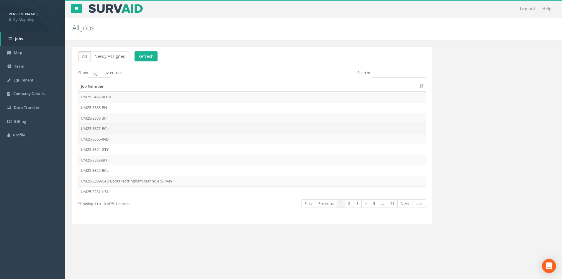
click at [112, 128] on td "UM25-3371-BCL" at bounding box center [252, 128] width 347 height 11
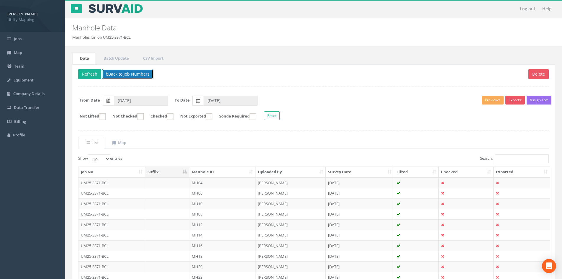
click at [120, 77] on button "Back to Job Numbers" at bounding box center [127, 74] width 51 height 10
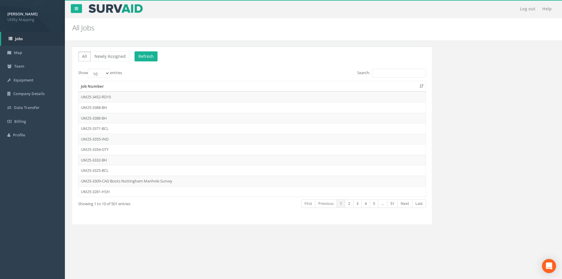
click at [117, 151] on td "UM25-3354-GTY" at bounding box center [252, 149] width 347 height 11
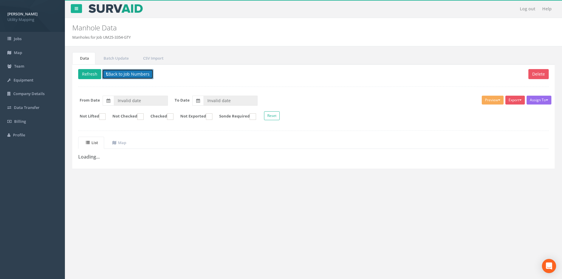
click at [126, 76] on button "Back to Job Numbers" at bounding box center [127, 74] width 51 height 10
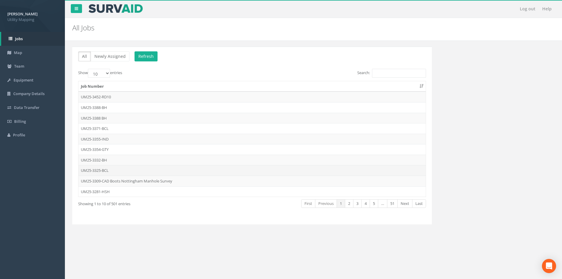
click at [113, 169] on td "UM25-3325-BCL" at bounding box center [252, 170] width 347 height 11
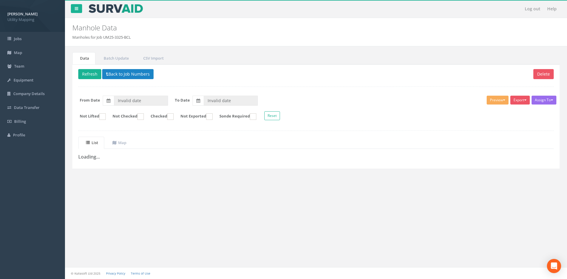
type input "[DATE]"
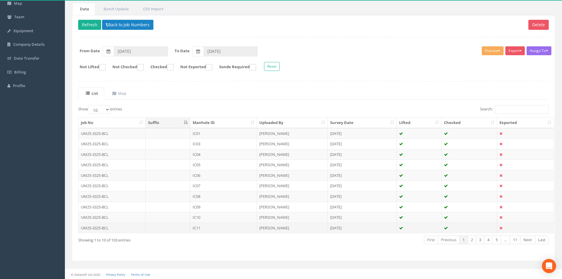
scroll to position [50, 0]
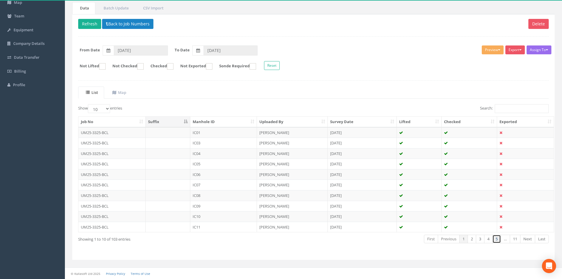
click at [499, 239] on link "5" at bounding box center [497, 239] width 9 height 9
click at [252, 119] on th "Manhole ID" at bounding box center [223, 122] width 67 height 11
click at [496, 239] on link "5" at bounding box center [497, 239] width 9 height 9
click at [530, 240] on link "Next" at bounding box center [527, 239] width 15 height 9
click at [231, 132] on td "IC51" at bounding box center [223, 132] width 67 height 11
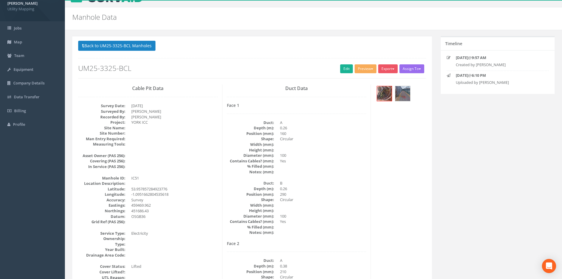
scroll to position [0, 0]
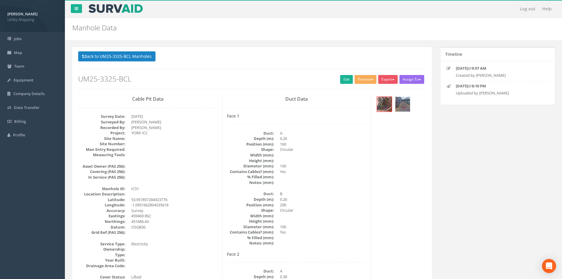
click at [407, 105] on img at bounding box center [403, 104] width 15 height 15
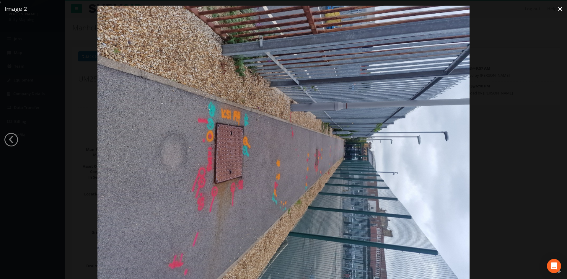
click at [564, 9] on link "×" at bounding box center [560, 9] width 14 height 18
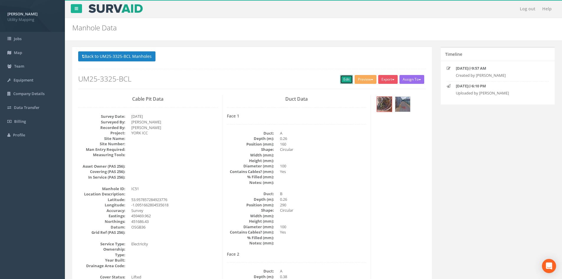
click at [345, 76] on link "Edit" at bounding box center [346, 79] width 13 height 9
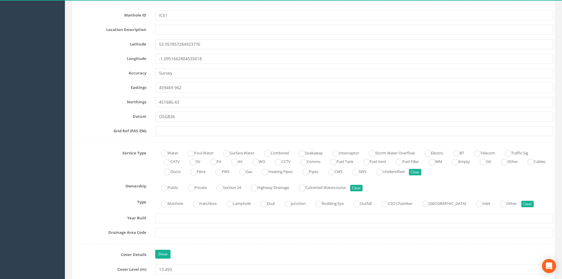
scroll to position [354, 0]
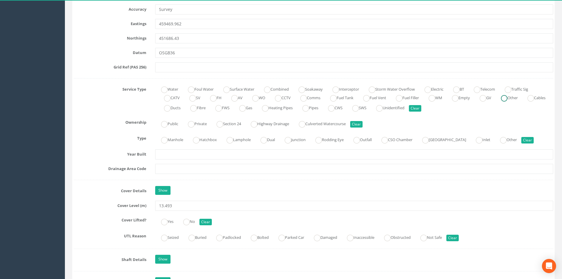
click at [508, 98] on ins at bounding box center [504, 98] width 6 height 6
radio input "true"
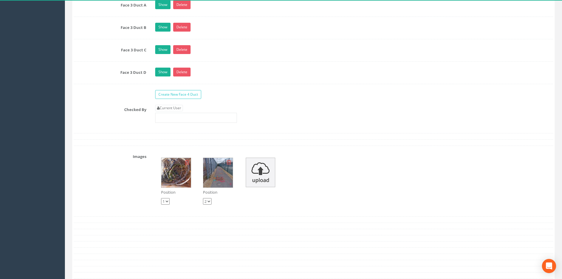
scroll to position [1092, 0]
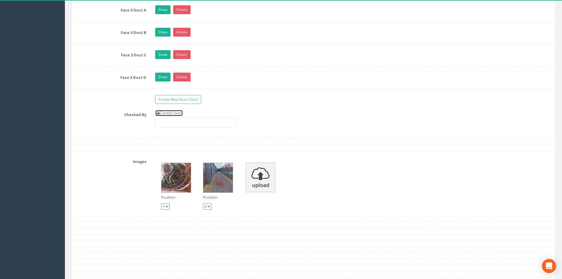
click at [177, 113] on link "Current User" at bounding box center [169, 113] width 28 height 6
type input "[PERSON_NAME]"
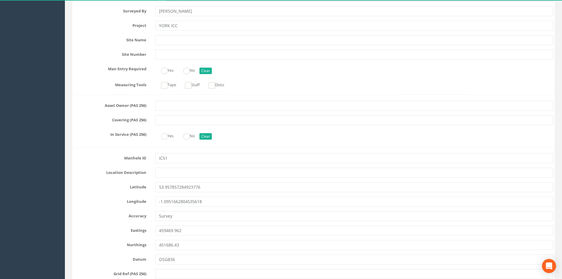
scroll to position [0, 0]
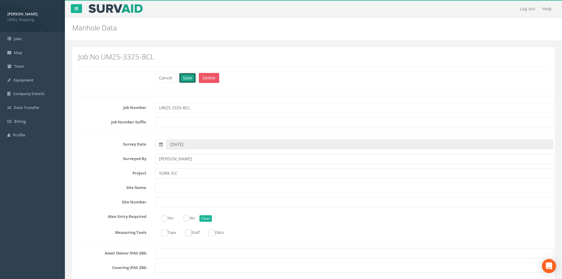
click at [185, 81] on button "Save" at bounding box center [187, 78] width 17 height 10
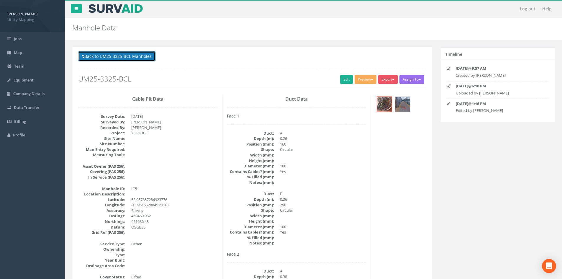
click at [141, 56] on button "Back to UM25-3325-BCL Manholes" at bounding box center [116, 56] width 77 height 10
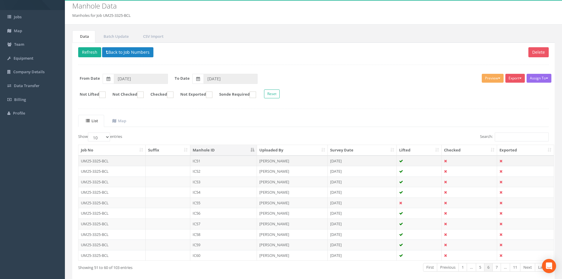
scroll to position [50, 0]
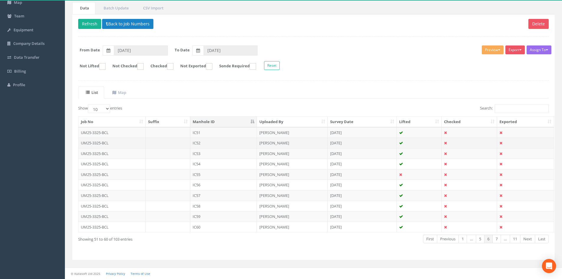
click at [230, 145] on td "IC52" at bounding box center [223, 143] width 67 height 11
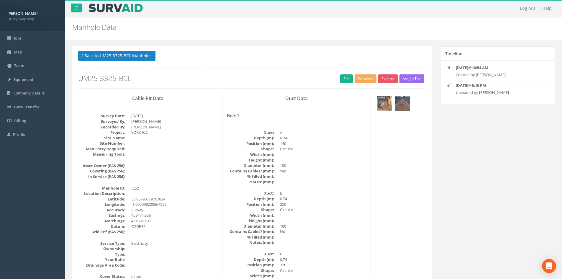
scroll to position [0, 0]
click at [345, 82] on link "Edit" at bounding box center [346, 79] width 13 height 9
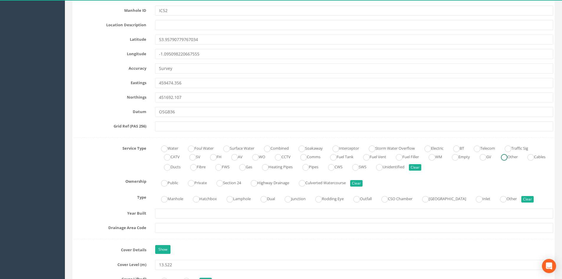
click at [508, 156] on ins at bounding box center [504, 157] width 6 height 6
radio input "true"
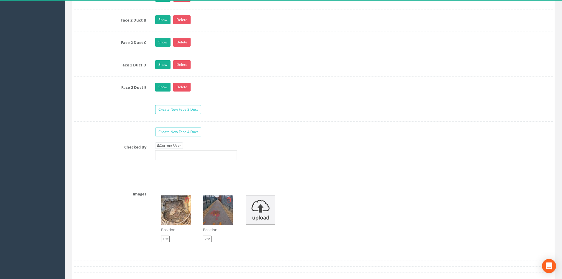
scroll to position [1181, 0]
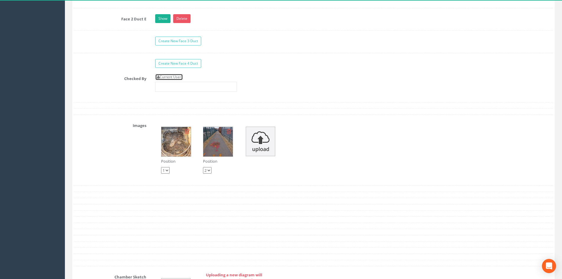
click at [178, 79] on link "Current User" at bounding box center [169, 77] width 28 height 6
type input "[PERSON_NAME]"
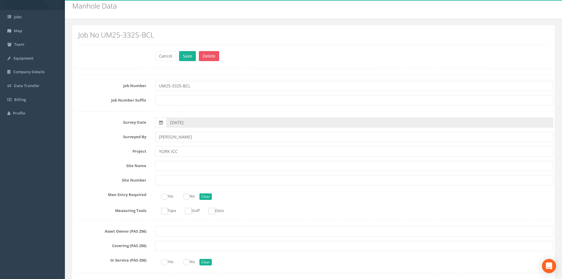
scroll to position [0, 0]
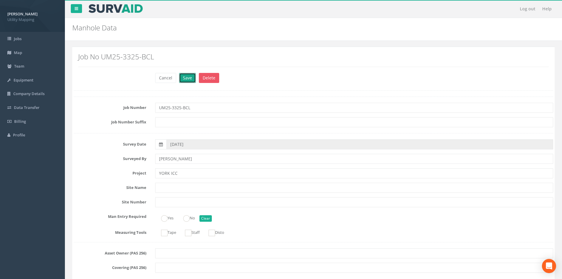
click at [186, 81] on button "Save" at bounding box center [187, 78] width 17 height 10
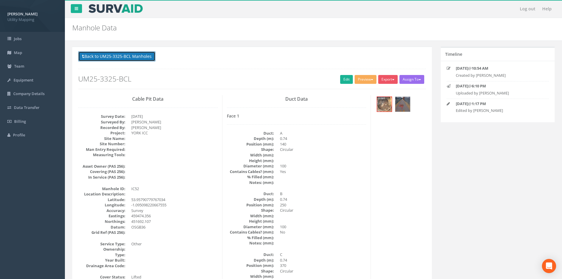
click at [148, 57] on button "Back to UM25-3325-BCL Manholes" at bounding box center [116, 56] width 77 height 10
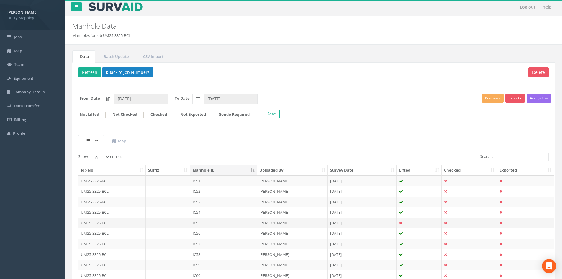
scroll to position [50, 0]
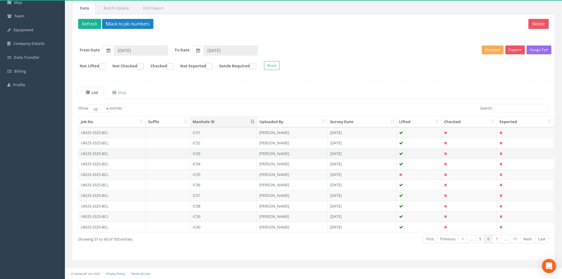
click at [221, 151] on td "IC53" at bounding box center [223, 153] width 67 height 11
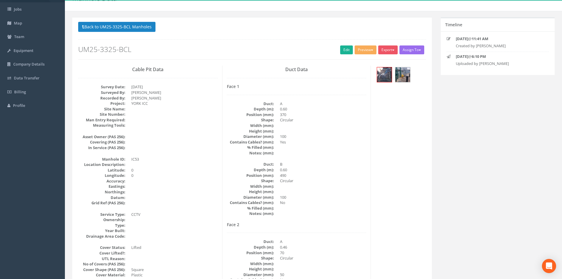
scroll to position [0, 0]
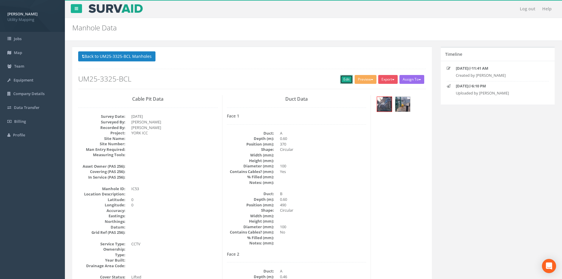
click at [349, 81] on link "Edit" at bounding box center [346, 79] width 13 height 9
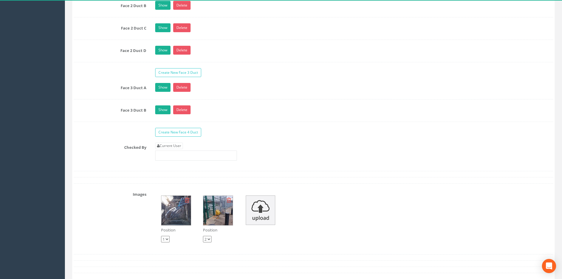
scroll to position [1122, 0]
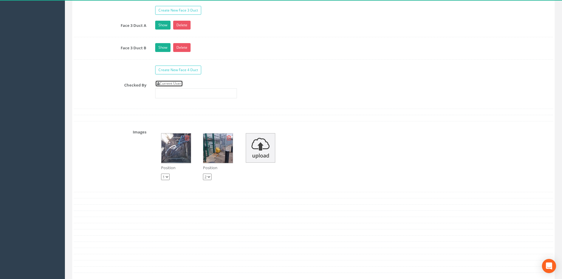
click at [162, 81] on link "Current User" at bounding box center [169, 83] width 28 height 6
type input "[PERSON_NAME]"
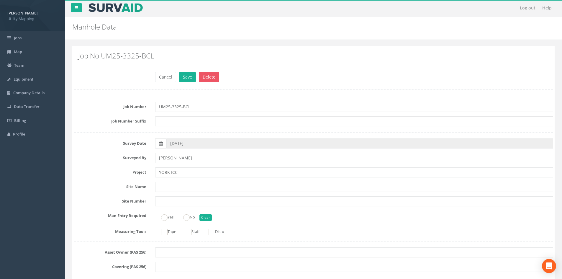
scroll to position [0, 0]
click at [187, 78] on button "Save" at bounding box center [187, 78] width 17 height 10
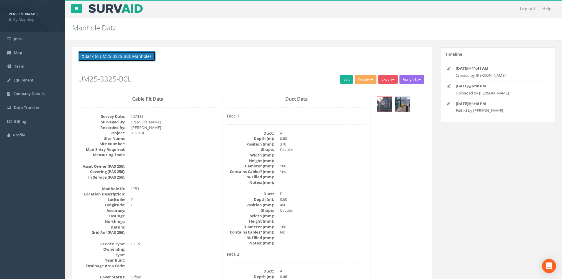
click at [112, 57] on button "Back to UM25-3325-BCL Manholes" at bounding box center [116, 56] width 77 height 10
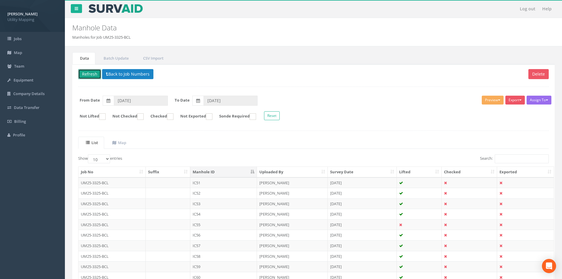
click at [87, 75] on button "Refresh" at bounding box center [89, 74] width 23 height 10
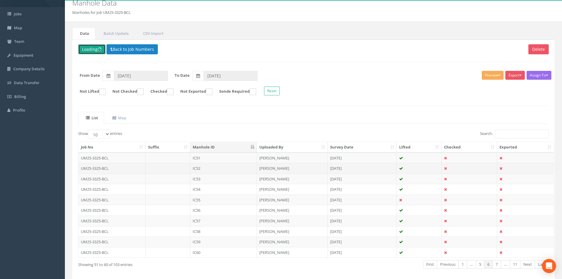
scroll to position [50, 0]
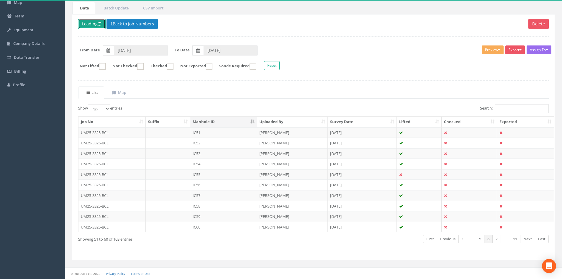
click at [101, 22] on span at bounding box center [100, 24] width 4 height 6
click at [120, 22] on button "Back to Job Numbers" at bounding box center [132, 24] width 51 height 10
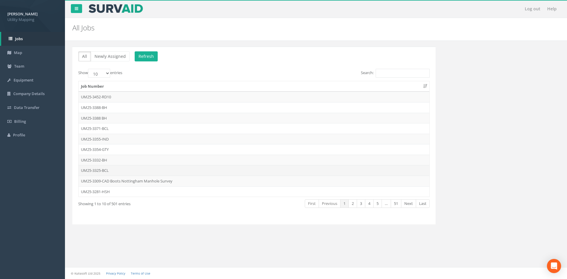
click at [112, 167] on td "UM25-3325-BCL" at bounding box center [254, 170] width 351 height 11
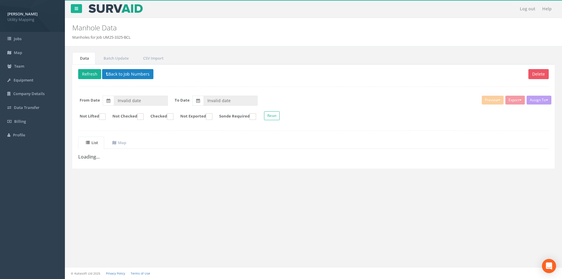
type input "[DATE]"
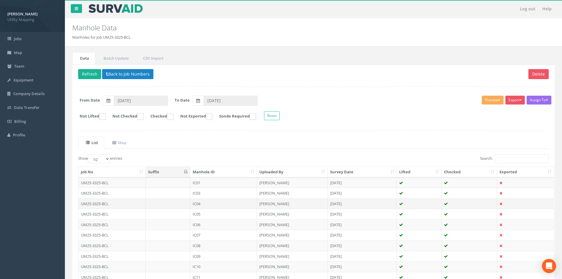
scroll to position [50, 0]
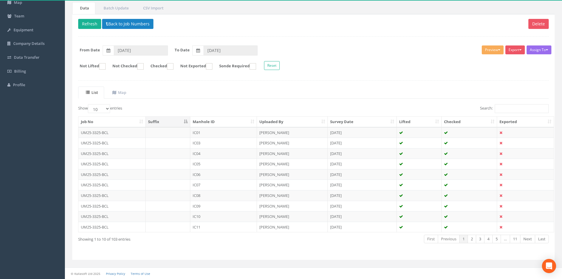
click at [242, 120] on th "Manhole ID" at bounding box center [223, 122] width 67 height 11
click at [496, 239] on link "5" at bounding box center [497, 239] width 9 height 9
click at [524, 238] on link "Next" at bounding box center [527, 239] width 15 height 9
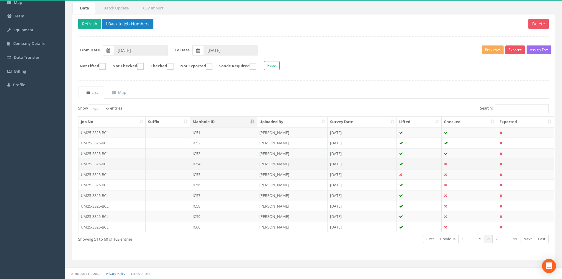
click at [225, 163] on td "IC54" at bounding box center [223, 164] width 67 height 11
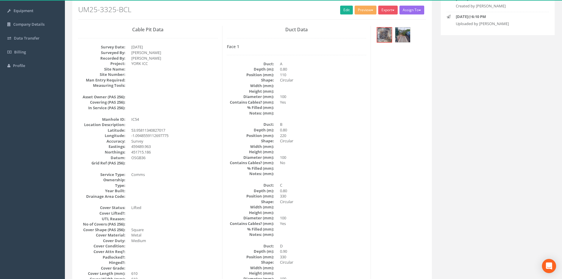
scroll to position [0, 0]
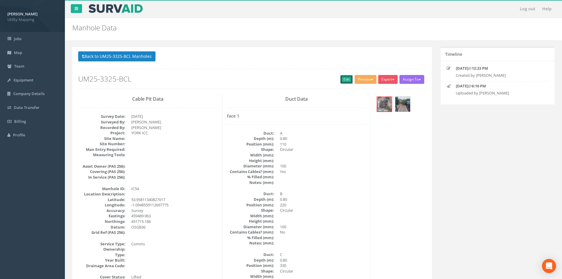
click at [349, 78] on link "Edit" at bounding box center [346, 79] width 13 height 9
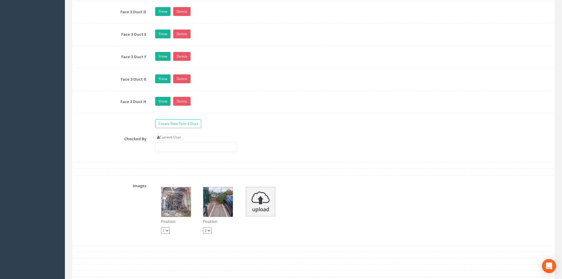
scroll to position [1269, 0]
click at [178, 137] on link "Current User" at bounding box center [169, 138] width 28 height 6
type input "[PERSON_NAME]"
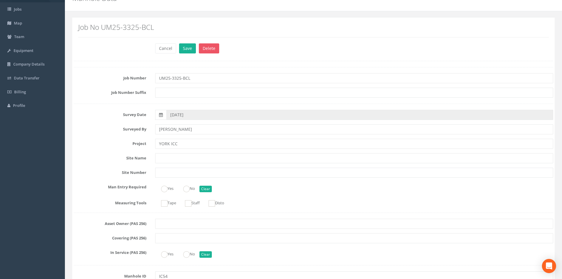
scroll to position [0, 0]
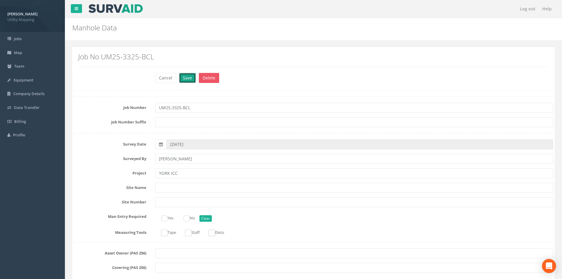
click at [189, 75] on button "Save" at bounding box center [187, 78] width 17 height 10
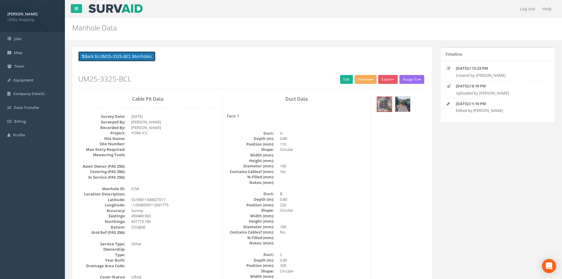
click at [134, 52] on button "Back to UM25-3325-BCL Manholes" at bounding box center [116, 56] width 77 height 10
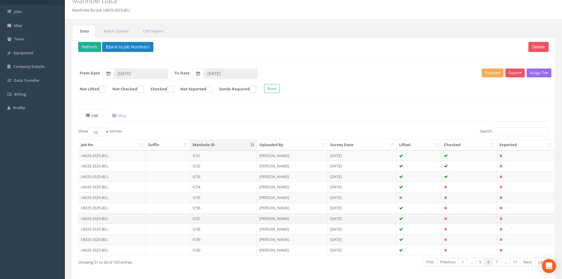
scroll to position [50, 0]
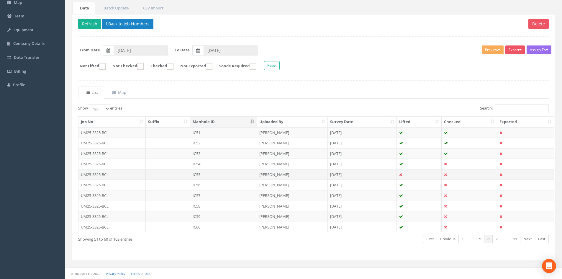
click at [213, 172] on td "IC55" at bounding box center [223, 174] width 67 height 11
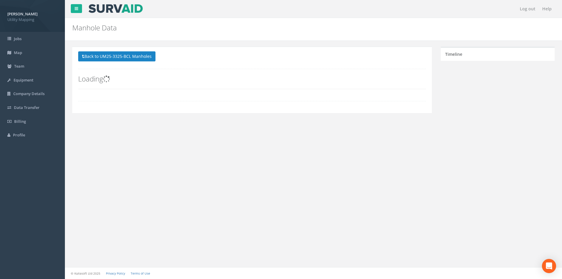
scroll to position [0, 0]
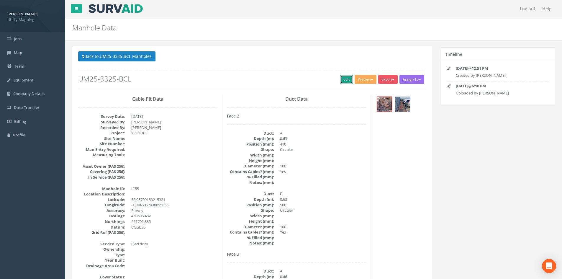
click at [346, 77] on link "Edit" at bounding box center [346, 79] width 13 height 9
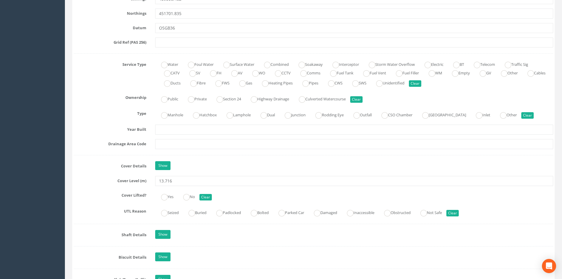
scroll to position [413, 0]
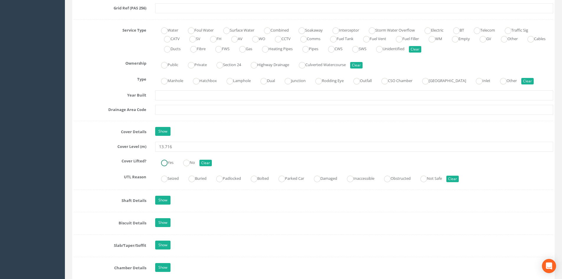
click at [163, 161] on ins at bounding box center [164, 163] width 6 height 6
radio input "true"
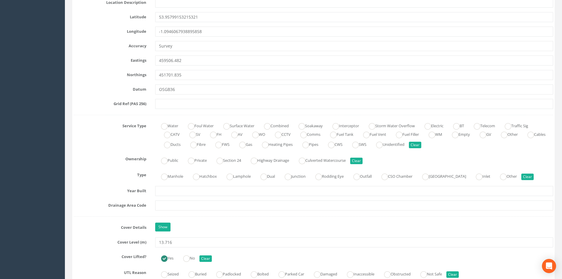
scroll to position [325, 0]
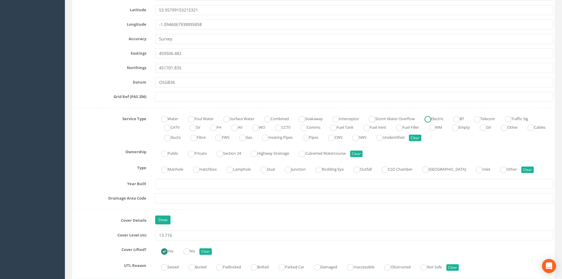
click at [431, 121] on ins at bounding box center [428, 119] width 6 height 6
radio input "true"
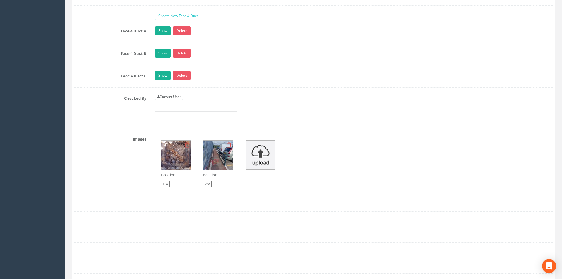
scroll to position [1092, 0]
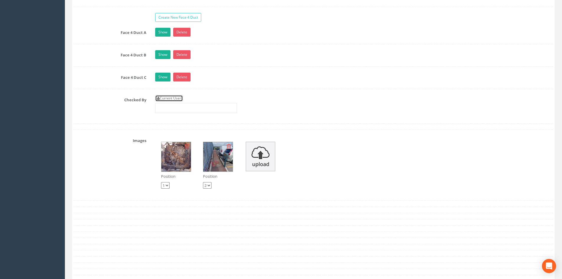
click at [178, 99] on link "Current User" at bounding box center [169, 98] width 28 height 6
type input "[PERSON_NAME]"
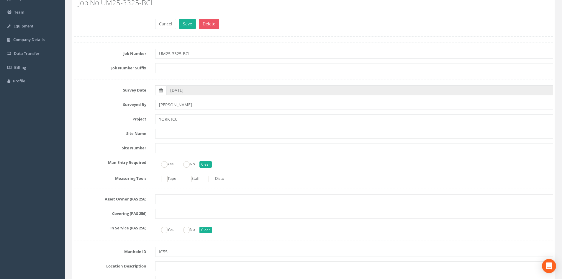
scroll to position [0, 0]
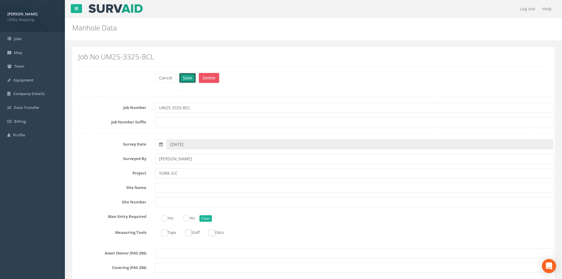
click at [182, 77] on button "Save" at bounding box center [187, 78] width 17 height 10
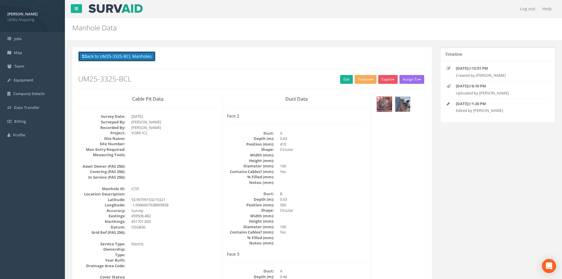
click at [109, 53] on button "Back to UM25-3325-BCL Manholes" at bounding box center [116, 56] width 77 height 10
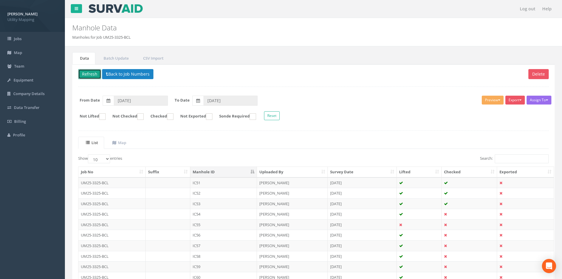
drag, startPoint x: 85, startPoint y: 72, endPoint x: 89, endPoint y: 72, distance: 4.4
click at [85, 72] on button "Refresh" at bounding box center [89, 74] width 23 height 10
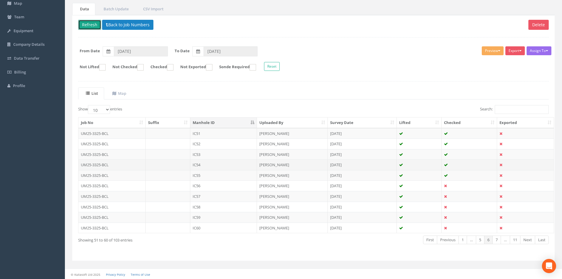
scroll to position [50, 0]
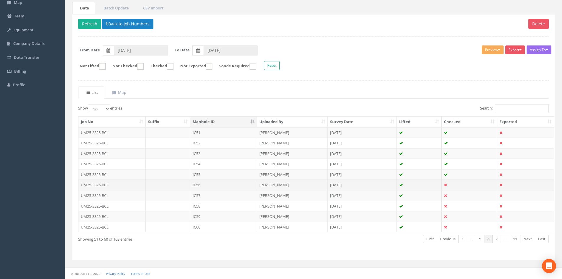
click at [210, 184] on td "IC56" at bounding box center [223, 184] width 67 height 11
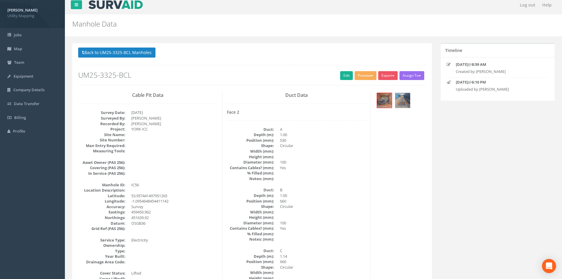
scroll to position [0, 0]
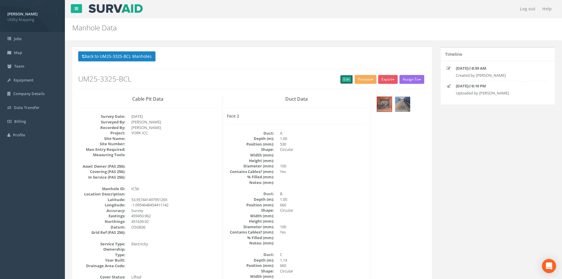
click at [349, 80] on link "Edit" at bounding box center [346, 79] width 13 height 9
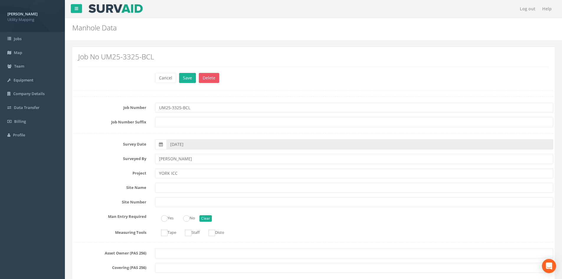
scroll to position [354, 0]
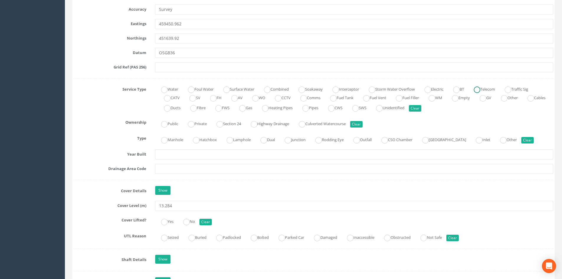
drag, startPoint x: 490, startPoint y: 87, endPoint x: 410, endPoint y: 100, distance: 80.5
click at [481, 87] on ins at bounding box center [477, 89] width 6 height 6
radio input "true"
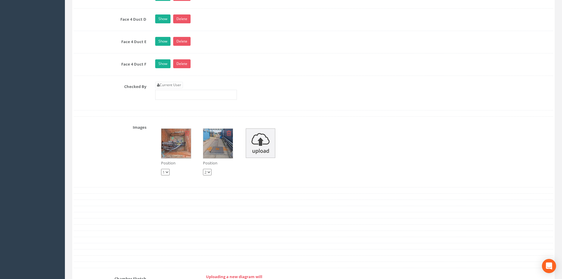
scroll to position [1181, 0]
click at [173, 82] on link "Current User" at bounding box center [169, 84] width 28 height 6
type input "[PERSON_NAME]"
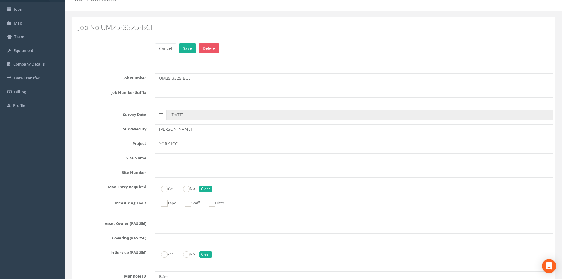
scroll to position [0, 0]
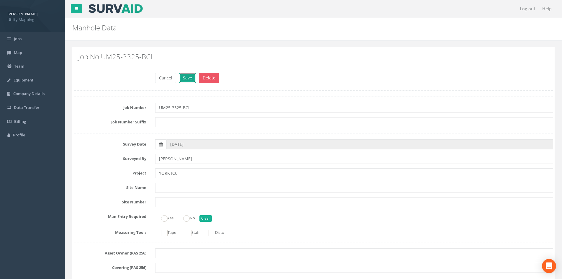
click at [191, 79] on button "Save" at bounding box center [187, 78] width 17 height 10
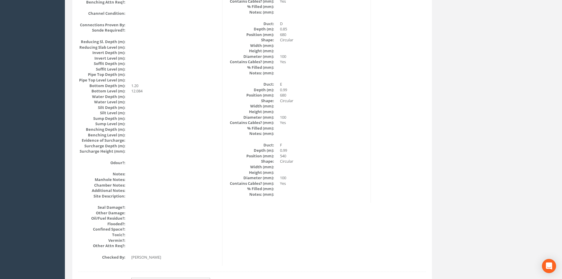
scroll to position [631, 0]
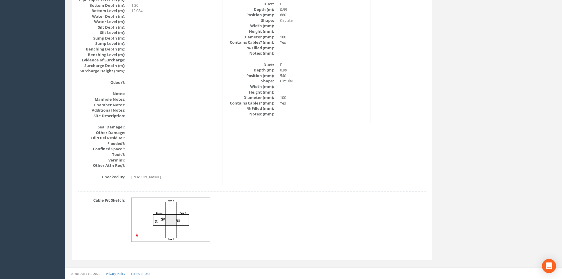
click at [187, 210] on img at bounding box center [171, 220] width 79 height 44
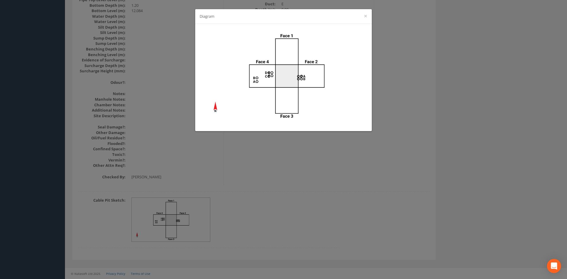
click at [368, 17] on div "Diagram ×" at bounding box center [283, 16] width 177 height 15
click at [367, 17] on button "×" at bounding box center [366, 16] width 4 height 6
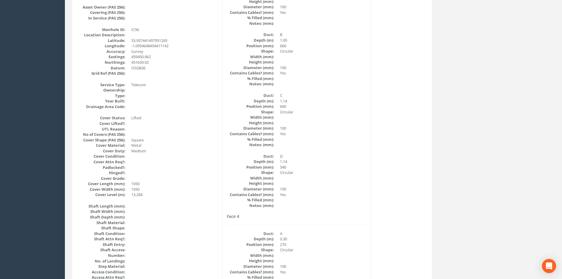
scroll to position [0, 0]
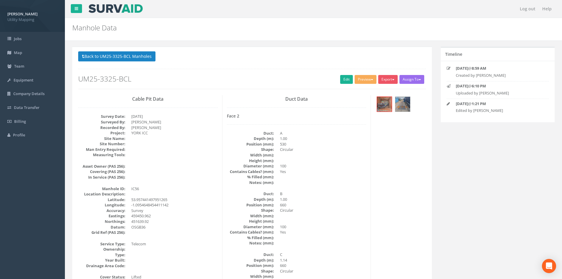
click at [141, 63] on div "Back to UM25-3325-BCL Manholes Back to Map Assign To [PERSON_NAME] Land Surveyo…" at bounding box center [252, 69] width 348 height 37
click at [141, 56] on button "Back to UM25-3325-BCL Manholes" at bounding box center [116, 56] width 77 height 10
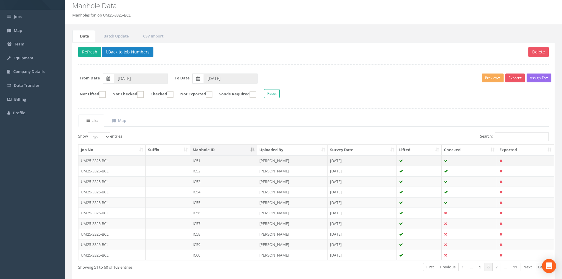
scroll to position [50, 0]
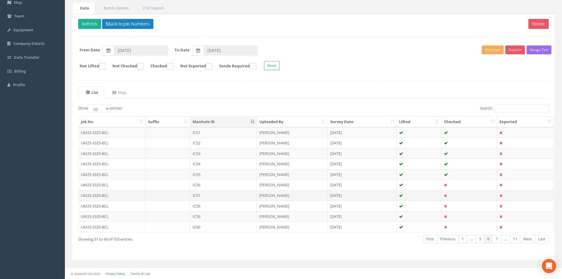
click at [223, 195] on td "IC57" at bounding box center [223, 195] width 67 height 11
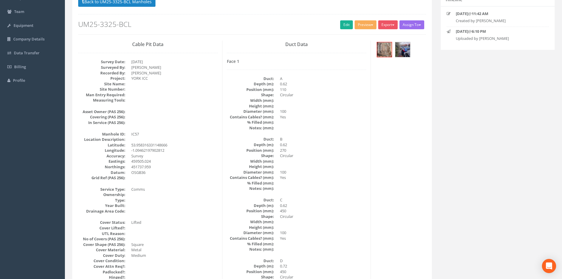
scroll to position [0, 0]
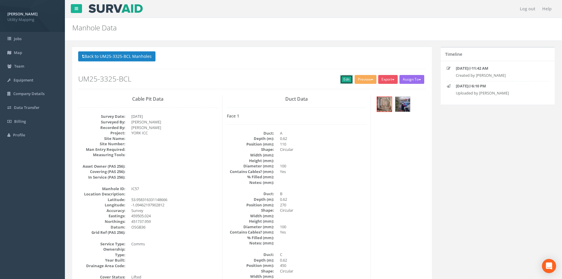
click at [340, 81] on link "Edit" at bounding box center [346, 79] width 13 height 9
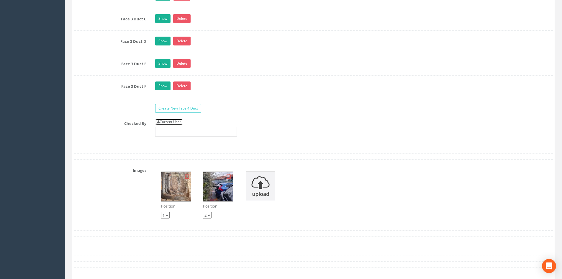
click at [172, 121] on link "Current User" at bounding box center [169, 122] width 28 height 6
type input "[PERSON_NAME]"
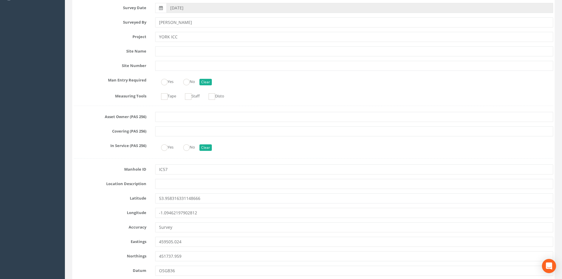
scroll to position [30, 0]
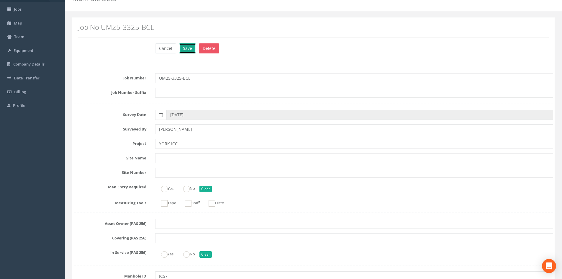
click at [182, 43] on button "Save" at bounding box center [187, 48] width 17 height 10
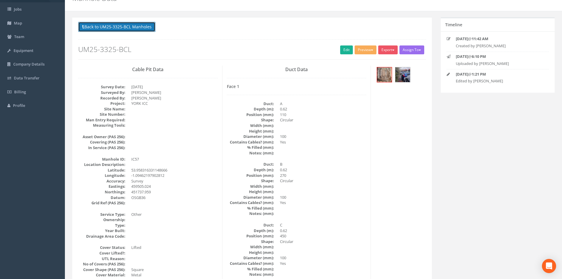
click at [143, 30] on button "Back to UM25-3325-BCL Manholes" at bounding box center [116, 27] width 77 height 10
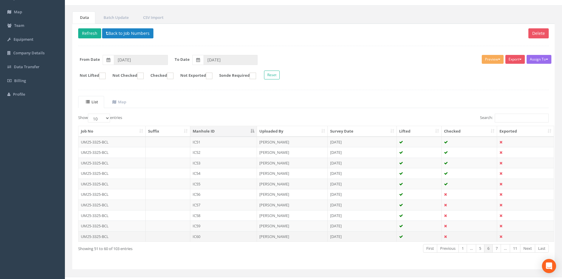
scroll to position [50, 0]
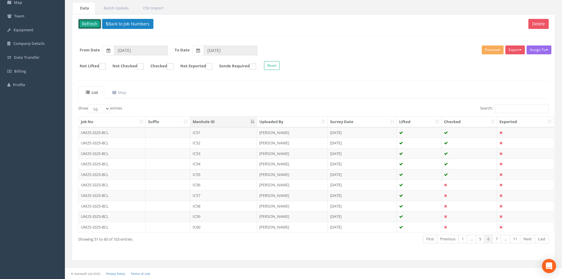
click at [95, 26] on button "Refresh" at bounding box center [89, 24] width 23 height 10
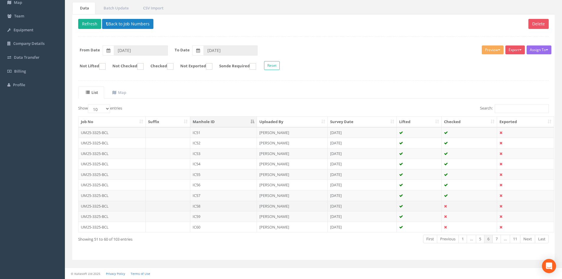
click at [234, 204] on td "IC58" at bounding box center [223, 206] width 67 height 11
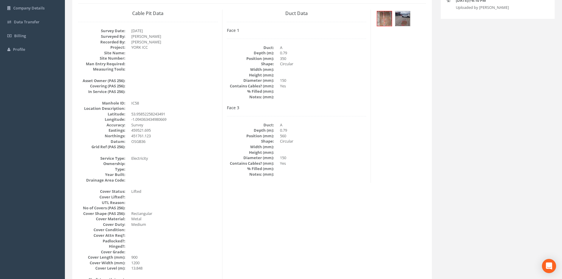
scroll to position [0, 0]
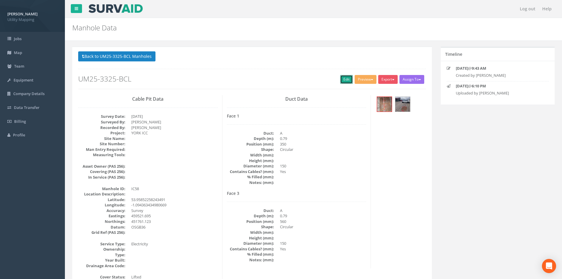
click at [340, 78] on link "Edit" at bounding box center [346, 79] width 13 height 9
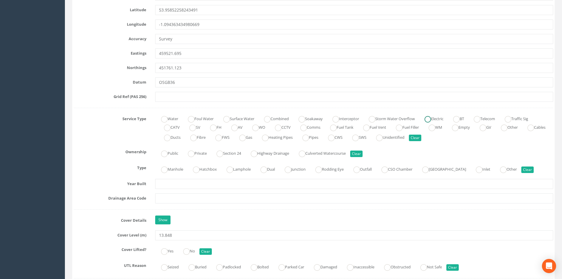
click at [433, 115] on label "Electric" at bounding box center [431, 118] width 25 height 9
radio input "true"
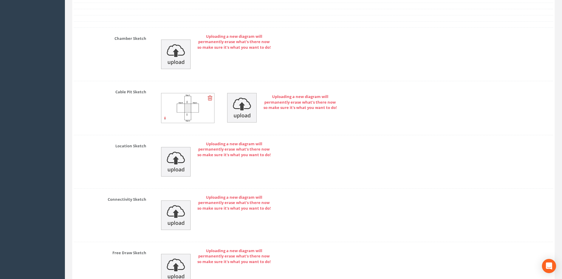
scroll to position [1063, 0]
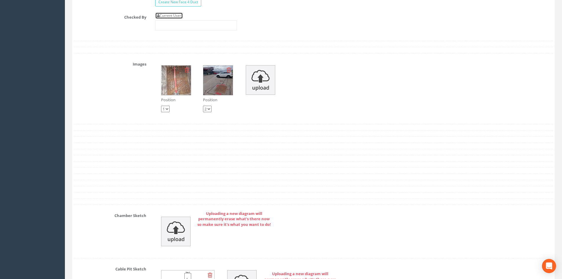
click at [172, 14] on link "Current User" at bounding box center [169, 15] width 28 height 6
type input "[PERSON_NAME]"
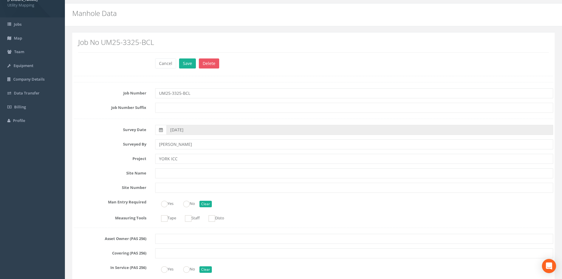
scroll to position [0, 0]
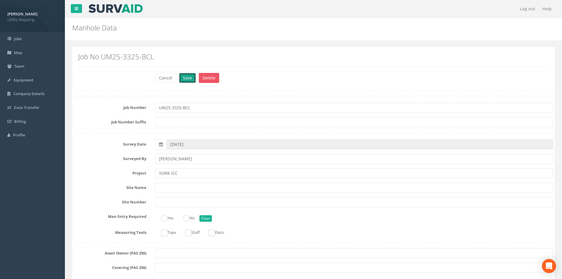
click at [186, 78] on button "Save" at bounding box center [187, 78] width 17 height 10
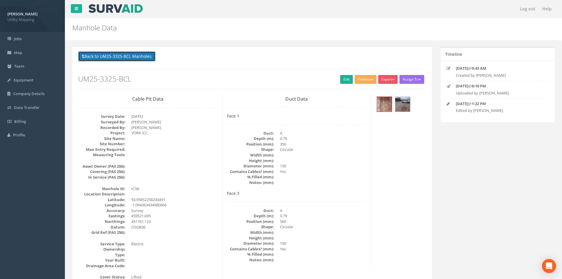
click at [151, 59] on button "Back to UM25-3325-BCL Manholes" at bounding box center [116, 56] width 77 height 10
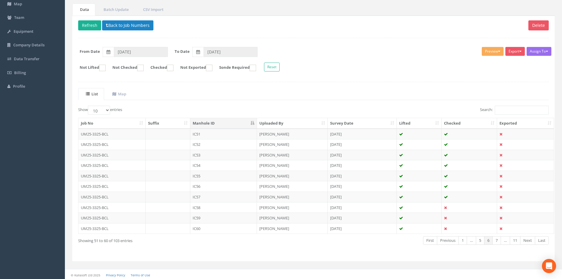
scroll to position [50, 0]
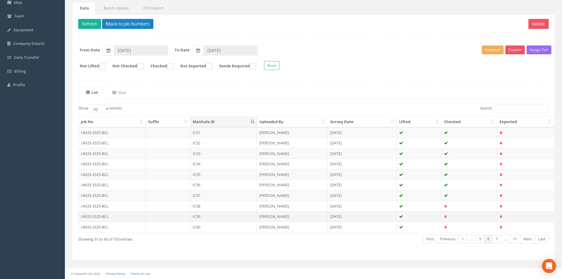
click at [247, 216] on td "IC59" at bounding box center [223, 216] width 67 height 11
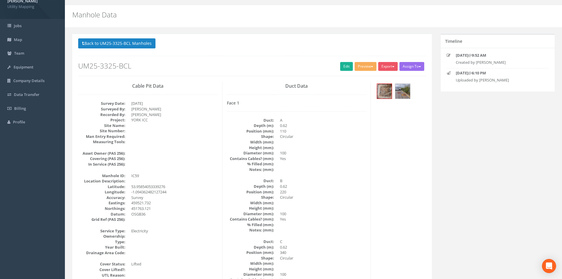
scroll to position [0, 0]
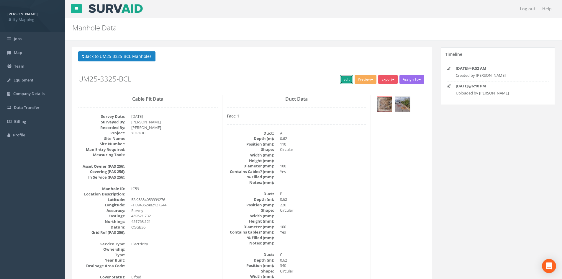
click at [346, 79] on link "Edit" at bounding box center [346, 79] width 13 height 9
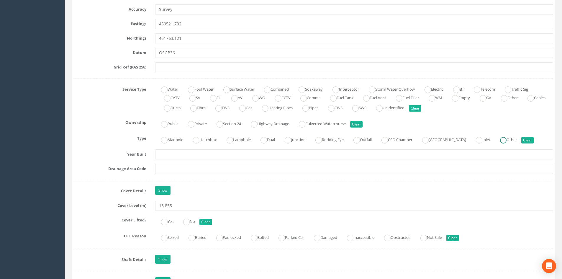
click at [515, 138] on label "Other" at bounding box center [505, 139] width 23 height 9
radio input "true"
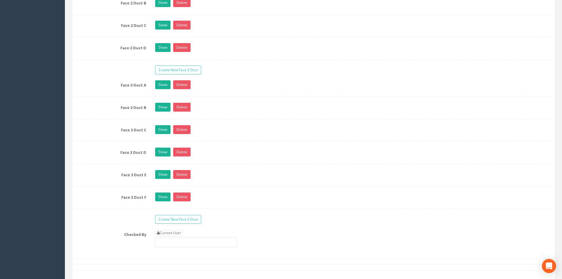
scroll to position [1210, 0]
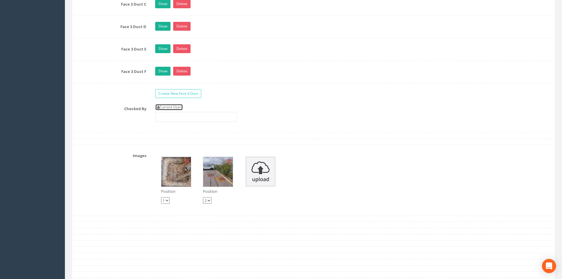
click at [169, 105] on link "Current User" at bounding box center [169, 107] width 28 height 6
type input "[PERSON_NAME]"
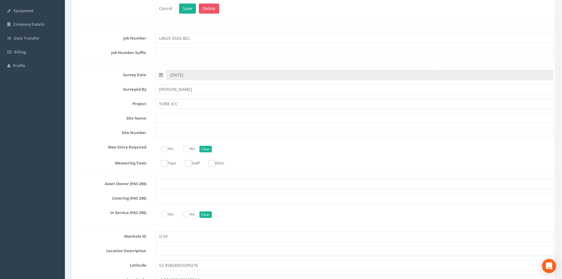
scroll to position [0, 0]
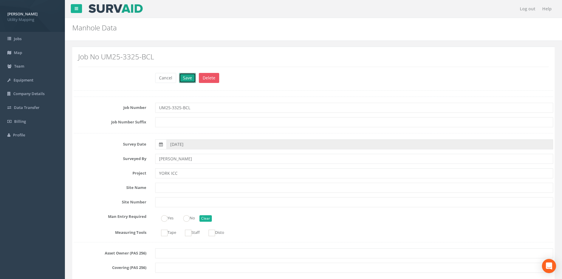
click at [189, 79] on button "Save" at bounding box center [187, 78] width 17 height 10
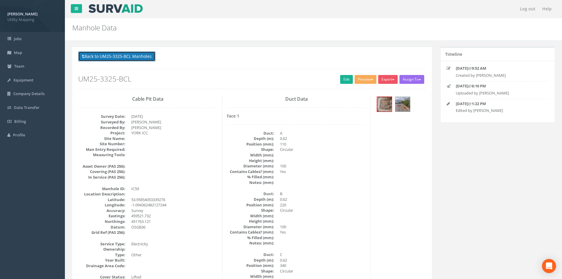
click at [127, 58] on button "Back to UM25-3325-BCL Manholes" at bounding box center [116, 56] width 77 height 10
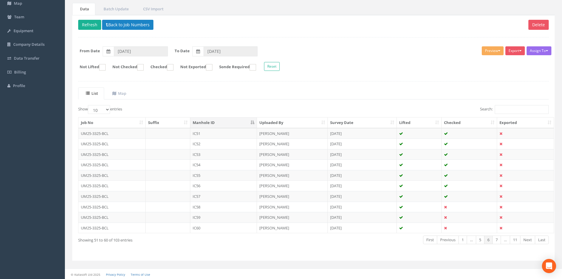
scroll to position [50, 0]
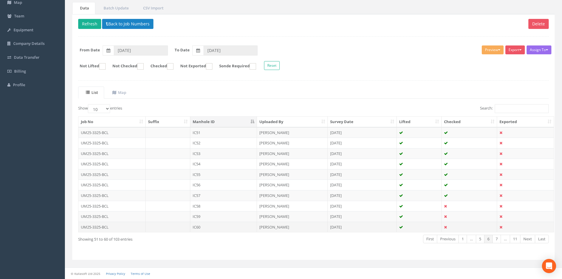
click at [239, 226] on td "IC60" at bounding box center [223, 227] width 67 height 11
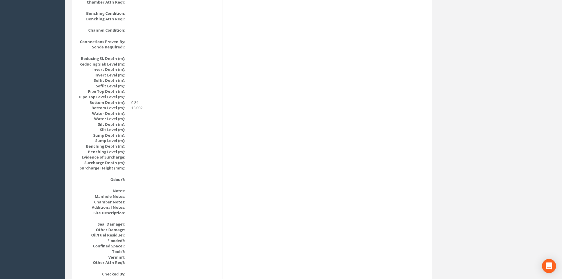
scroll to position [631, 0]
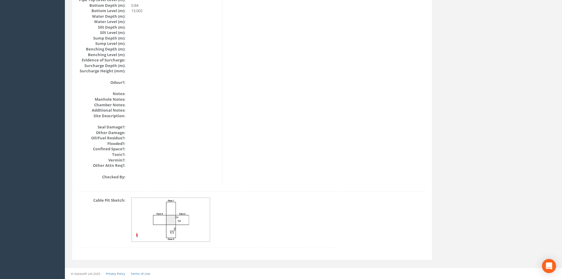
click at [185, 211] on img at bounding box center [171, 220] width 79 height 44
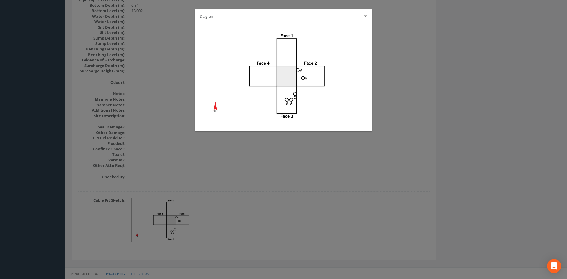
click at [365, 15] on button "×" at bounding box center [366, 16] width 4 height 6
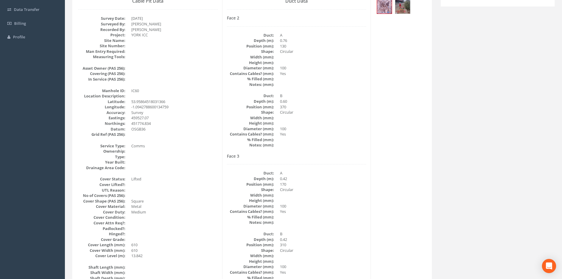
scroll to position [0, 0]
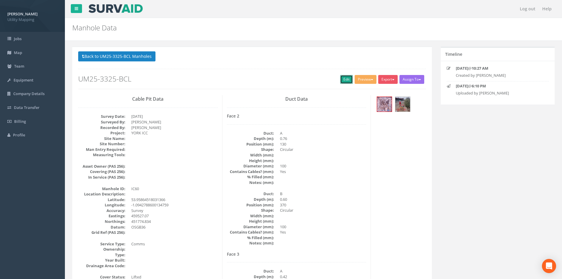
click at [347, 79] on link "Edit" at bounding box center [346, 79] width 13 height 9
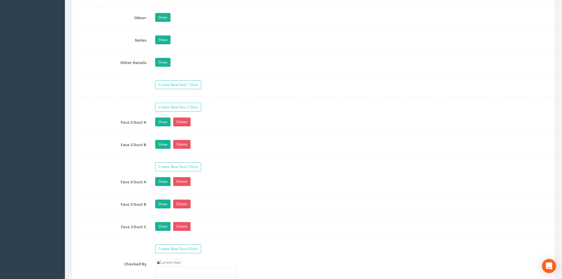
scroll to position [915, 0]
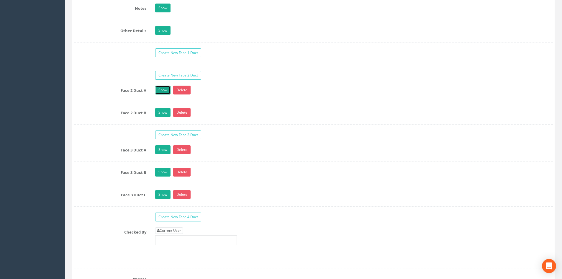
click at [164, 90] on link "Show" at bounding box center [162, 90] width 15 height 9
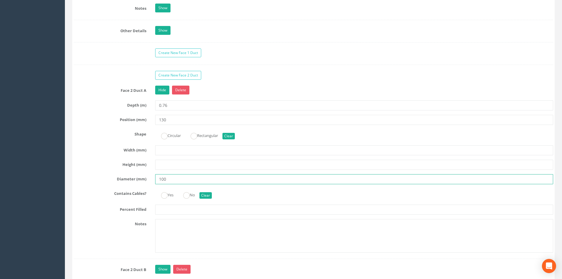
click at [176, 178] on input "100" at bounding box center [354, 179] width 398 height 10
type input "150"
click at [250, 193] on div "Yes No Clear" at bounding box center [354, 195] width 407 height 12
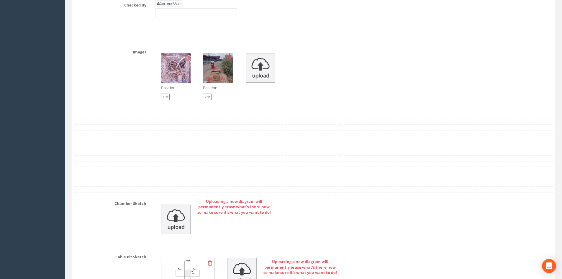
scroll to position [1122, 0]
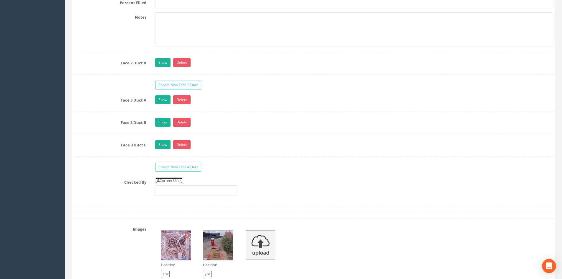
click at [174, 179] on link "Current User" at bounding box center [169, 180] width 28 height 6
type input "[PERSON_NAME]"
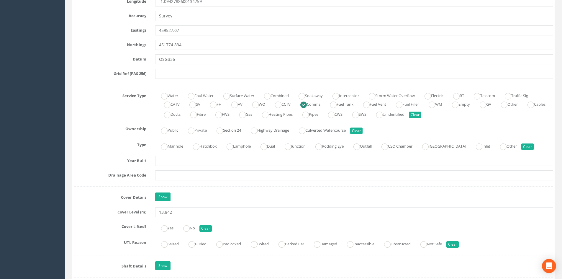
scroll to position [266, 0]
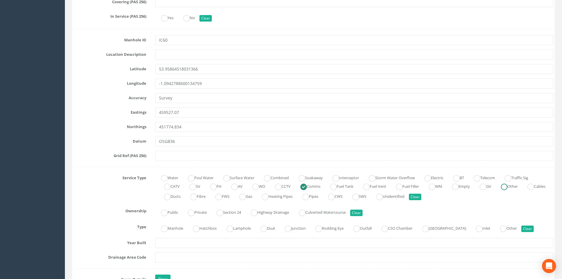
click at [508, 184] on ins at bounding box center [504, 187] width 6 height 6
radio input "false"
radio input "true"
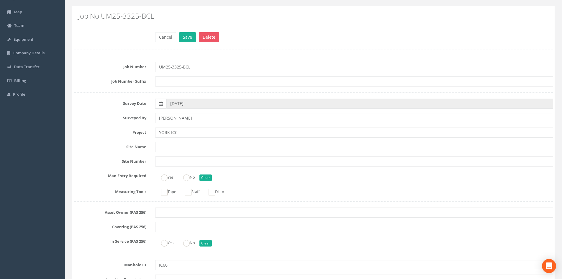
scroll to position [0, 0]
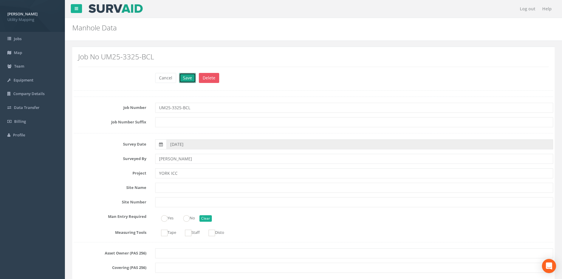
click at [188, 80] on button "Save" at bounding box center [187, 78] width 17 height 10
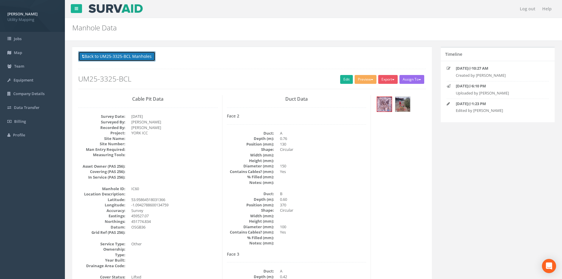
click at [146, 58] on button "Back to UM25-3325-BCL Manholes" at bounding box center [116, 56] width 77 height 10
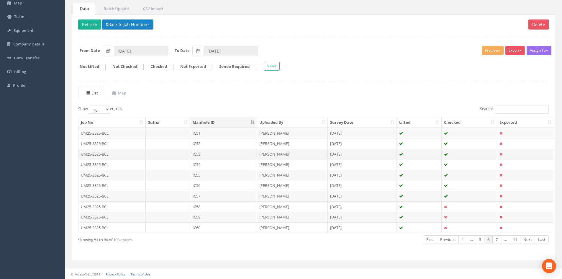
scroll to position [50, 0]
click at [88, 24] on button "Refresh" at bounding box center [89, 24] width 23 height 10
click at [527, 239] on link "Next" at bounding box center [527, 239] width 15 height 9
click at [208, 132] on td "IC61" at bounding box center [223, 132] width 67 height 11
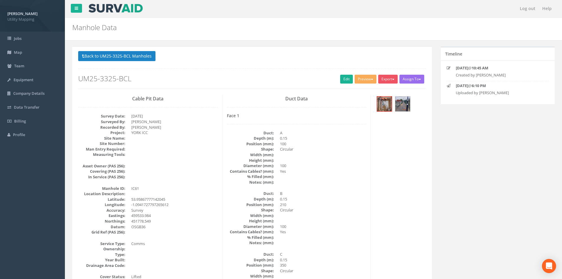
scroll to position [0, 0]
click at [136, 52] on button "Back to UM25-3325-BCL Manholes" at bounding box center [116, 56] width 77 height 10
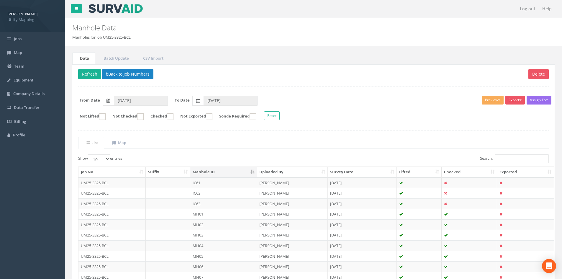
drag, startPoint x: 225, startPoint y: 181, endPoint x: 235, endPoint y: 167, distance: 17.9
click at [225, 181] on td "IC61" at bounding box center [223, 182] width 67 height 11
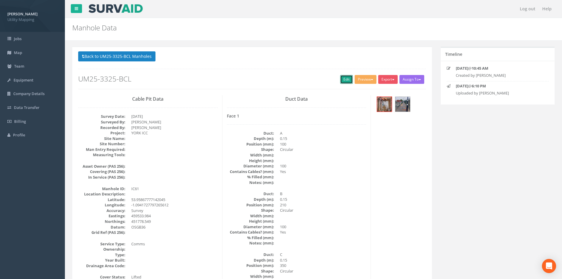
click at [347, 79] on link "Edit" at bounding box center [346, 79] width 13 height 9
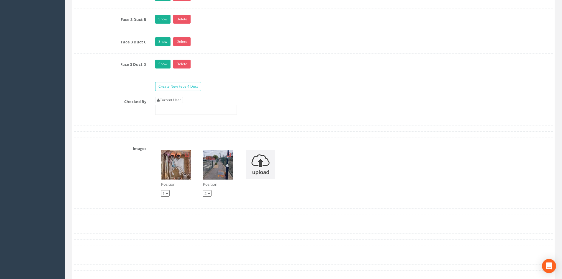
scroll to position [1092, 0]
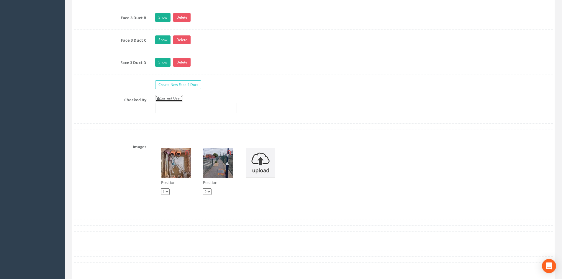
click at [176, 101] on link "Current User" at bounding box center [169, 98] width 28 height 6
type input "[PERSON_NAME]"
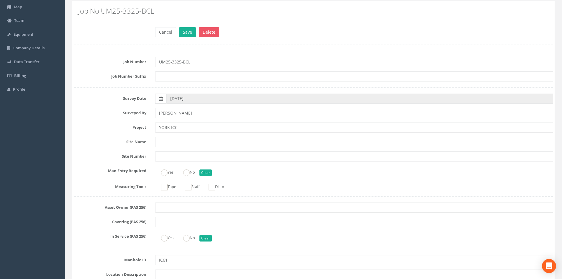
scroll to position [0, 0]
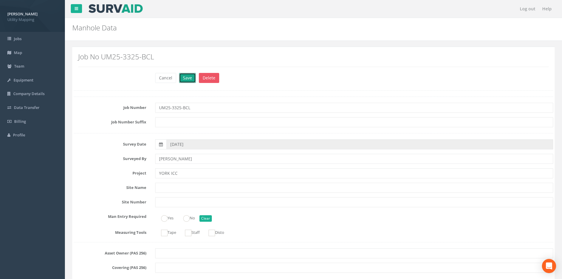
click at [184, 78] on button "Save" at bounding box center [187, 78] width 17 height 10
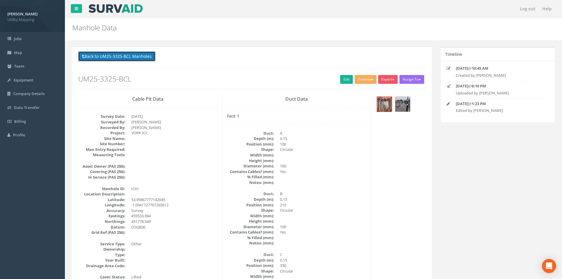
click at [148, 57] on button "Back to UM25-3325-BCL Manholes" at bounding box center [116, 56] width 77 height 10
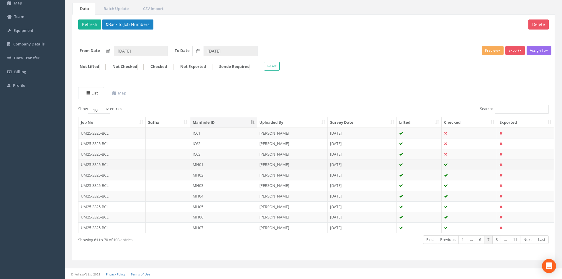
scroll to position [50, 0]
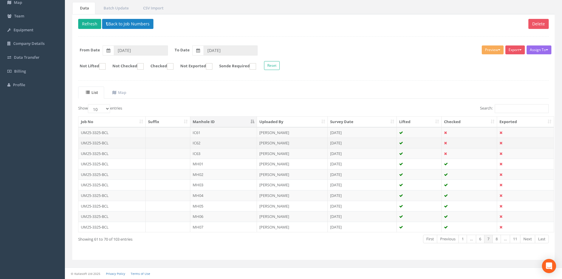
click at [219, 141] on td "IC62" at bounding box center [223, 143] width 67 height 11
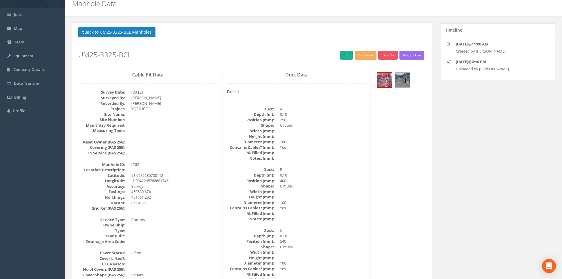
scroll to position [0, 0]
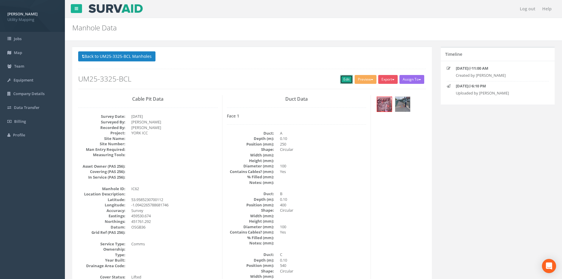
click at [343, 80] on link "Edit" at bounding box center [346, 79] width 13 height 9
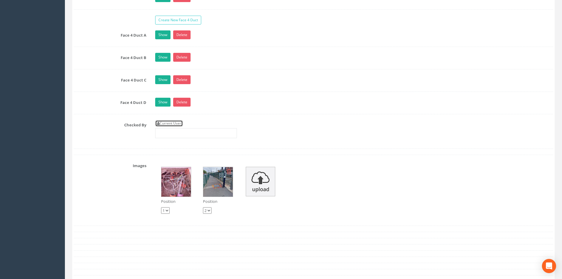
click at [177, 121] on link "Current User" at bounding box center [169, 123] width 28 height 6
type input "[PERSON_NAME]"
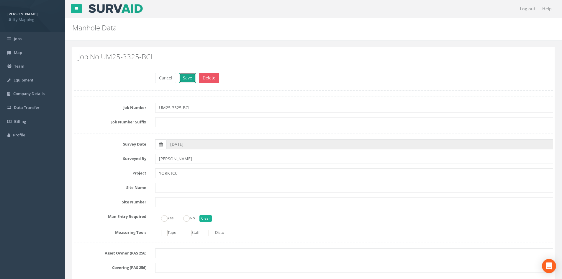
click at [188, 77] on button "Save" at bounding box center [187, 78] width 17 height 10
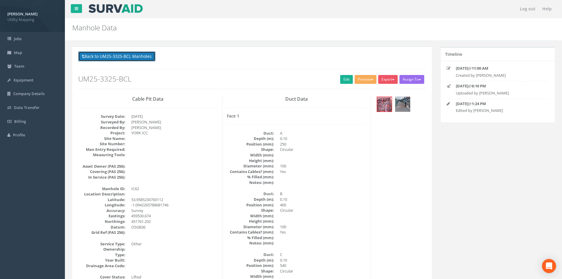
click at [150, 53] on button "Back to UM25-3325-BCL Manholes" at bounding box center [116, 56] width 77 height 10
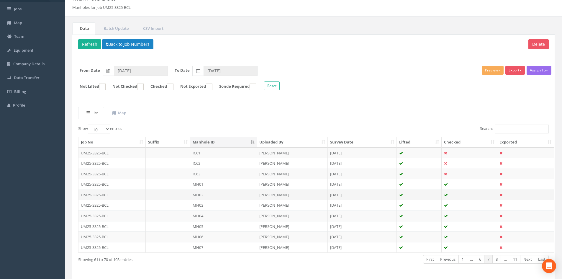
scroll to position [50, 0]
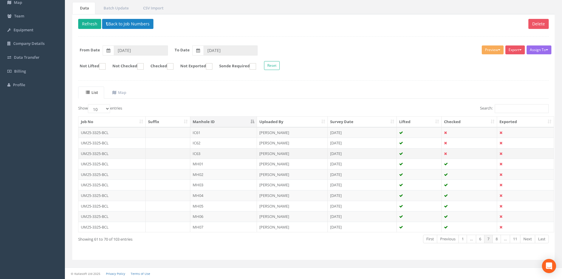
click at [223, 155] on td "IC63" at bounding box center [223, 153] width 67 height 11
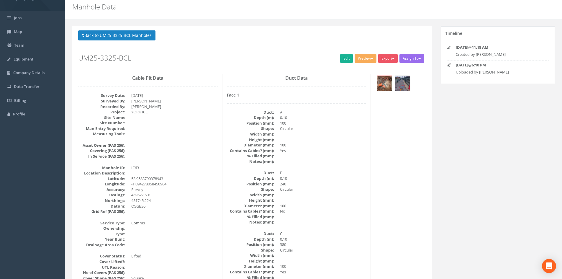
scroll to position [0, 0]
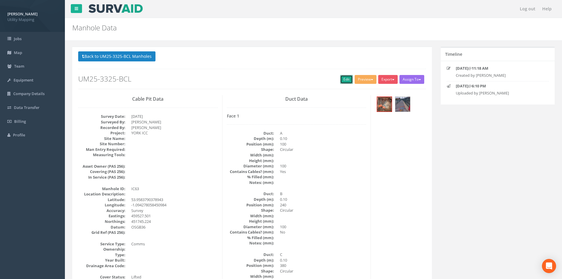
click at [344, 77] on link "Edit" at bounding box center [346, 79] width 13 height 9
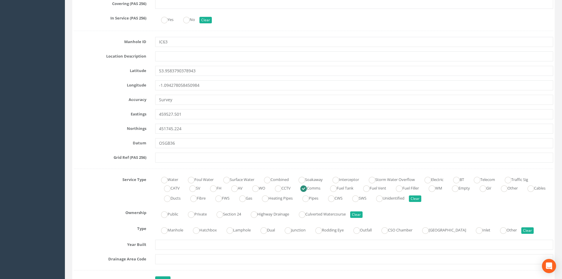
scroll to position [295, 0]
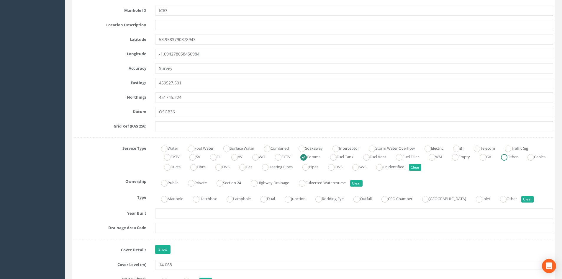
drag, startPoint x: 517, startPoint y: 158, endPoint x: 443, endPoint y: 157, distance: 74.1
click at [508, 158] on ins at bounding box center [504, 157] width 6 height 6
radio input "false"
radio input "true"
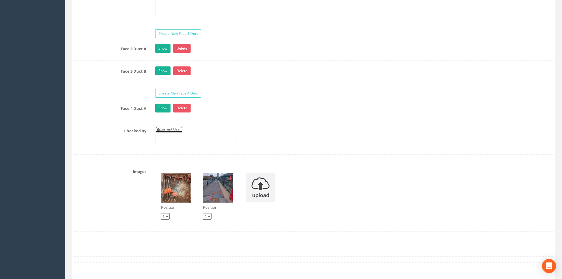
click at [181, 130] on link "Current User" at bounding box center [169, 129] width 28 height 6
type input "[PERSON_NAME]"
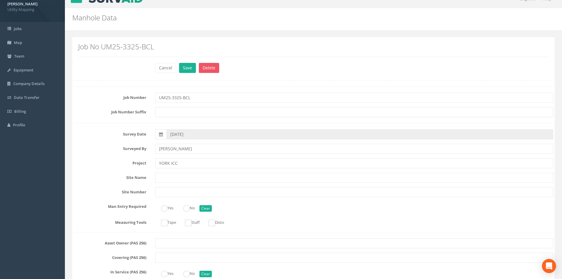
scroll to position [0, 0]
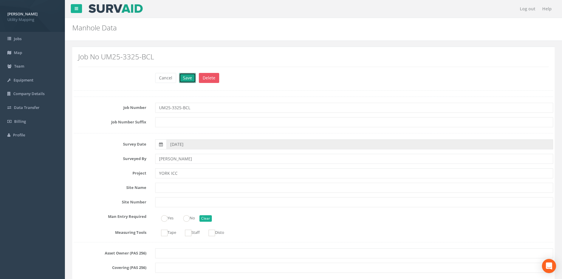
click at [189, 82] on button "Save" at bounding box center [187, 78] width 17 height 10
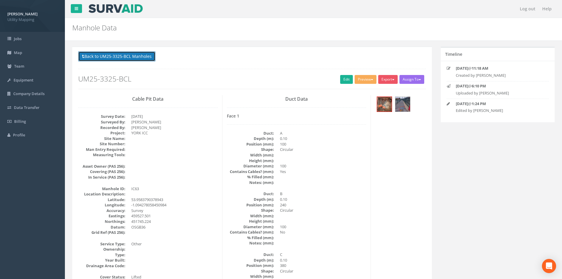
click at [144, 56] on button "Back to UM25-3325-BCL Manholes" at bounding box center [116, 56] width 77 height 10
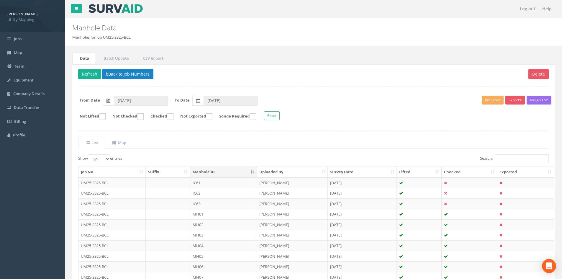
scroll to position [50, 0]
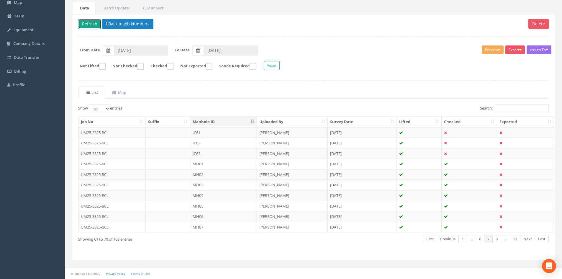
click at [92, 24] on button "Refresh" at bounding box center [89, 24] width 23 height 10
click at [432, 241] on link "First" at bounding box center [430, 239] width 14 height 9
click at [528, 240] on link "Next" at bounding box center [527, 239] width 15 height 9
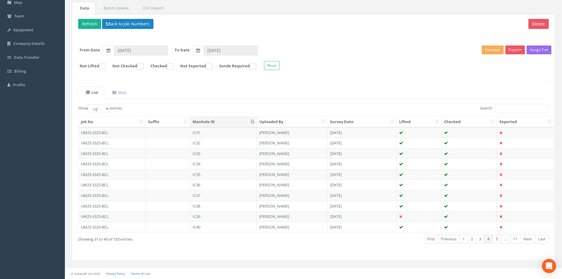
click at [528, 240] on link "Next" at bounding box center [527, 239] width 15 height 9
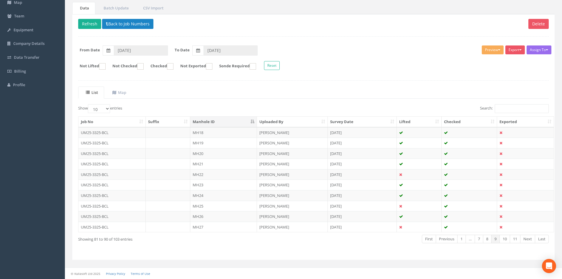
click at [528, 240] on link "Next" at bounding box center [527, 239] width 15 height 9
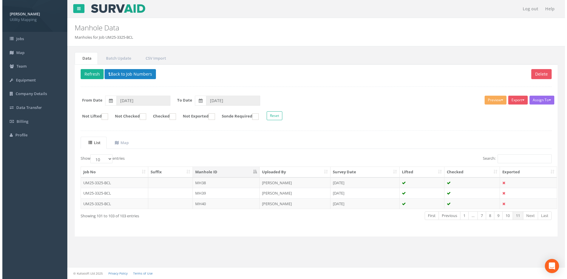
scroll to position [0, 0]
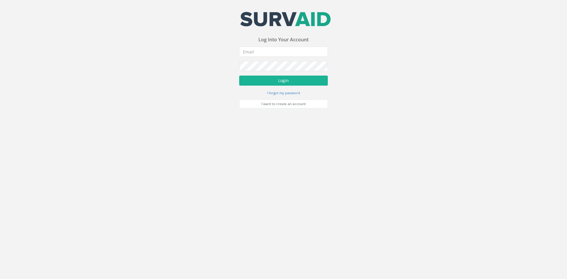
click at [284, 46] on div "Your email address was sucessfully verified - please login below to continue Yo…" at bounding box center [283, 60] width 89 height 97
click at [283, 53] on input "email" at bounding box center [283, 52] width 89 height 10
type input "[EMAIL_ADDRESS][DOMAIN_NAME]"
click at [283, 78] on button "Login" at bounding box center [283, 81] width 89 height 10
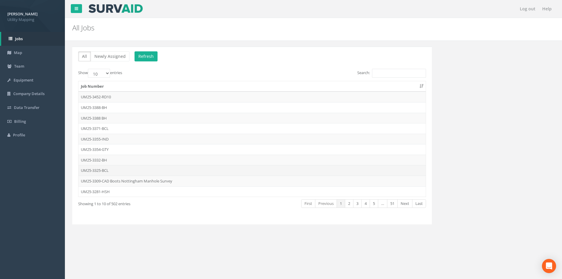
click at [111, 172] on td "UM25-3325-BCL" at bounding box center [252, 170] width 347 height 11
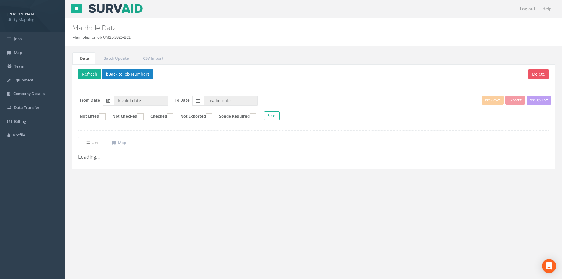
type input "[DATE]"
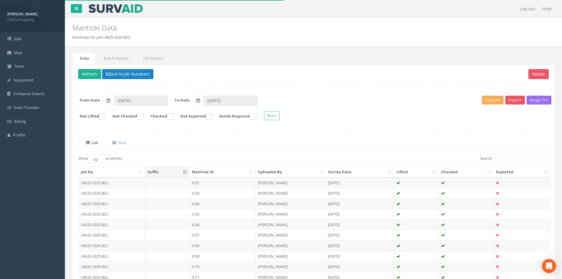
click at [231, 172] on th "Manhole ID" at bounding box center [223, 172] width 66 height 11
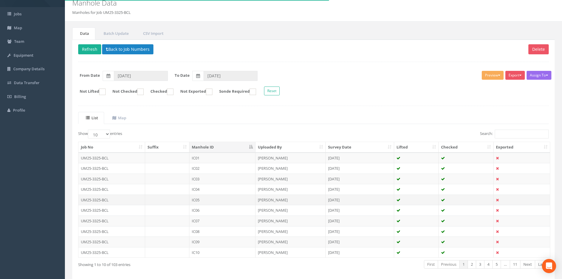
scroll to position [50, 0]
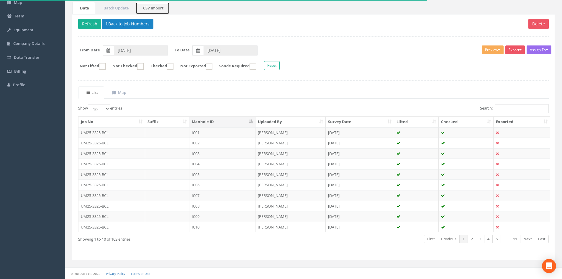
click at [156, 10] on link "CSV Import" at bounding box center [153, 8] width 34 height 12
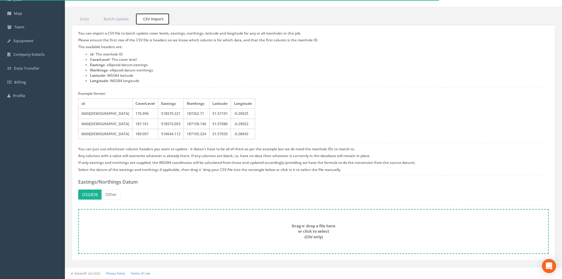
scroll to position [39, 0]
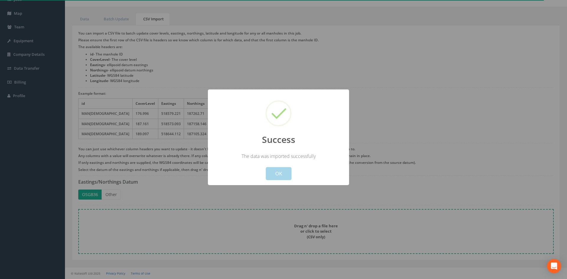
click at [282, 176] on button "OK" at bounding box center [279, 173] width 26 height 13
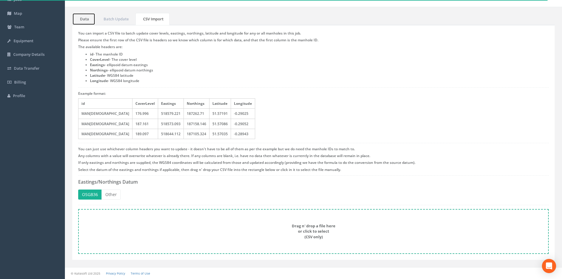
drag, startPoint x: 80, startPoint y: 17, endPoint x: 91, endPoint y: 23, distance: 12.0
click at [81, 18] on link "Data" at bounding box center [83, 19] width 23 height 12
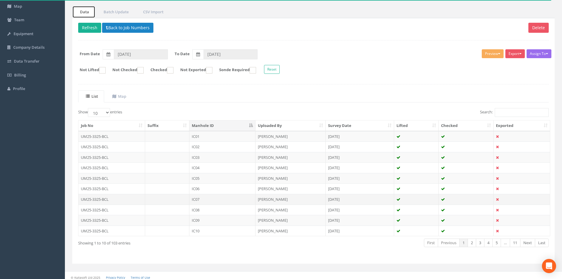
scroll to position [50, 0]
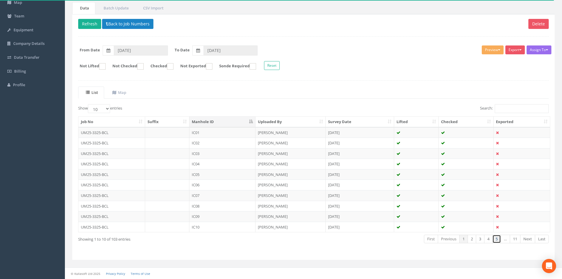
click at [493, 239] on link "5" at bounding box center [497, 239] width 9 height 9
click at [525, 238] on link "Next" at bounding box center [527, 239] width 15 height 9
click at [213, 151] on td "IC53" at bounding box center [223, 153] width 66 height 11
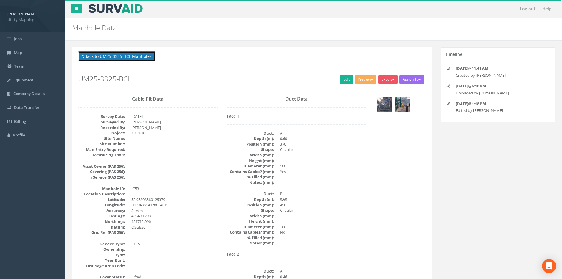
click at [94, 54] on button "Back to UM25-3325-BCL Manholes" at bounding box center [116, 56] width 77 height 10
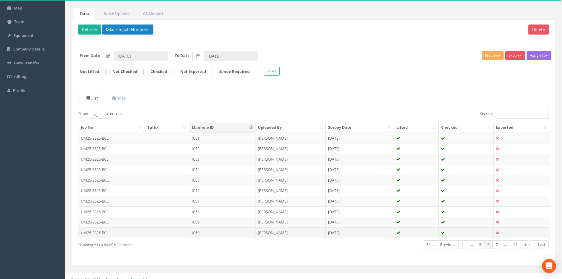
scroll to position [50, 0]
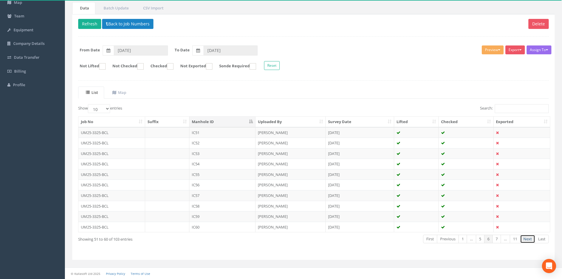
click at [523, 240] on link "Next" at bounding box center [527, 239] width 15 height 9
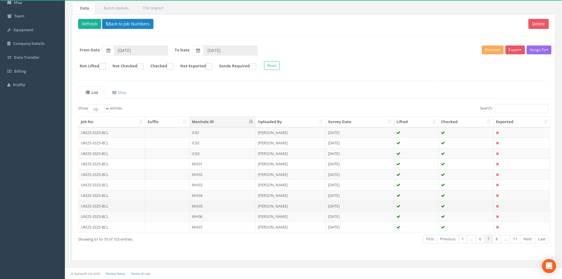
click at [207, 203] on td "MH05" at bounding box center [223, 206] width 66 height 11
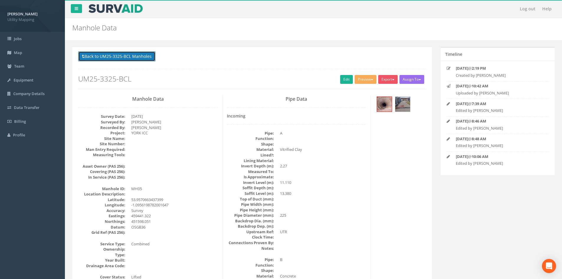
click at [105, 61] on button "Back to UM25-3325-BCL Manholes" at bounding box center [116, 56] width 77 height 10
